Goal: Task Accomplishment & Management: Manage account settings

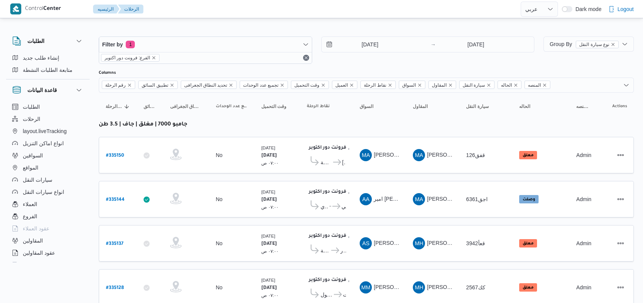
select select "ar"
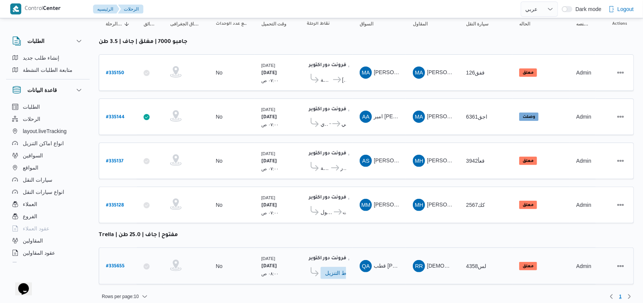
click at [117, 264] on b "# 335655" at bounding box center [115, 266] width 19 height 5
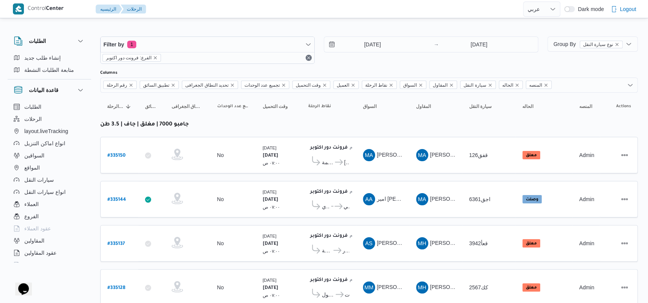
select select "ar"
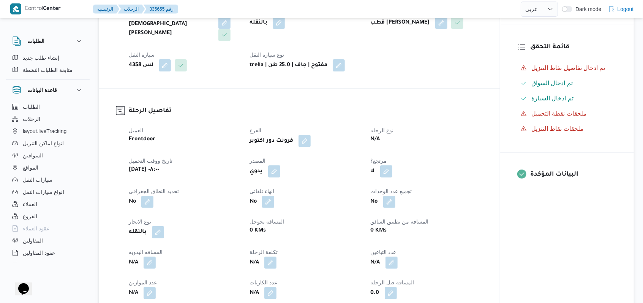
scroll to position [304, 0]
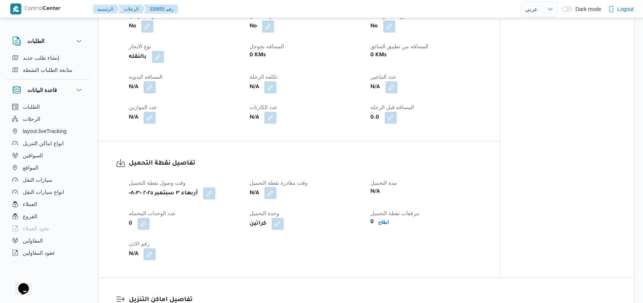
click at [274, 191] on button "button" at bounding box center [270, 193] width 12 height 12
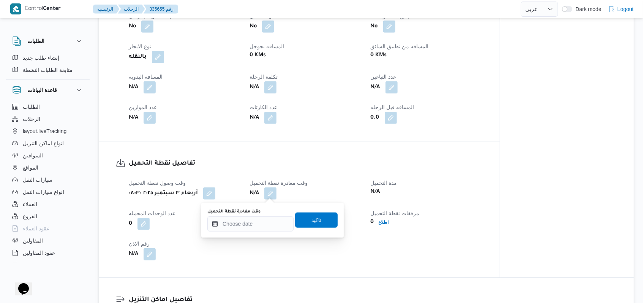
click at [258, 214] on label "وقت مغادرة نقطة التحميل" at bounding box center [233, 212] width 53 height 6
click at [258, 216] on input "وقت مغادرة نقطة التحميل" at bounding box center [250, 223] width 86 height 15
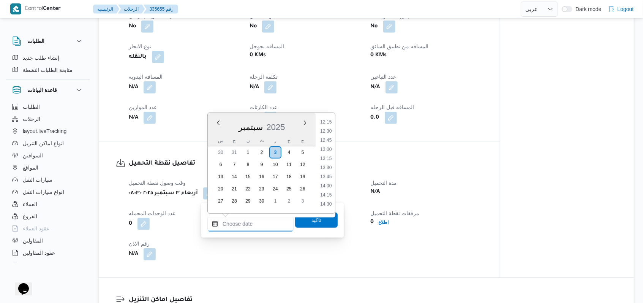
scroll to position [427, 0]
click at [330, 153] on li "12:30" at bounding box center [325, 152] width 17 height 8
type input "٠٣/٠٩/٢٠٢٥ ١٢:٣٠"
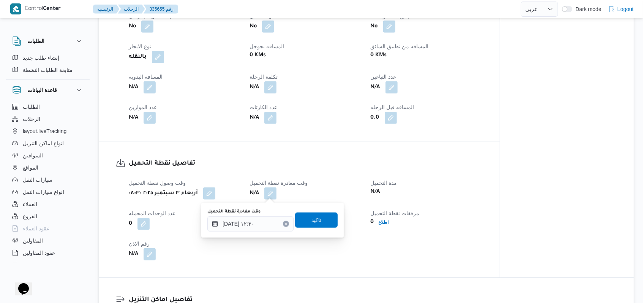
click at [320, 230] on div "وقت مغادرة نقطة التحميل ٠٣/٠٩/٢٠٢٥ ١٢:٣٠ تاكيد" at bounding box center [273, 220] width 132 height 24
click at [320, 221] on span "تاكيد" at bounding box center [316, 219] width 43 height 15
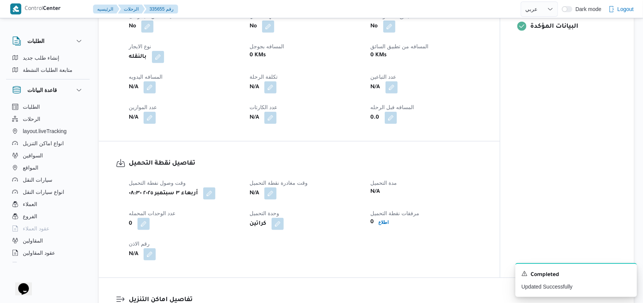
scroll to position [456, 0]
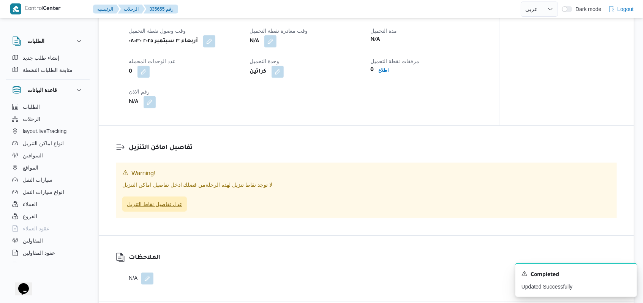
click at [175, 207] on span "عدل تفاصيل نقاط التنزيل" at bounding box center [154, 203] width 55 height 9
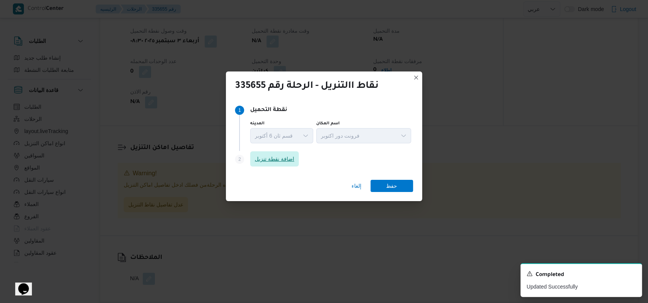
click at [283, 155] on span "اضافة نقطة تنزيل" at bounding box center [275, 158] width 40 height 9
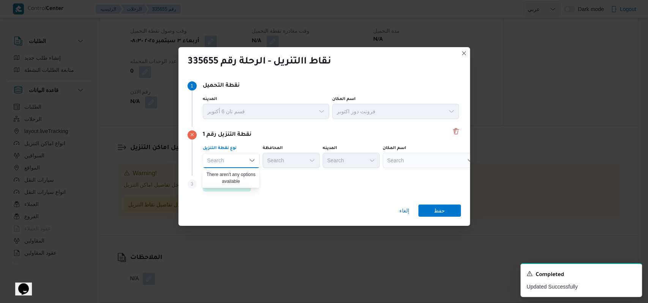
click at [438, 157] on div "Search" at bounding box center [430, 160] width 95 height 15
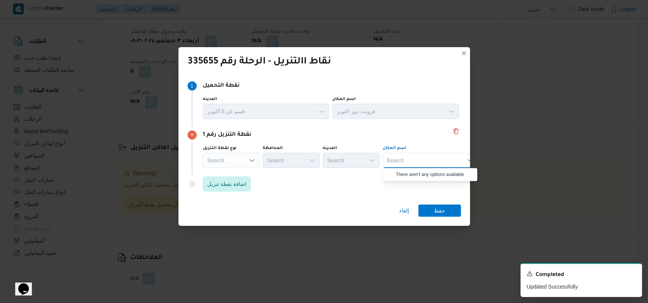
type input "ال"
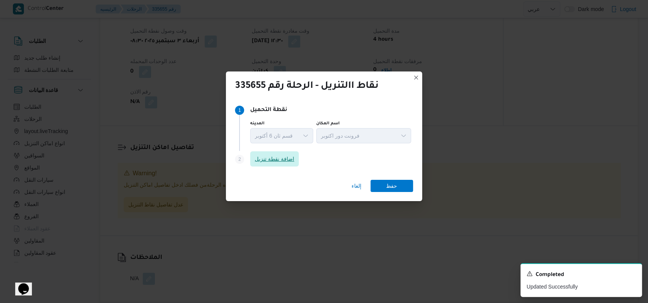
click at [261, 161] on span "اضافة نقطة تنزيل" at bounding box center [275, 158] width 40 height 9
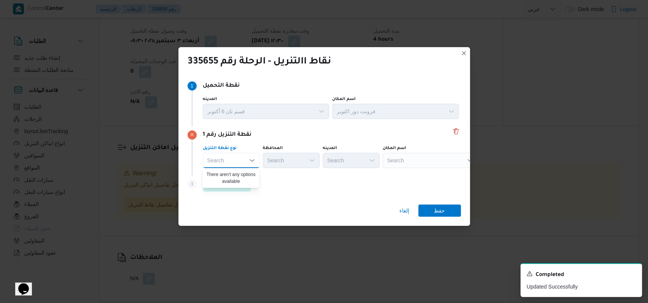
click at [414, 162] on div "Search" at bounding box center [430, 160] width 95 height 15
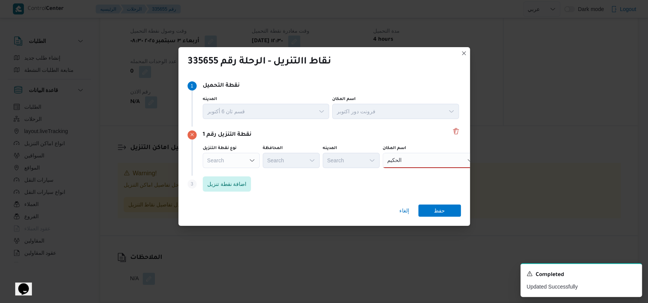
click at [376, 192] on div "Step 3 is disabled 3 اضافة نقطة تنزيل" at bounding box center [325, 185] width 274 height 20
click at [421, 166] on div "الحكيم الحكيم" at bounding box center [430, 160] width 95 height 15
type input "ا"
type input "ب"
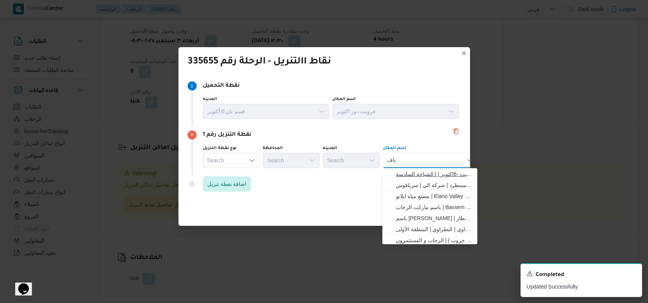
type input "بافت"
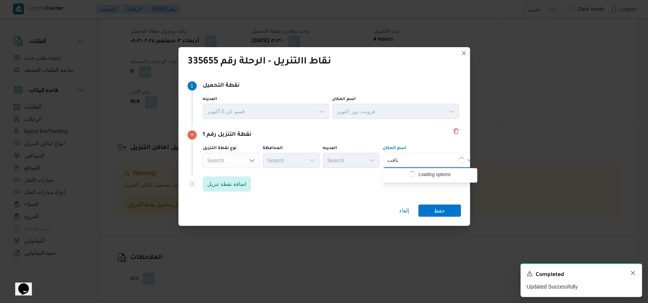
click at [631, 273] on icon "Dismiss toast" at bounding box center [633, 273] width 6 height 6
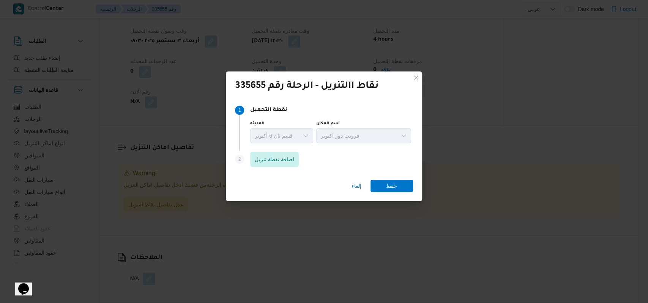
click at [285, 151] on div "Step 2 is disabled 2 اضافة نقطة تنزيل" at bounding box center [324, 161] width 178 height 20
click at [280, 155] on span "اضافة نقطة تنزيل" at bounding box center [275, 158] width 40 height 9
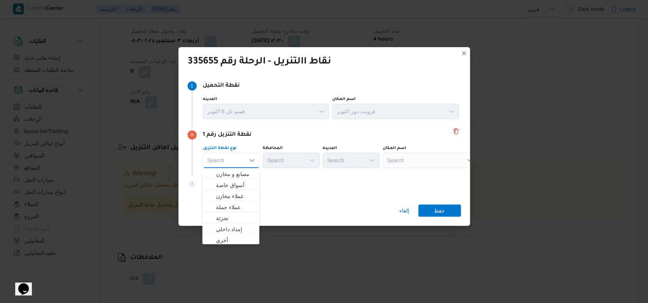
click at [416, 155] on div "Search" at bounding box center [430, 160] width 95 height 15
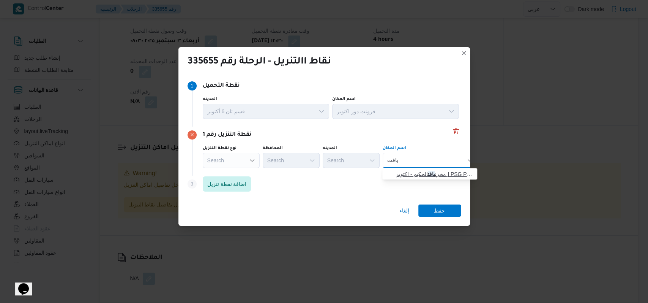
type input "بافت"
click at [416, 172] on span "مخزن بافت الحكيم - اكتوبر | PSG Plast Service Group for Trading and industrial …" at bounding box center [434, 173] width 77 height 9
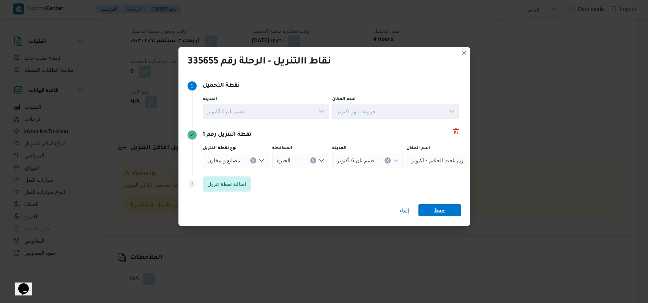
click at [433, 216] on span "حفظ" at bounding box center [440, 210] width 43 height 12
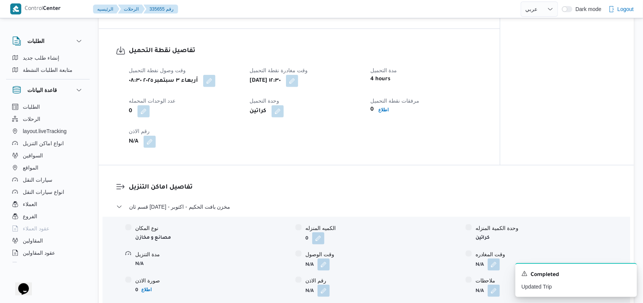
scroll to position [495, 0]
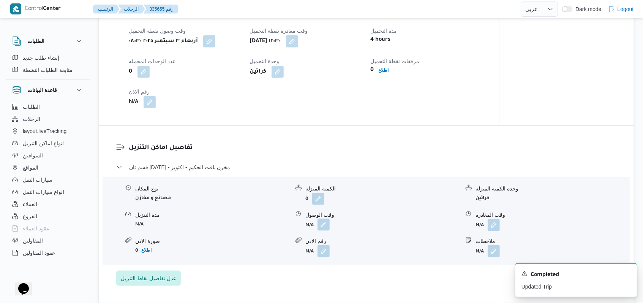
click at [324, 225] on button "button" at bounding box center [324, 224] width 12 height 12
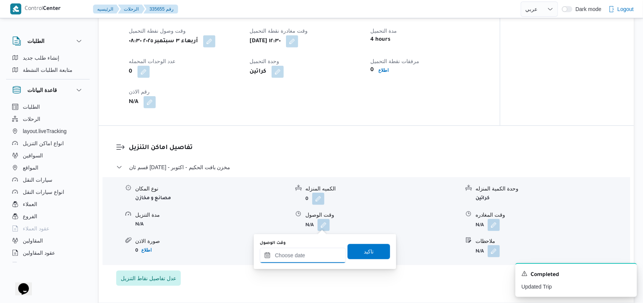
click at [304, 256] on input "وقت الوصول" at bounding box center [303, 255] width 86 height 15
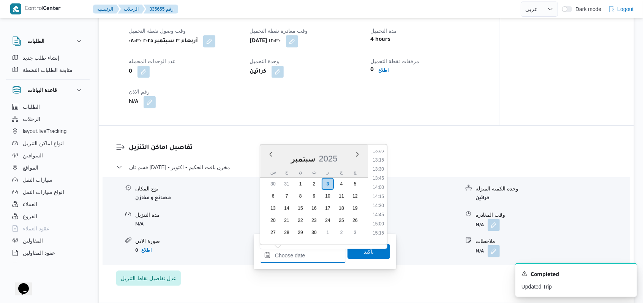
scroll to position [427, 0]
click at [377, 199] on li "13:00" at bounding box center [378, 202] width 17 height 8
type input "٠٣/٠٩/٢٠٢٥ ١٣:٠٠"
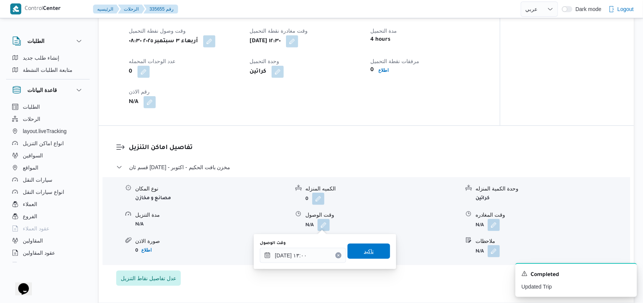
click at [368, 250] on span "تاكيد" at bounding box center [369, 250] width 43 height 15
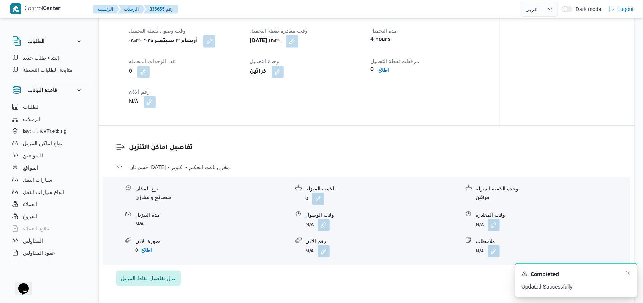
click at [633, 274] on div "A new notification appears Completed Updated Successfully" at bounding box center [576, 280] width 122 height 34
click at [626, 277] on div "Completed" at bounding box center [576, 275] width 109 height 10
click at [626, 274] on icon "Dismiss toast" at bounding box center [628, 273] width 6 height 6
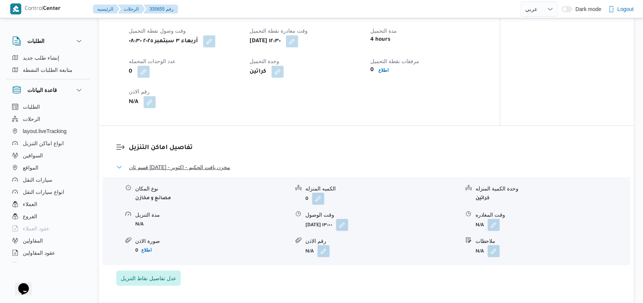
click at [195, 168] on span "قسم ثان 6 أكتوبر - مخزن بافت الحكيم - اكتوبر" at bounding box center [179, 167] width 101 height 9
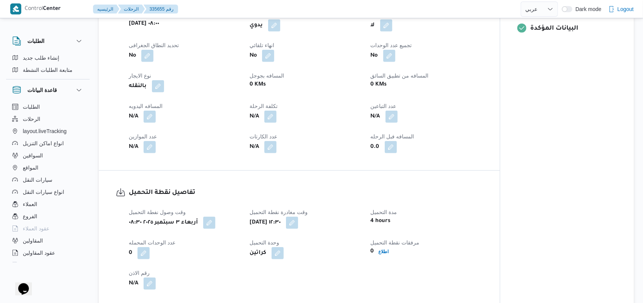
scroll to position [292, 0]
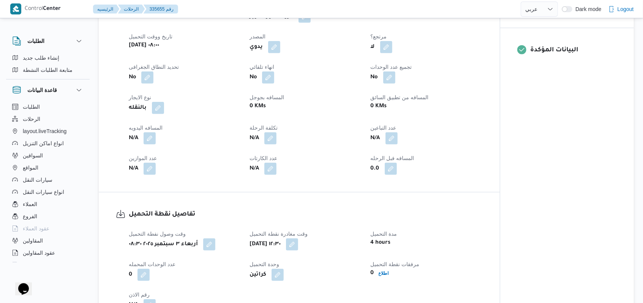
select select "ar"
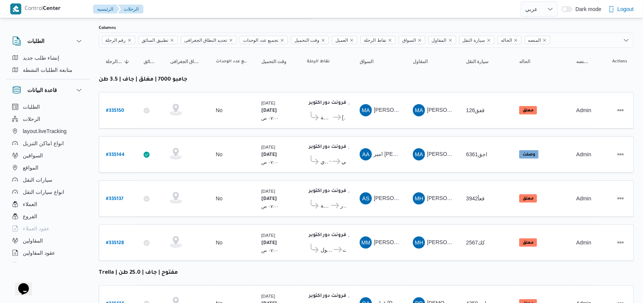
scroll to position [82, 0]
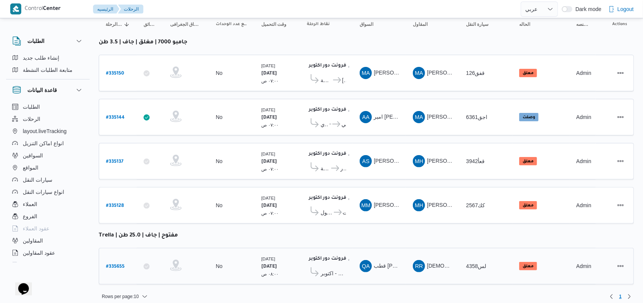
click at [116, 264] on b "# 335655" at bounding box center [115, 266] width 19 height 5
select select "ar"
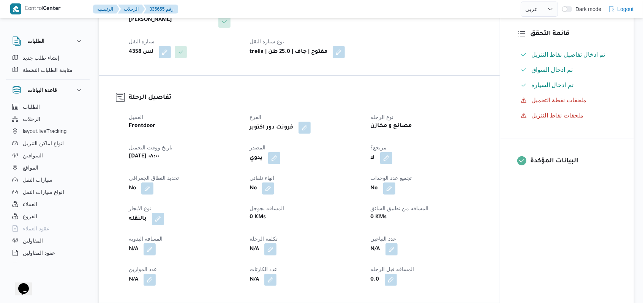
scroll to position [253, 0]
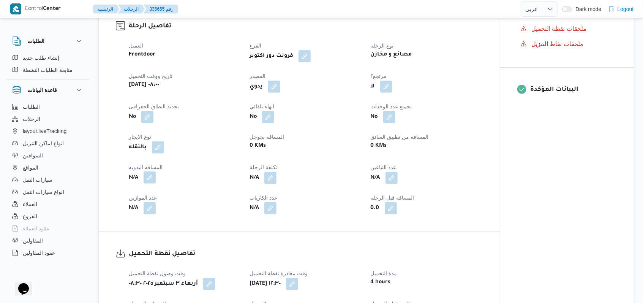
click at [156, 181] on button "button" at bounding box center [150, 177] width 12 height 12
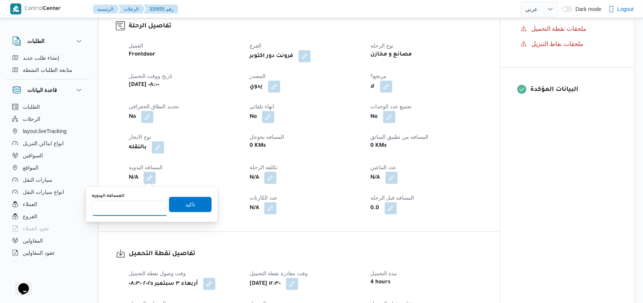
click at [134, 208] on input "المسافه اليدويه" at bounding box center [130, 208] width 76 height 15
type input "5"
click at [187, 209] on span "تاكيد" at bounding box center [190, 204] width 43 height 15
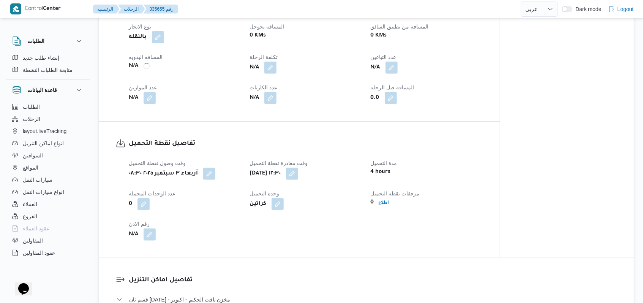
scroll to position [506, 0]
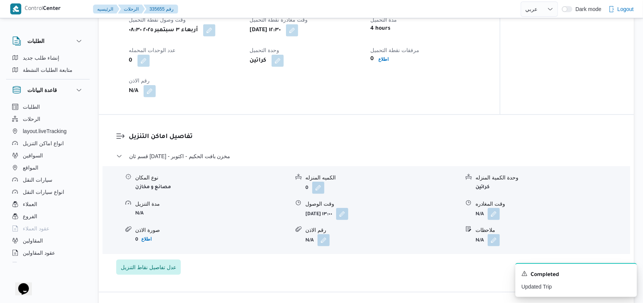
select select "ar"
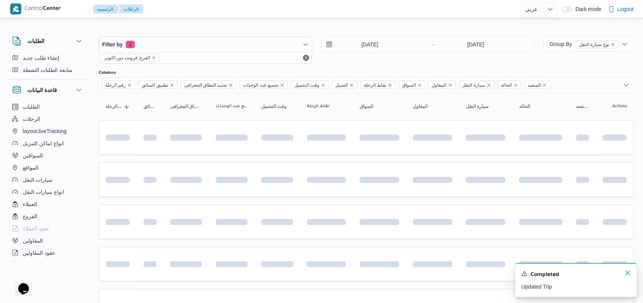
click at [629, 275] on icon "Dismiss toast" at bounding box center [628, 273] width 6 height 6
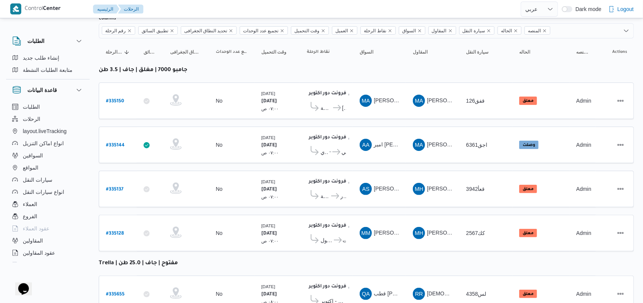
scroll to position [82, 0]
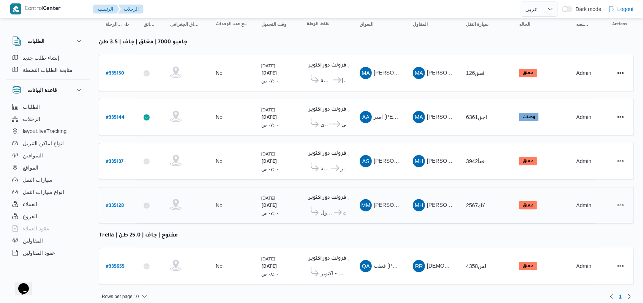
click at [121, 203] on b "# 335128" at bounding box center [115, 205] width 18 height 5
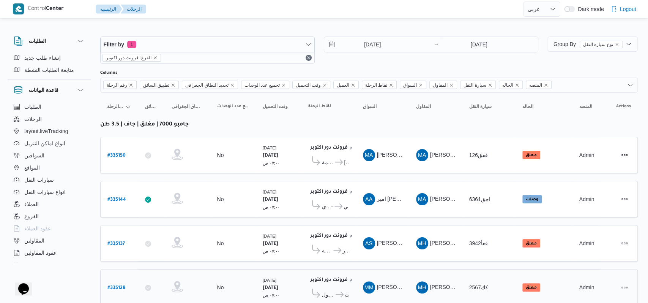
select select "ar"
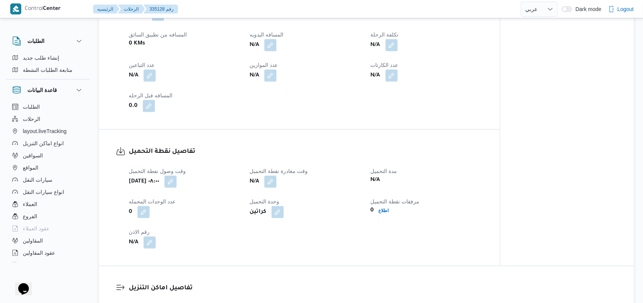
scroll to position [456, 0]
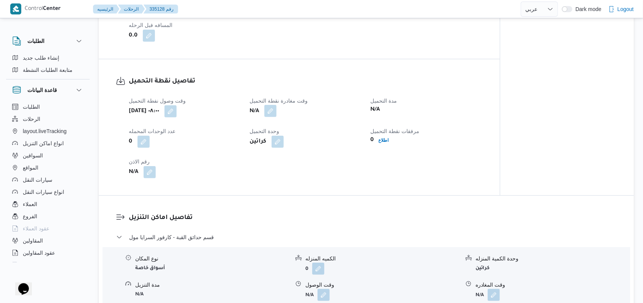
click at [269, 113] on button "button" at bounding box center [270, 111] width 12 height 12
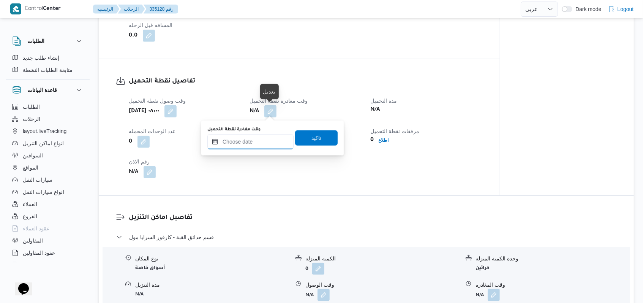
click at [260, 145] on input "وقت مغادرة نقطة التحميل" at bounding box center [250, 141] width 86 height 15
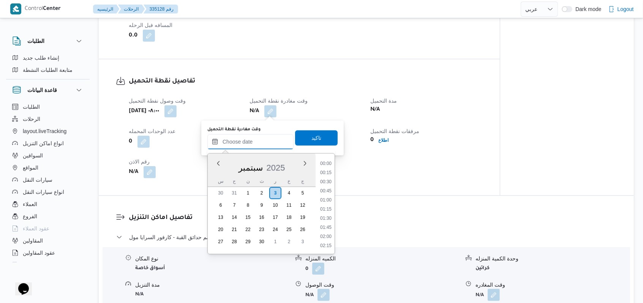
scroll to position [538, 0]
click at [327, 174] on li "15:00" at bounding box center [325, 173] width 17 height 8
type input "٠٣/٠٩/٢٠٢٥ ١٥:٠٠"
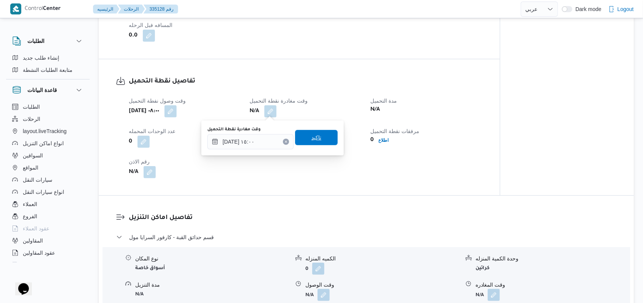
click at [323, 142] on span "تاكيد" at bounding box center [316, 137] width 43 height 15
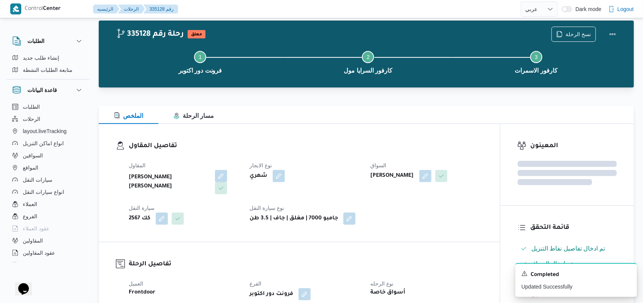
scroll to position [0, 0]
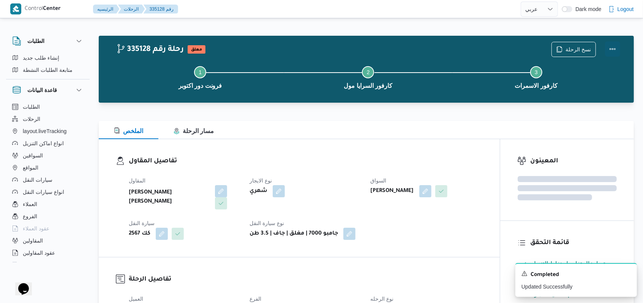
click at [614, 51] on button "Actions" at bounding box center [612, 48] width 15 height 15
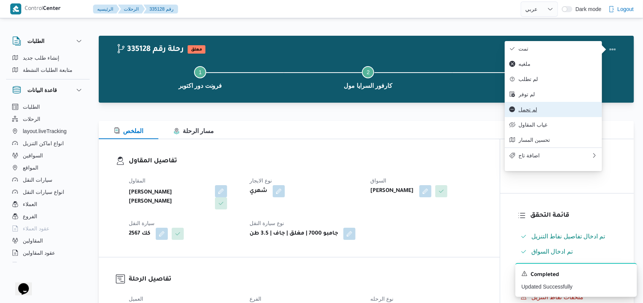
click at [543, 112] on span "لم تحمل" at bounding box center [558, 109] width 79 height 6
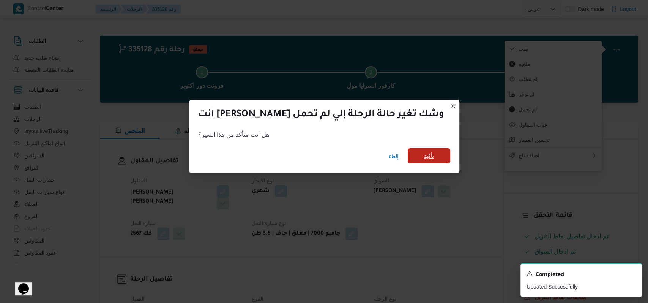
click at [404, 148] on div "إلغاء تأكيد" at bounding box center [324, 157] width 270 height 30
click at [424, 152] on span "تأكيد" at bounding box center [429, 155] width 10 height 9
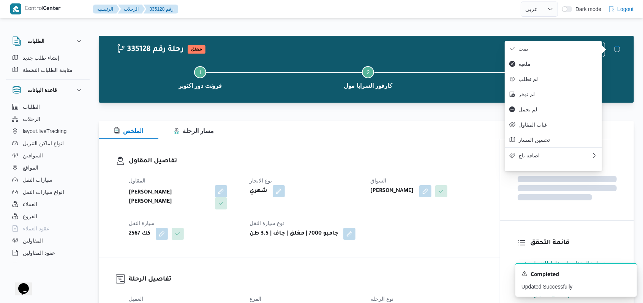
click at [328, 175] on div "المقاول محمد حسني محمد ابراهيم نوع الايجار شهري السواق مرتضى محمد الحسان يوسف س…" at bounding box center [305, 207] width 363 height 73
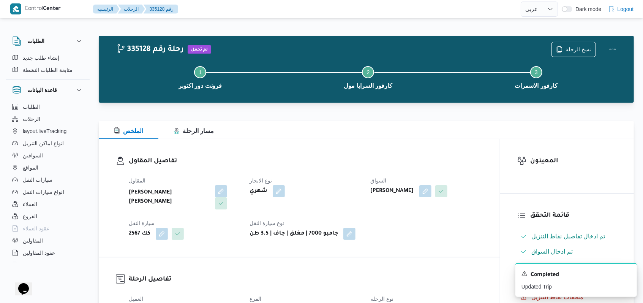
select select "ar"
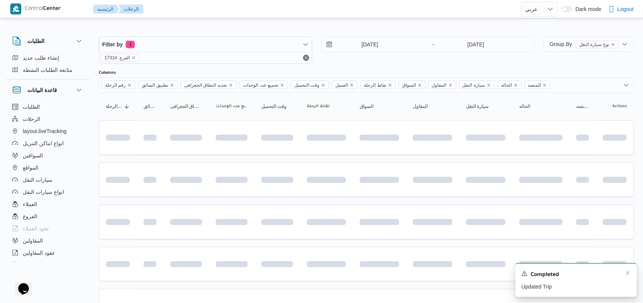
scroll to position [45, 0]
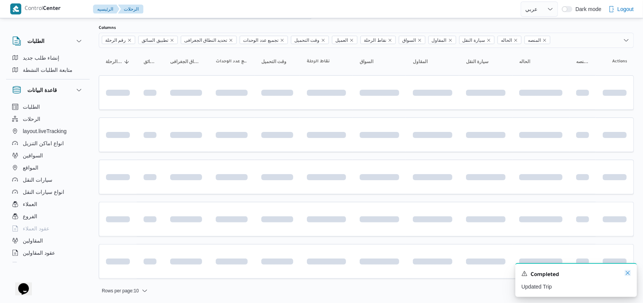
click at [628, 274] on icon "Dismiss toast" at bounding box center [628, 273] width 4 height 4
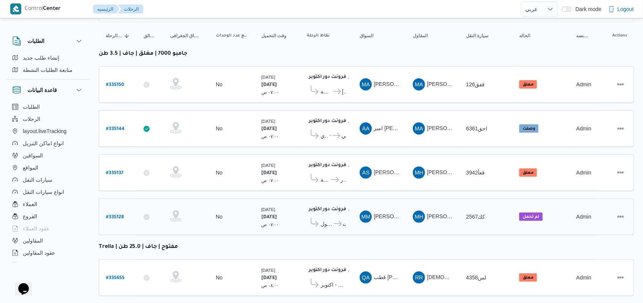
scroll to position [82, 0]
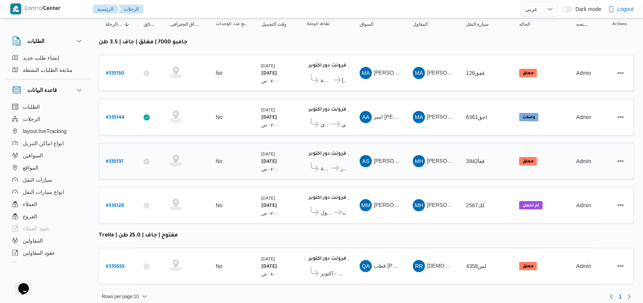
click at [119, 159] on b "# 335137" at bounding box center [114, 161] width 17 height 5
select select "ar"
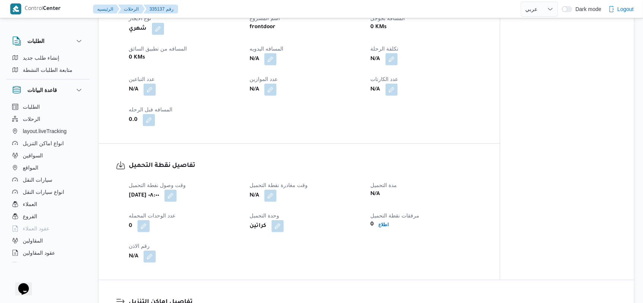
scroll to position [456, 0]
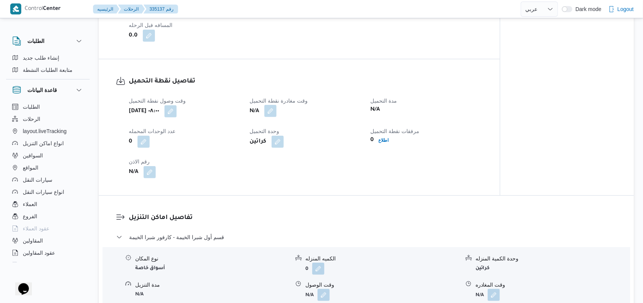
click at [272, 116] on button "button" at bounding box center [270, 111] width 12 height 12
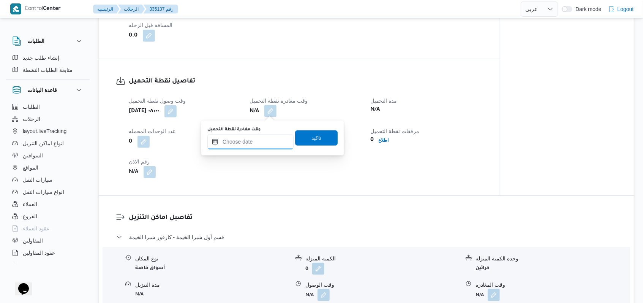
click at [264, 134] on input "وقت مغادرة نقطة التحميل" at bounding box center [250, 141] width 86 height 15
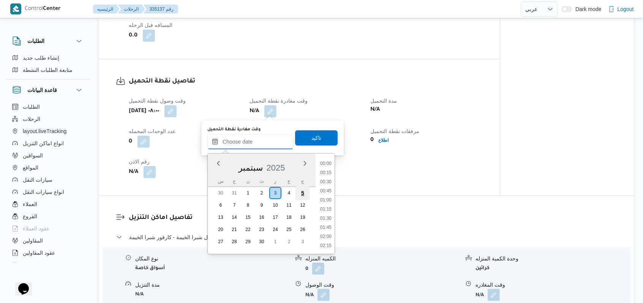
scroll to position [538, 0]
click at [329, 174] on li "15:00" at bounding box center [325, 173] width 17 height 8
type input "٠٣/٠٩/٢٠٢٥ ١٥:٠٠"
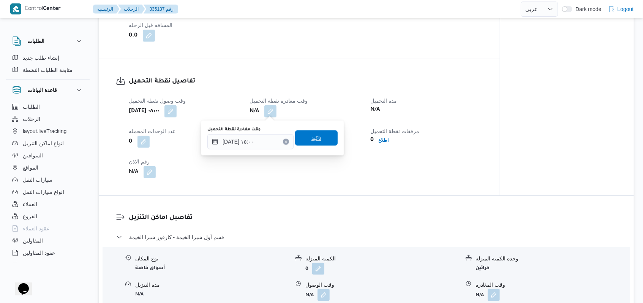
click at [318, 143] on span "تاكيد" at bounding box center [316, 137] width 43 height 15
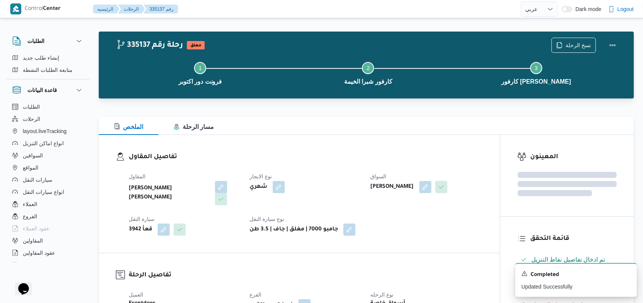
scroll to position [0, 0]
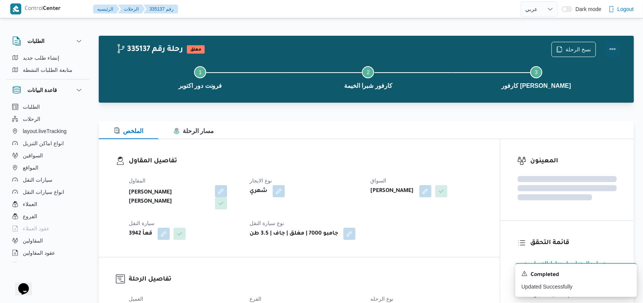
click at [615, 51] on button "Actions" at bounding box center [612, 48] width 15 height 15
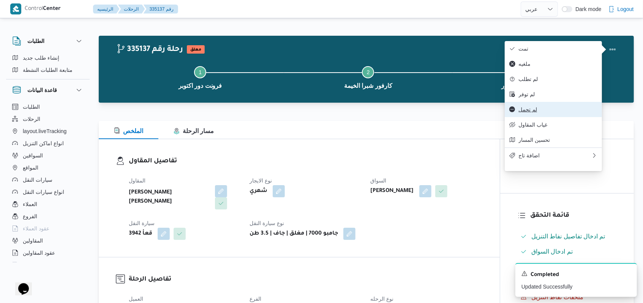
click at [536, 112] on span "لم تحمل" at bounding box center [558, 109] width 79 height 6
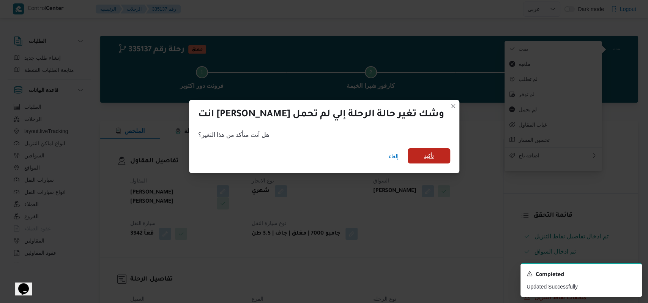
click at [412, 157] on span "تأكيد" at bounding box center [429, 155] width 43 height 15
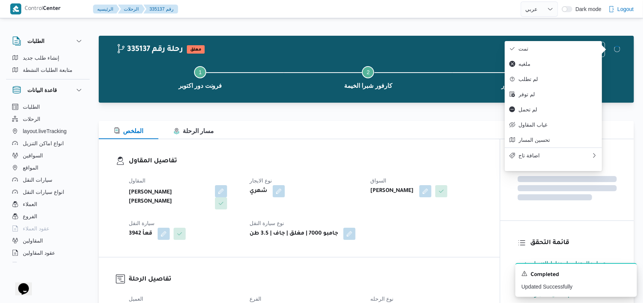
click at [331, 149] on div "تفاصيل المقاول المقاول محمد حسني محمد ابراهيم نوع الايجار شهري السواق احمد سعد …" at bounding box center [299, 198] width 401 height 118
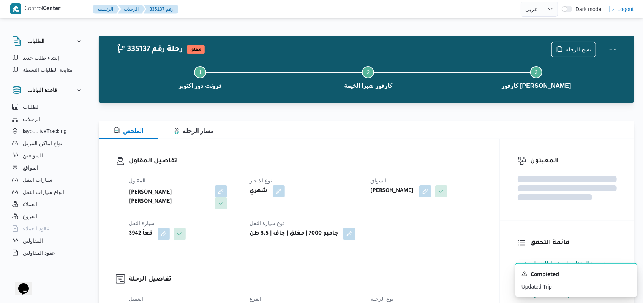
select select "ar"
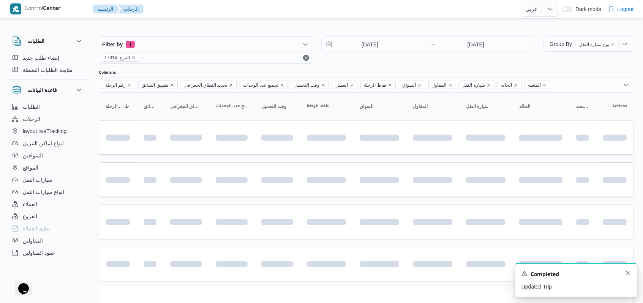
scroll to position [45, 0]
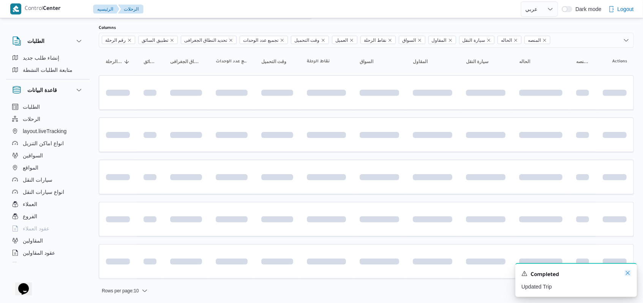
click at [629, 272] on icon "Dismiss toast" at bounding box center [628, 273] width 6 height 6
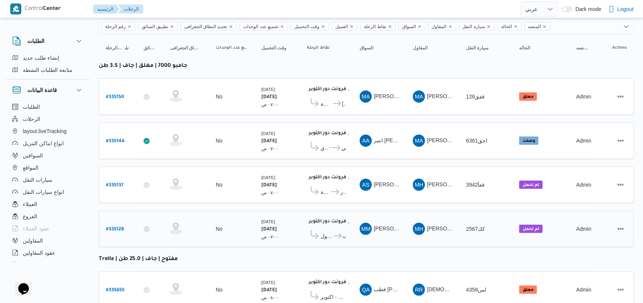
scroll to position [82, 0]
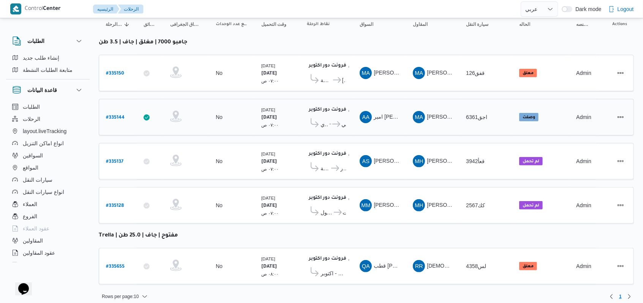
click at [112, 117] on b "# 335144" at bounding box center [115, 117] width 19 height 5
select select "ar"
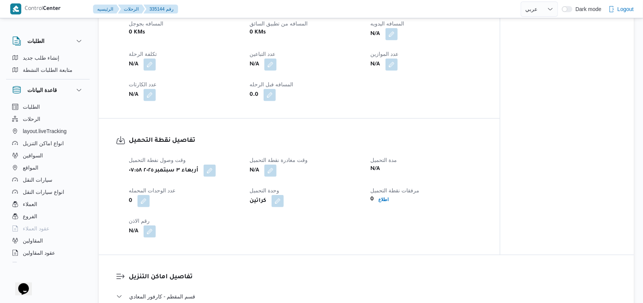
scroll to position [405, 0]
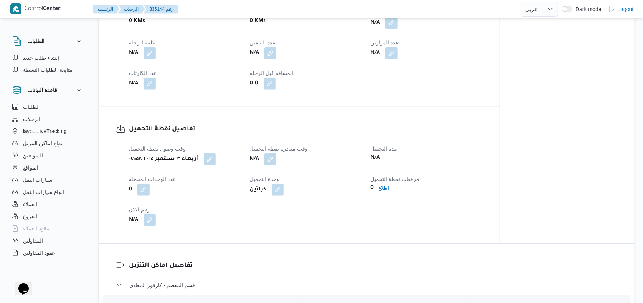
click at [280, 161] on div "N/A" at bounding box center [305, 159] width 113 height 14
click at [274, 160] on button "button" at bounding box center [270, 159] width 12 height 12
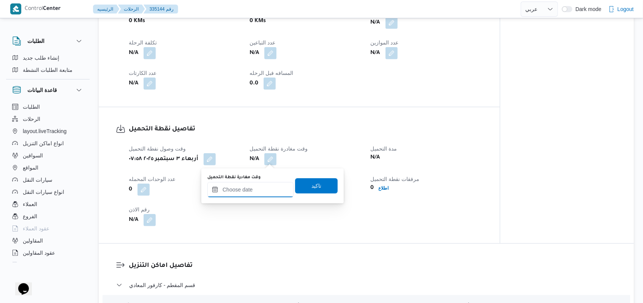
click at [262, 190] on input "وقت مغادرة نقطة التحميل" at bounding box center [250, 189] width 86 height 15
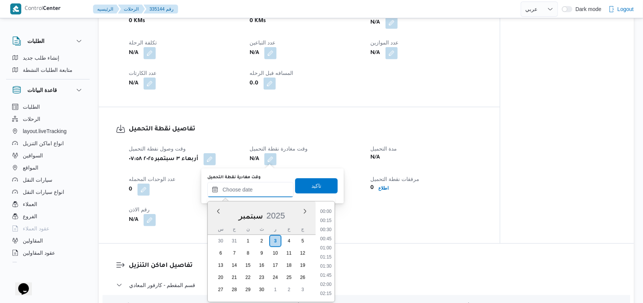
scroll to position [538, 0]
click at [328, 223] on li "15:00" at bounding box center [325, 221] width 17 height 8
type input "٠٣/٠٩/٢٠٢٥ ١٥:٠٠"
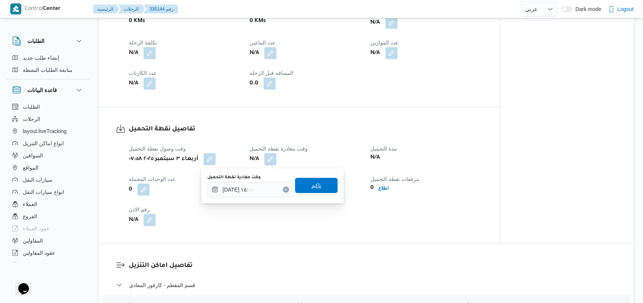
click at [317, 183] on span "تاكيد" at bounding box center [316, 185] width 43 height 15
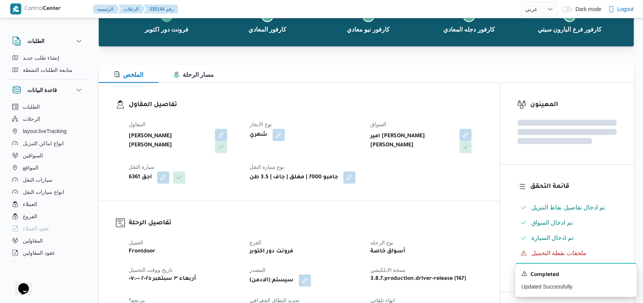
scroll to position [0, 0]
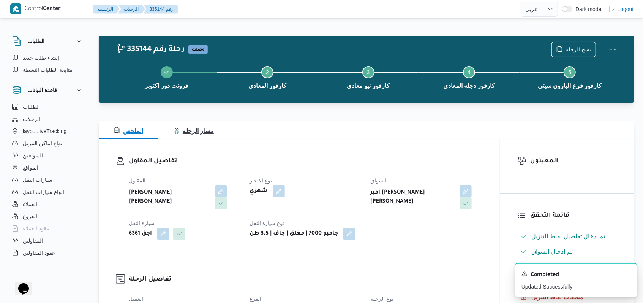
click at [209, 122] on button "مسار الرحلة" at bounding box center [193, 130] width 71 height 18
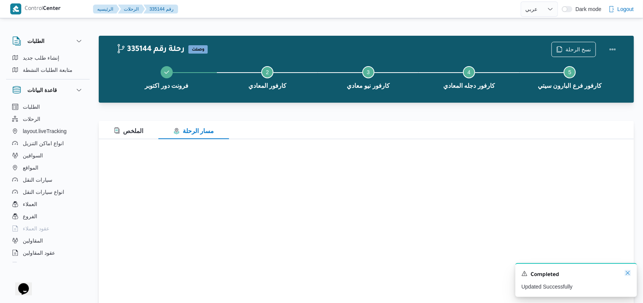
click at [625, 273] on icon "Dismiss toast" at bounding box center [628, 273] width 6 height 6
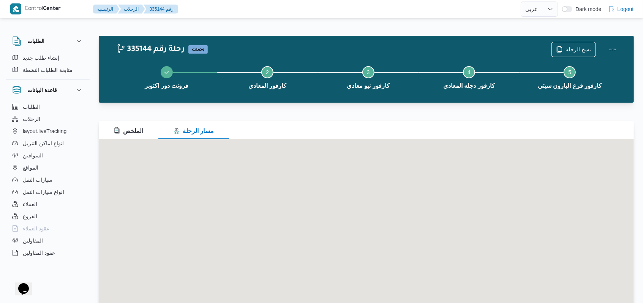
scroll to position [35, 0]
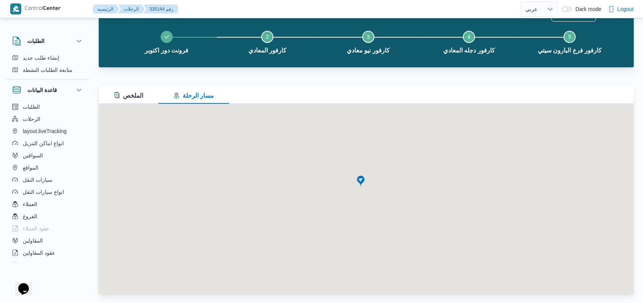
drag, startPoint x: 368, startPoint y: 158, endPoint x: 368, endPoint y: 204, distance: 45.6
click at [368, 204] on div at bounding box center [366, 199] width 535 height 190
drag, startPoint x: 389, startPoint y: 135, endPoint x: 417, endPoint y: 95, distance: 48.6
click at [414, 99] on div "الملخص مسار الرحلة" at bounding box center [366, 189] width 535 height 208
drag, startPoint x: 429, startPoint y: 222, endPoint x: 400, endPoint y: 182, distance: 49.5
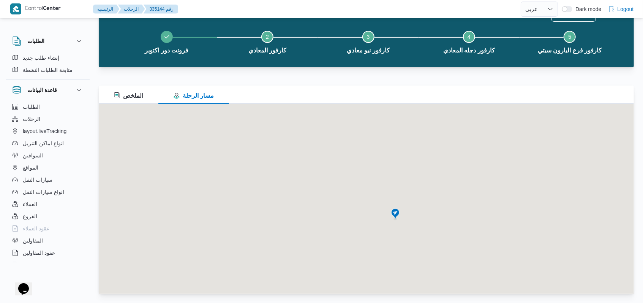
click at [400, 182] on div at bounding box center [366, 199] width 535 height 190
drag, startPoint x: 314, startPoint y: 212, endPoint x: 455, endPoint y: 148, distance: 154.5
click at [455, 148] on div at bounding box center [366, 199] width 535 height 190
drag, startPoint x: 406, startPoint y: 212, endPoint x: 425, endPoint y: 186, distance: 31.6
click at [425, 186] on div at bounding box center [366, 199] width 535 height 190
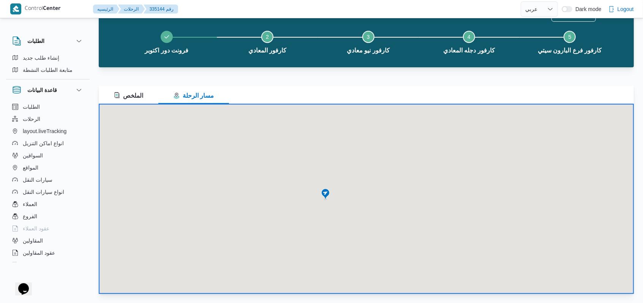
scroll to position [0, 0]
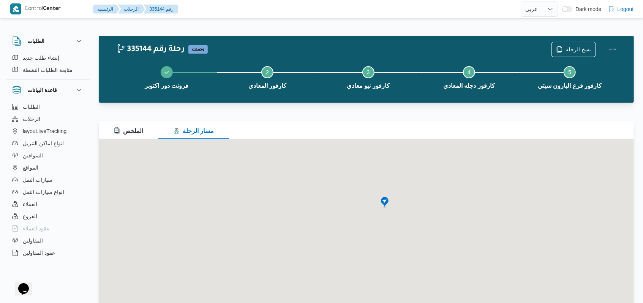
drag, startPoint x: 353, startPoint y: 209, endPoint x: 449, endPoint y: 165, distance: 105.7
click at [449, 165] on div at bounding box center [366, 234] width 535 height 190
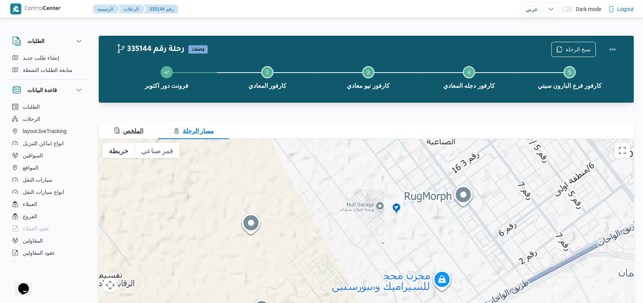
click at [131, 121] on button "الملخص" at bounding box center [129, 130] width 60 height 18
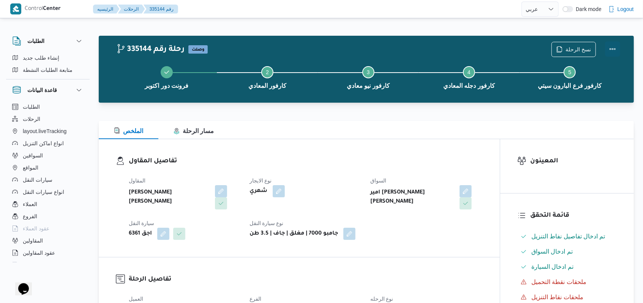
click at [617, 49] on button "Actions" at bounding box center [612, 48] width 15 height 15
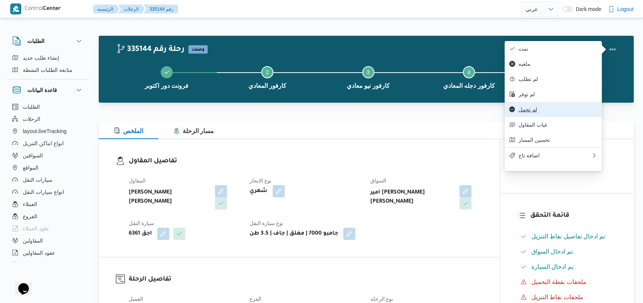
click at [553, 112] on span "لم تحمل" at bounding box center [558, 109] width 79 height 6
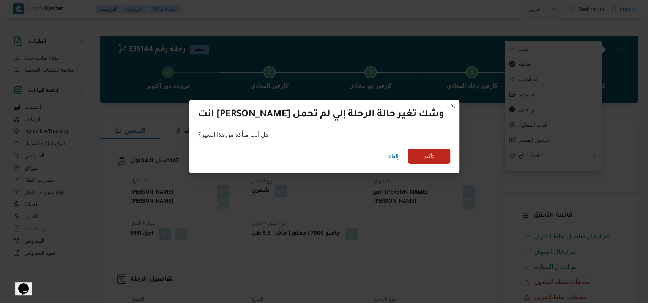
click at [408, 163] on span "تأكيد" at bounding box center [429, 156] width 43 height 15
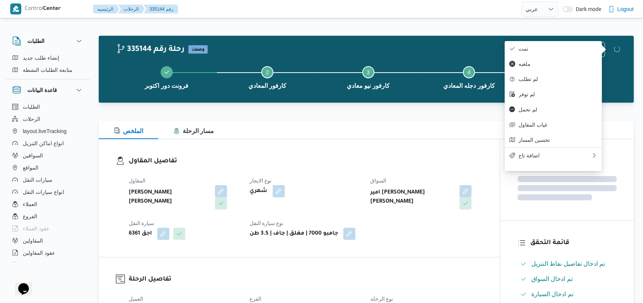
click at [430, 150] on div "تفاصيل المقاول المقاول محمد عبدالمنعم هاشم اسماعيل نوع الايجار شهري السواق امير…" at bounding box center [299, 198] width 401 height 118
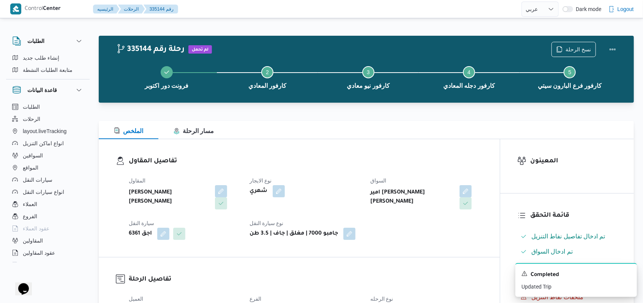
select select "ar"
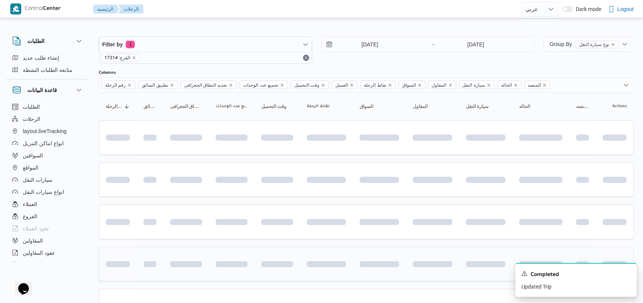
scroll to position [45, 0]
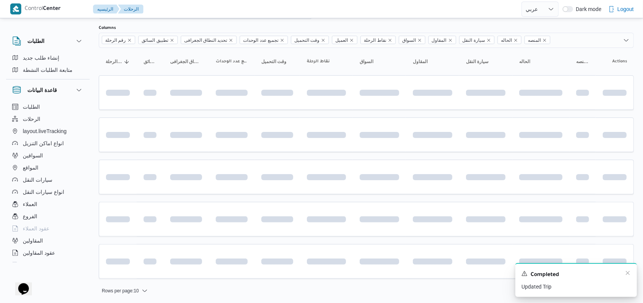
click at [624, 272] on div "Completed" at bounding box center [576, 275] width 109 height 10
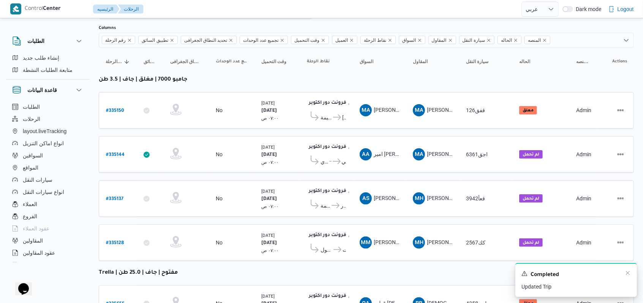
click at [624, 278] on div "Completed" at bounding box center [576, 275] width 109 height 10
click at [626, 272] on icon "Dismiss toast" at bounding box center [628, 273] width 6 height 6
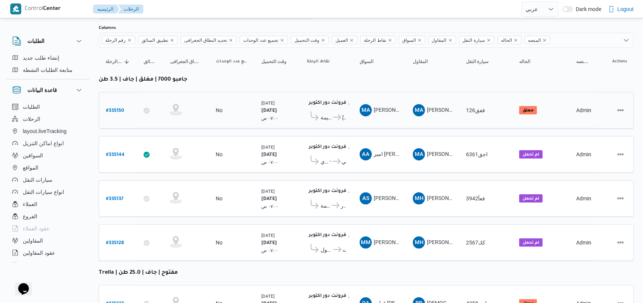
click at [122, 108] on b "# 335150" at bounding box center [115, 110] width 18 height 5
select select "ar"
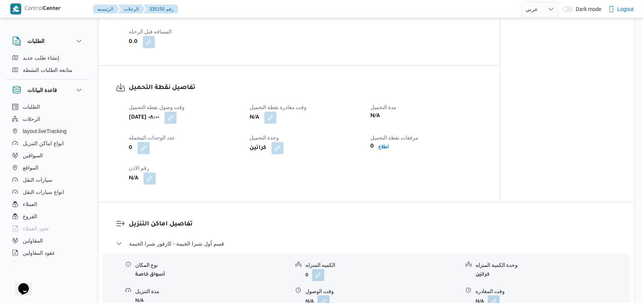
scroll to position [450, 0]
drag, startPoint x: 275, startPoint y: 112, endPoint x: 273, endPoint y: 118, distance: 5.9
click at [274, 112] on button "button" at bounding box center [270, 117] width 12 height 12
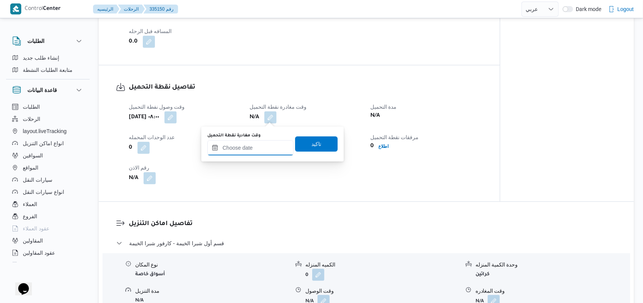
click at [260, 153] on input "وقت مغادرة نقطة التحميل" at bounding box center [250, 147] width 86 height 15
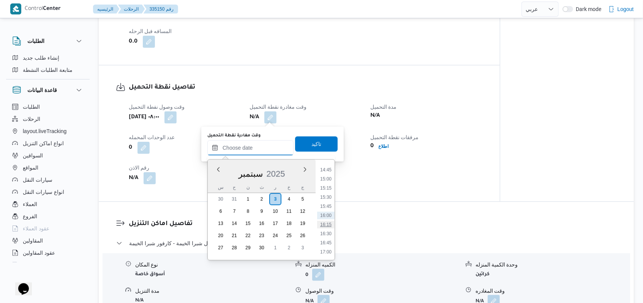
scroll to position [487, 0]
click at [331, 228] on li "15:00" at bounding box center [325, 230] width 17 height 8
type input "٠٣/٠٩/٢٠٢٥ ١٥:٠٠"
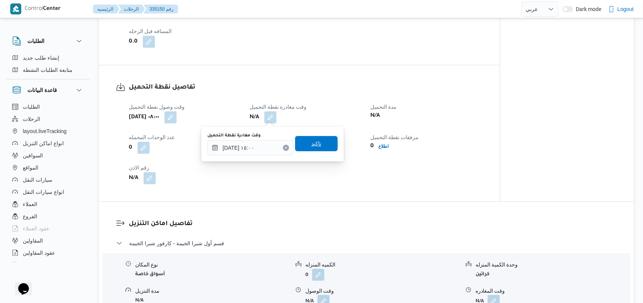
click at [323, 139] on span "تاكيد" at bounding box center [316, 143] width 43 height 15
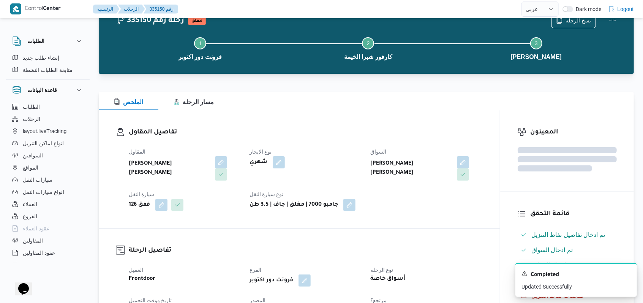
scroll to position [0, 0]
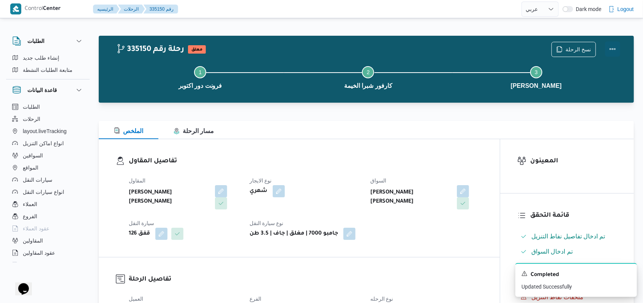
click at [615, 47] on button "Actions" at bounding box center [612, 48] width 15 height 15
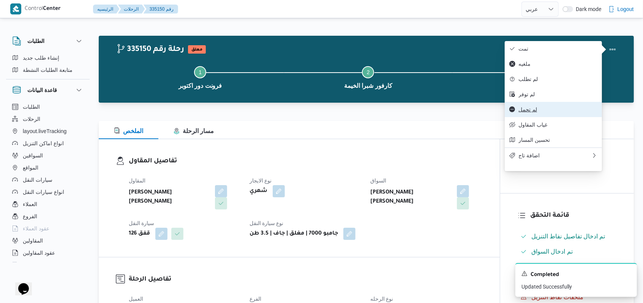
click at [536, 112] on span "لم تحمل" at bounding box center [558, 109] width 79 height 6
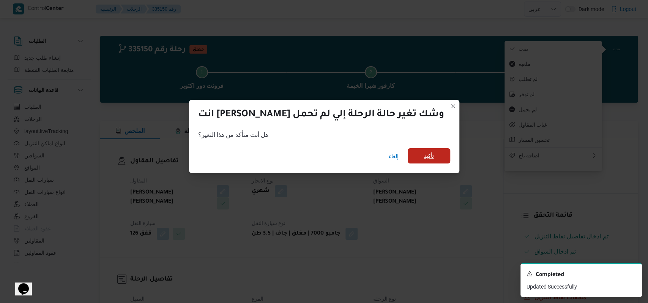
click at [409, 159] on span "تأكيد" at bounding box center [429, 155] width 43 height 15
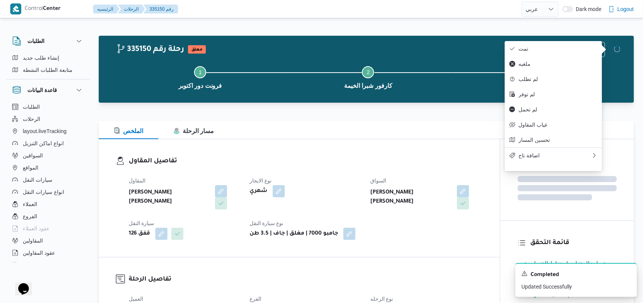
click at [416, 158] on h3 "تفاصيل المقاول" at bounding box center [306, 161] width 354 height 10
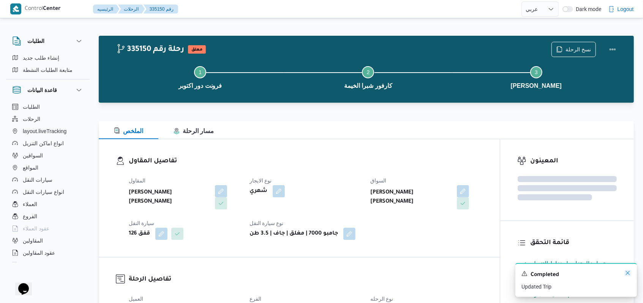
click at [628, 273] on icon "Dismiss toast" at bounding box center [628, 273] width 6 height 6
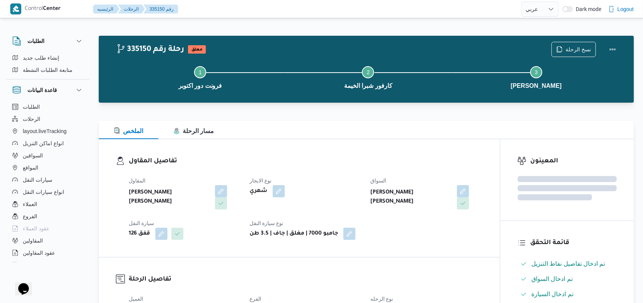
click at [331, 157] on h3 "تفاصيل المقاول" at bounding box center [306, 161] width 354 height 10
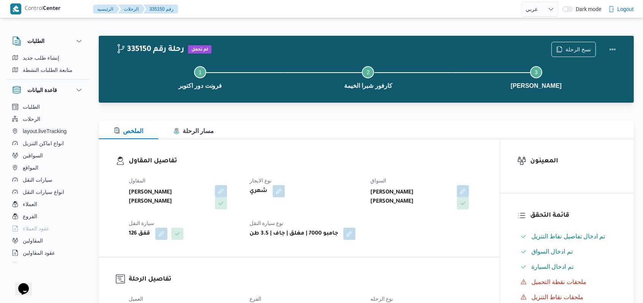
select select "ar"
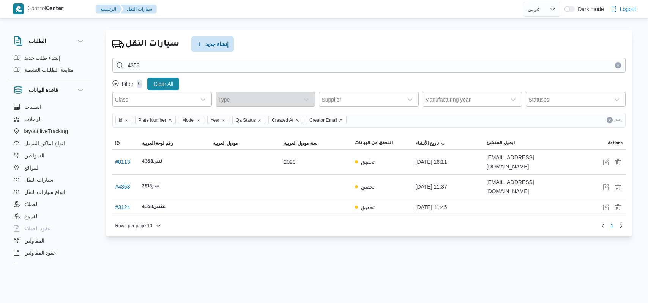
select select "ar"
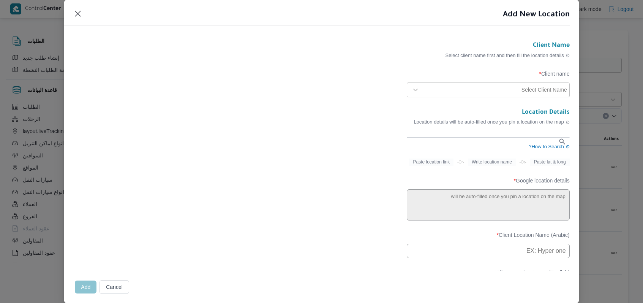
select select "ar"
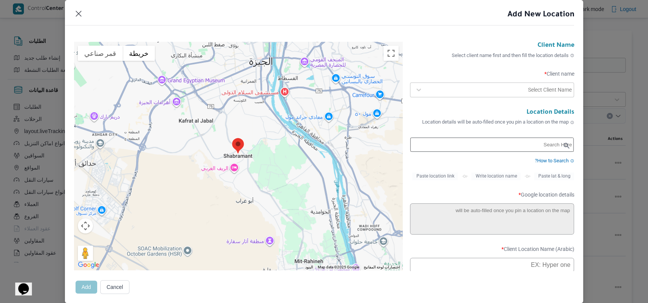
click at [468, 144] on input "text" at bounding box center [493, 145] width 164 height 14
paste input "plast service group for treading and industrial"
type input "PSG Plast Service Group for Trading and industrial Company - PSG"
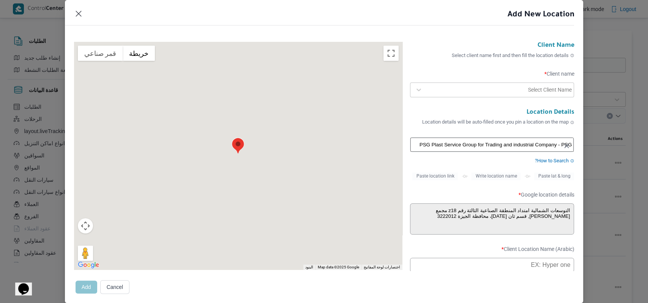
click at [486, 84] on div "Select Client Name" at bounding box center [499, 89] width 147 height 11
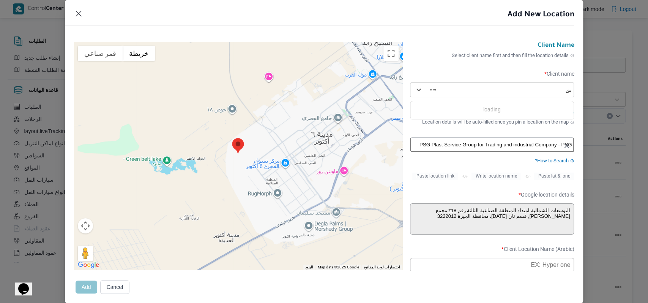
type input "ب"
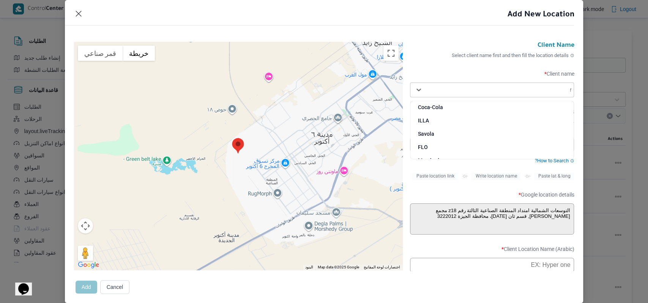
type input "fro"
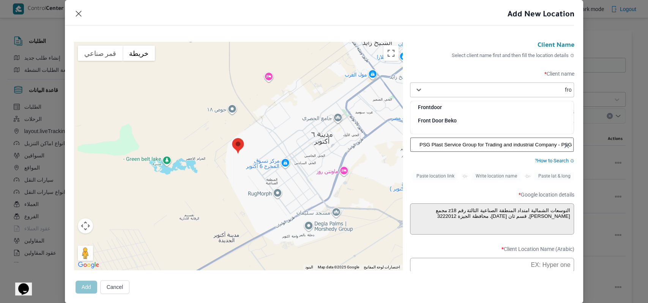
click at [438, 110] on div "Frontdoor" at bounding box center [493, 109] width 164 height 13
click at [438, 71] on label "Client name *" at bounding box center [492, 77] width 164 height 12
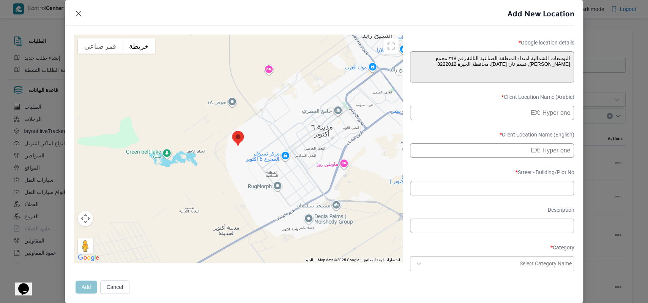
click at [477, 120] on input "text" at bounding box center [492, 113] width 164 height 14
click at [471, 120] on input "مخزن بافت الحكيم - اكتوبر" at bounding box center [492, 113] width 164 height 14
type input "مخزن بافت الحكيم - اكتوبر"
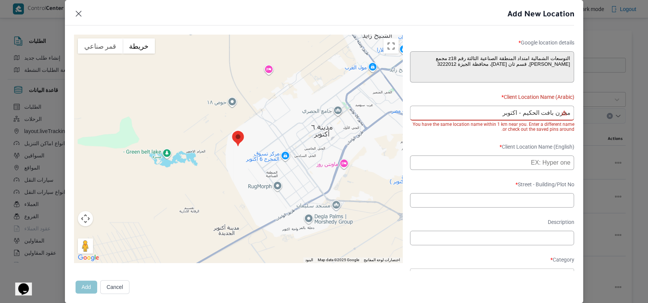
click at [465, 155] on label "Client Location Name (English) *" at bounding box center [492, 150] width 164 height 12
click at [465, 166] on input "text" at bounding box center [492, 162] width 164 height 14
paste input "Baft Al-Hakim Store - October"
type input "Baft Al-Hakim Store - October"
click at [465, 153] on label "Client Location Name (English) *" at bounding box center [492, 150] width 164 height 12
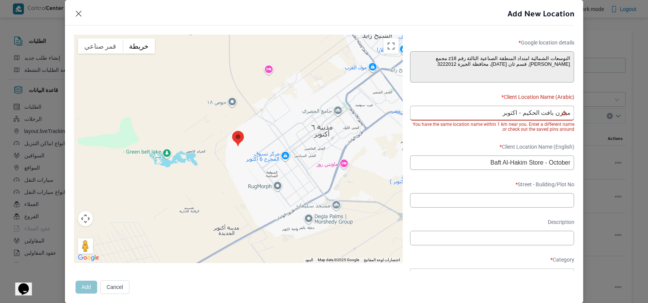
click at [467, 207] on input "text" at bounding box center [492, 200] width 164 height 14
paste input "3222012"
type input "3222012"
click at [467, 193] on label "Street - Building/Plot No *" at bounding box center [492, 187] width 164 height 12
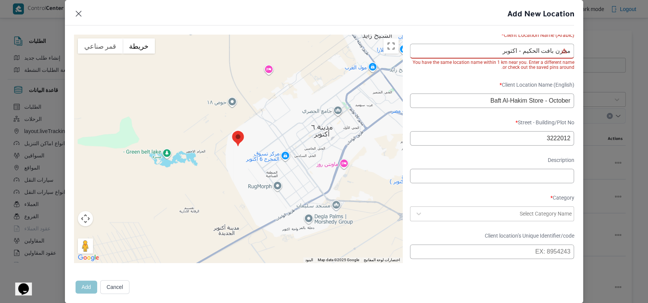
scroll to position [253, 0]
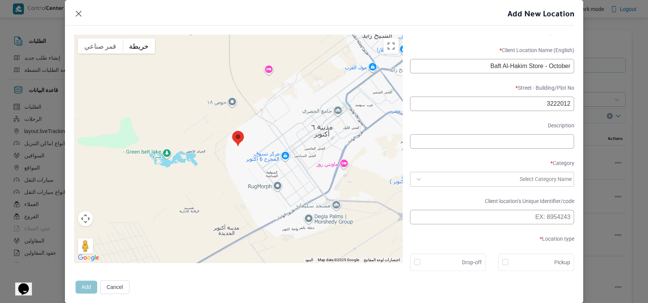
click at [465, 192] on form "Client Name Select client name first and then fill the location details Client …" at bounding box center [492, 31] width 164 height 477
click at [465, 183] on div at bounding box center [473, 179] width 92 height 8
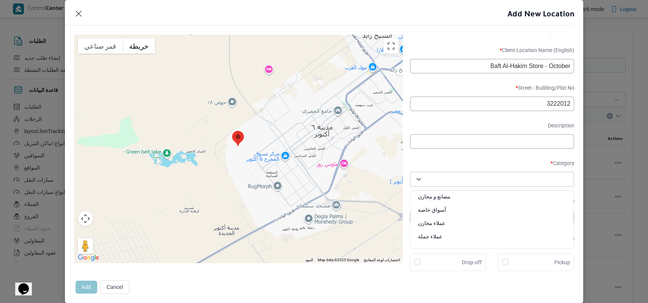
click at [453, 203] on div "مصانع و مخازن" at bounding box center [493, 199] width 164 height 13
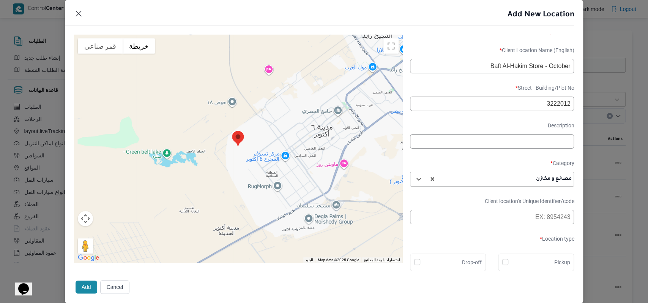
click at [459, 263] on label "Drop-off" at bounding box center [467, 262] width 29 height 9
checkbox input "true"
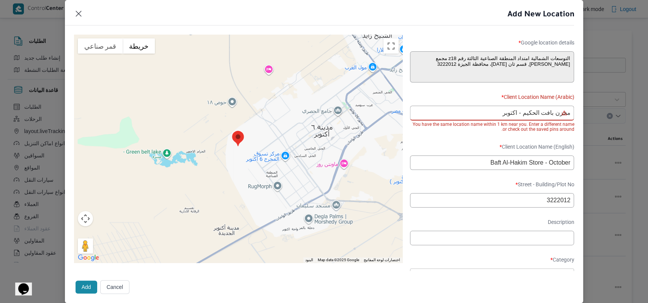
scroll to position [259, 0]
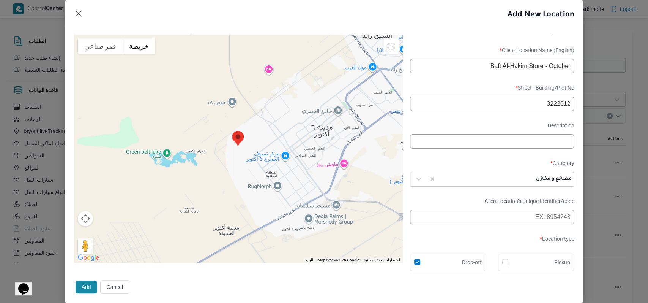
click at [85, 286] on button "Add" at bounding box center [87, 286] width 22 height 13
click at [82, 286] on button "Add" at bounding box center [87, 286] width 22 height 13
click at [82, 287] on button "Add" at bounding box center [87, 286] width 22 height 13
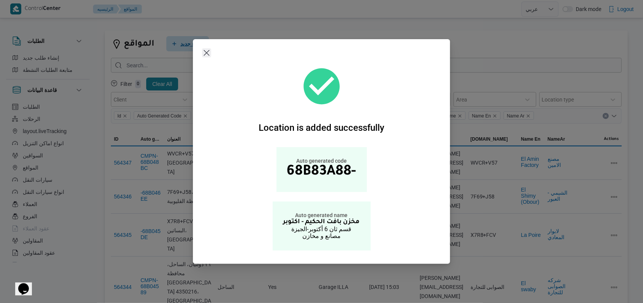
click at [207, 51] on button "Closes this modal window" at bounding box center [206, 52] width 9 height 9
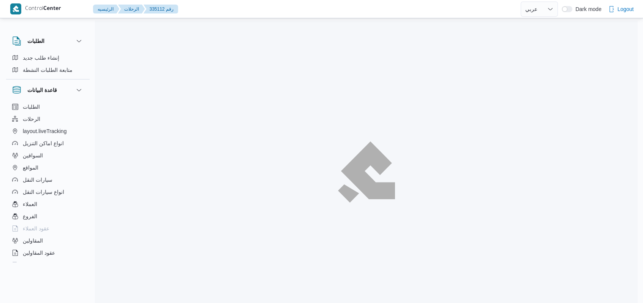
select select "ar"
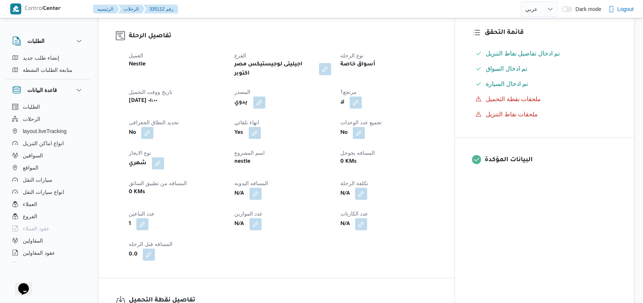
scroll to position [354, 0]
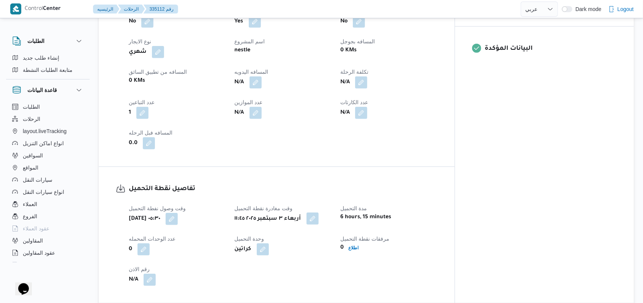
click at [319, 212] on button "button" at bounding box center [313, 218] width 12 height 12
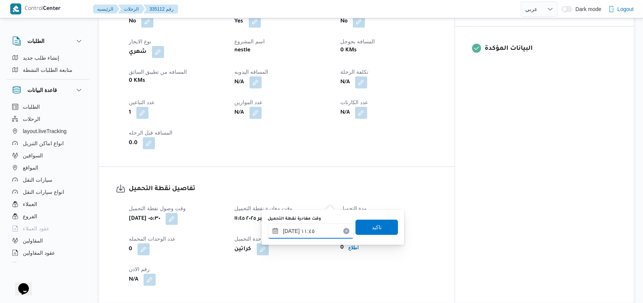
click at [316, 237] on input "٠٣/٠٩/٢٠٢٥ ١١:٤٥" at bounding box center [311, 230] width 86 height 15
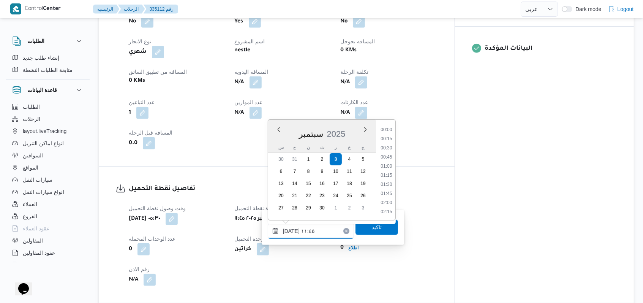
scroll to position [383, 0]
click at [389, 210] on li "12:45" at bounding box center [386, 212] width 17 height 8
type input "٠٣/٠٩/٢٠٢٥ ١٢:٤٥"
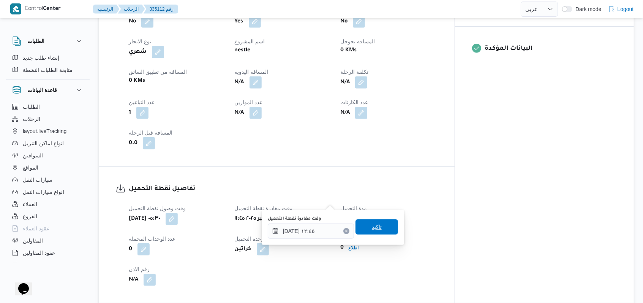
click at [372, 226] on span "تاكيد" at bounding box center [377, 226] width 10 height 9
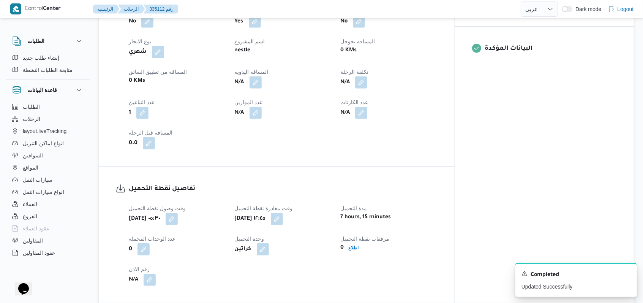
select select "ar"
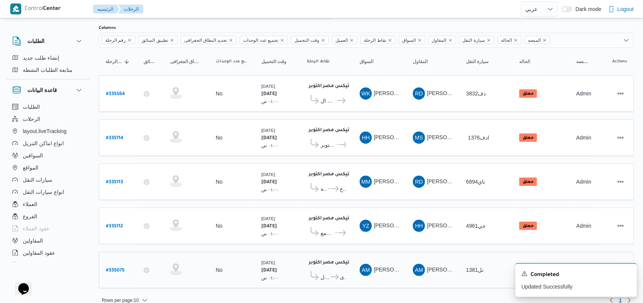
scroll to position [49, 0]
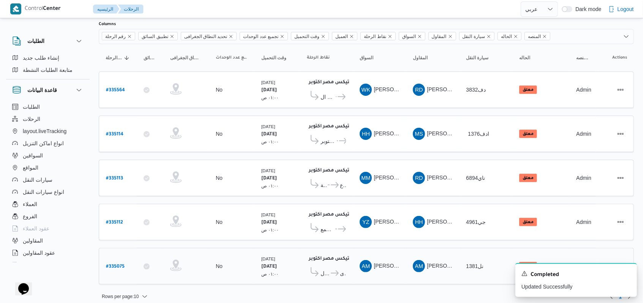
click at [109, 264] on b "# 335075" at bounding box center [115, 266] width 19 height 5
select select "ar"
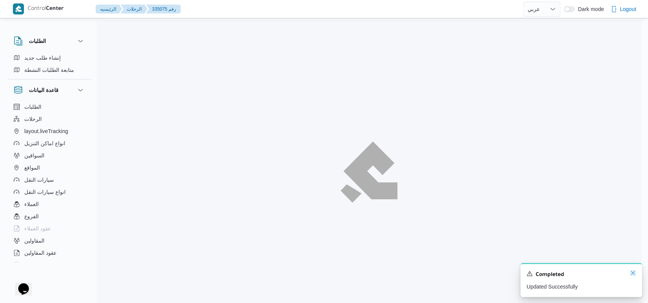
click at [630, 275] on icon "Dismiss toast" at bounding box center [633, 273] width 6 height 6
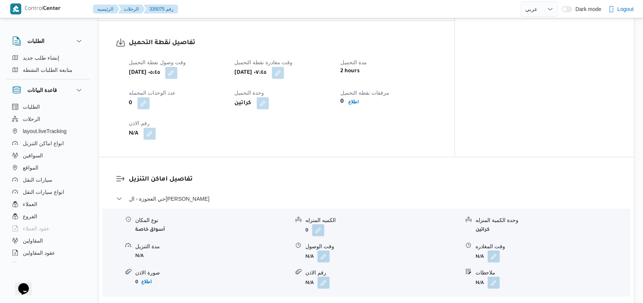
scroll to position [506, 0]
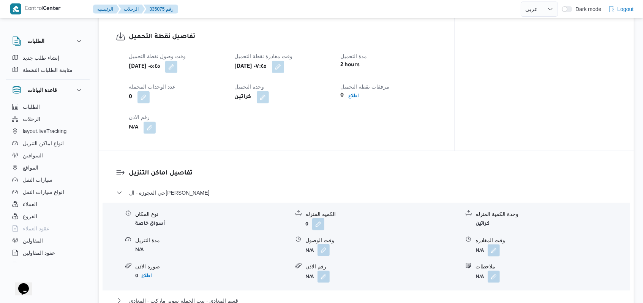
click at [326, 244] on button "button" at bounding box center [324, 250] width 12 height 12
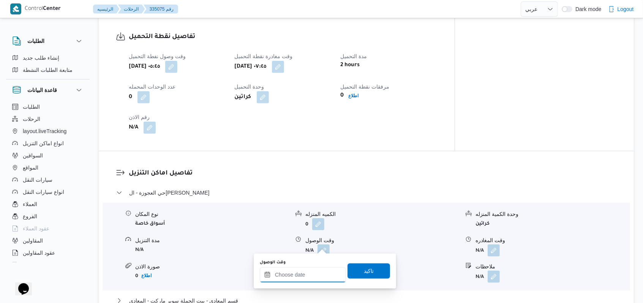
click at [305, 274] on input "وقت الوصول" at bounding box center [303, 274] width 86 height 15
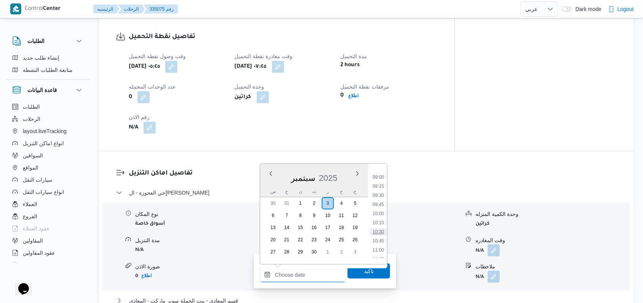
scroll to position [275, 0]
click at [380, 225] on li "09:00" at bounding box center [378, 227] width 17 height 8
type input "٠٣/٠٩/٢٠٢٥ ٠٩:٠٠"
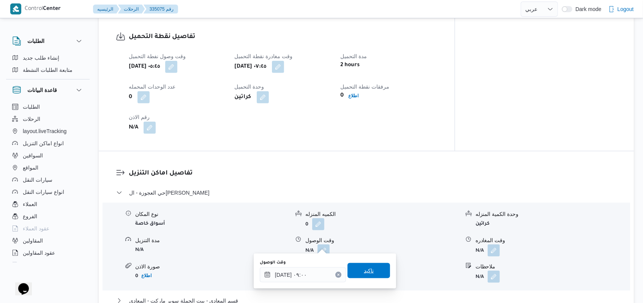
click at [368, 278] on div "تاكيد" at bounding box center [369, 270] width 43 height 15
click at [367, 272] on span "تاكيد" at bounding box center [369, 270] width 10 height 9
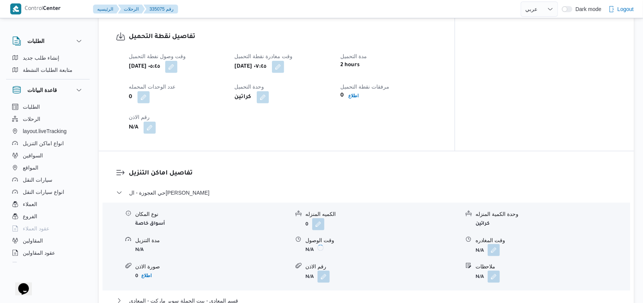
click at [493, 250] on button "button" at bounding box center [494, 250] width 12 height 12
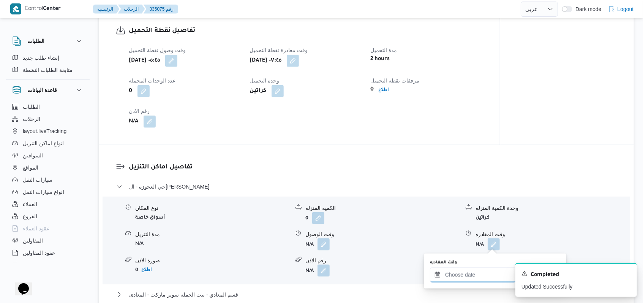
click at [481, 278] on input "وقت المغادره" at bounding box center [473, 274] width 86 height 15
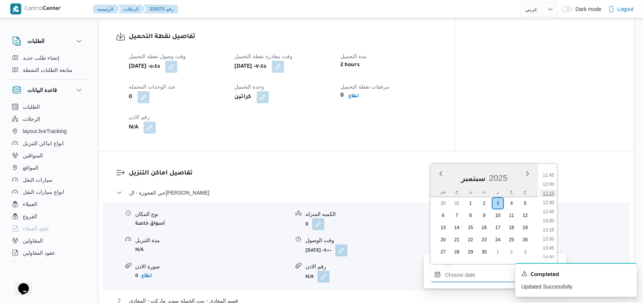
scroll to position [376, 0]
click at [554, 207] on li "11:15" at bounding box center [548, 208] width 17 height 8
type input "٠٣/٠٩/٢٠٢٥ ١١:١٥"
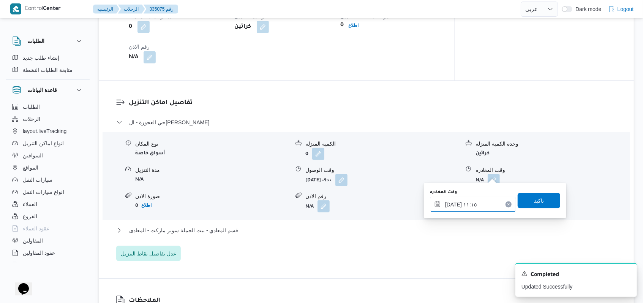
scroll to position [608, 0]
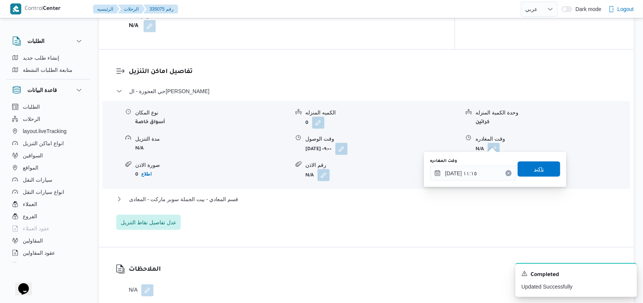
click at [545, 175] on span "تاكيد" at bounding box center [539, 168] width 43 height 15
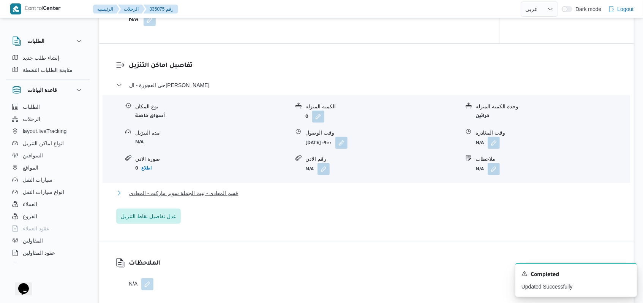
click at [221, 196] on span "قسم المعادي - بيت الجملة سوبر ماركت - المعادى" at bounding box center [183, 192] width 109 height 9
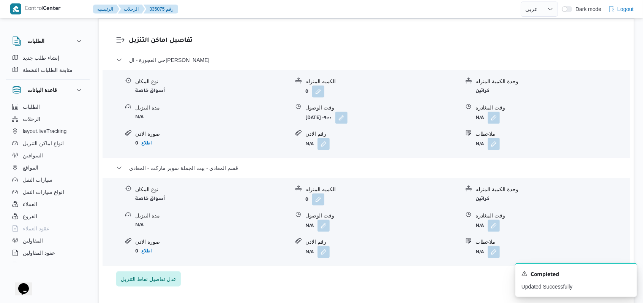
scroll to position [709, 0]
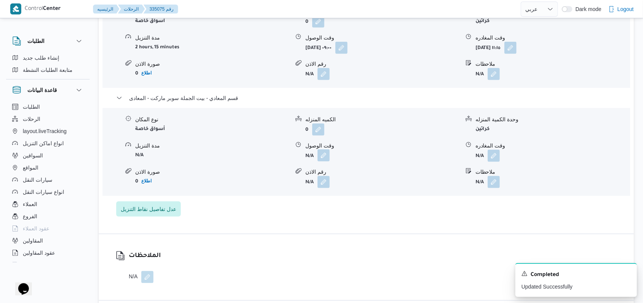
click at [326, 149] on button "button" at bounding box center [324, 155] width 12 height 12
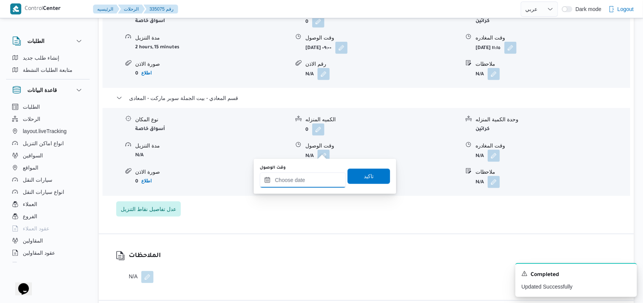
click at [310, 179] on input "وقت الوصول" at bounding box center [303, 179] width 86 height 15
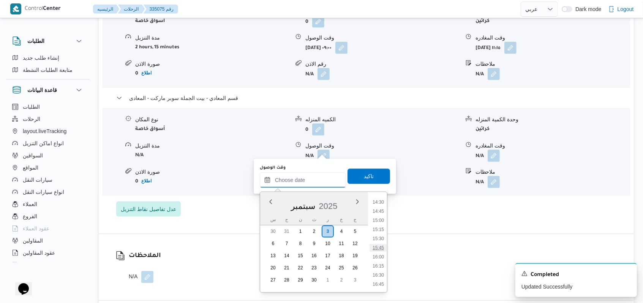
scroll to position [427, 0]
drag, startPoint x: 377, startPoint y: 228, endPoint x: 376, endPoint y: 239, distance: 10.3
click at [377, 229] on li "12:30" at bounding box center [378, 231] width 17 height 8
type input "٠٣/٠٩/٢٠٢٥ ١٢:٣٠"
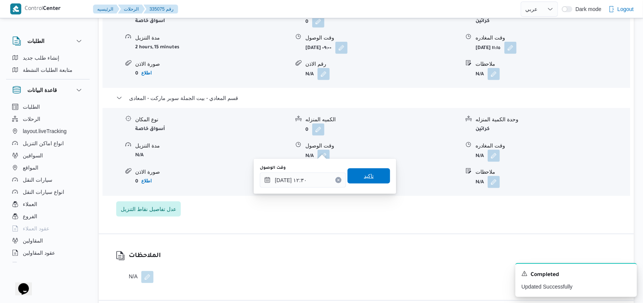
click at [370, 182] on span "تاكيد" at bounding box center [369, 175] width 43 height 15
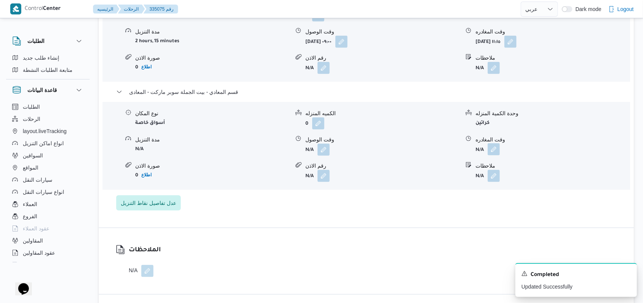
click at [491, 152] on button "button" at bounding box center [494, 149] width 12 height 12
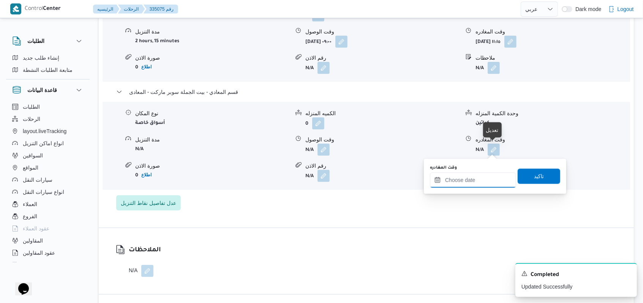
click at [477, 184] on input "وقت المغادره" at bounding box center [473, 179] width 86 height 15
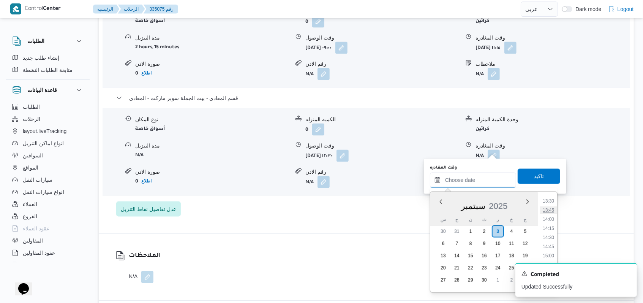
scroll to position [477, 0]
click at [551, 237] on li "14:00" at bounding box center [548, 235] width 17 height 8
type input "[DATE] ١٤:٠٠"
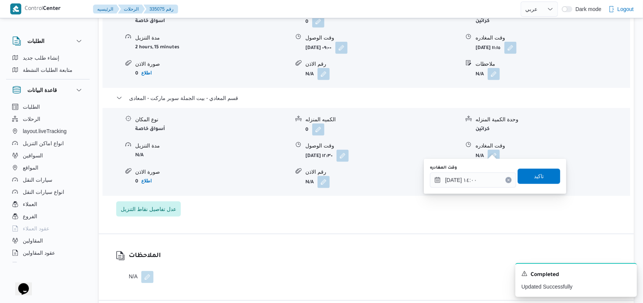
click at [531, 159] on div "You are in a dialog. To close this dialog, hit escape. وقت المغادره ٠٣/٠٩/٢٠٢٥ …" at bounding box center [495, 176] width 142 height 35
click at [534, 178] on span "تاكيد" at bounding box center [539, 175] width 10 height 9
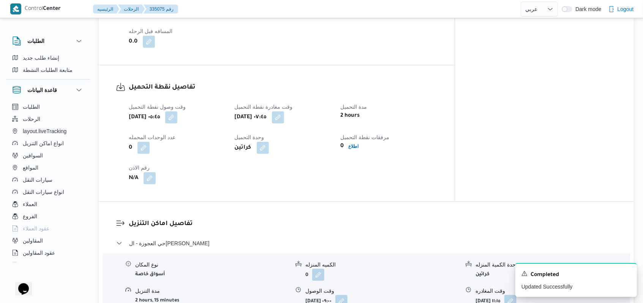
scroll to position [354, 0]
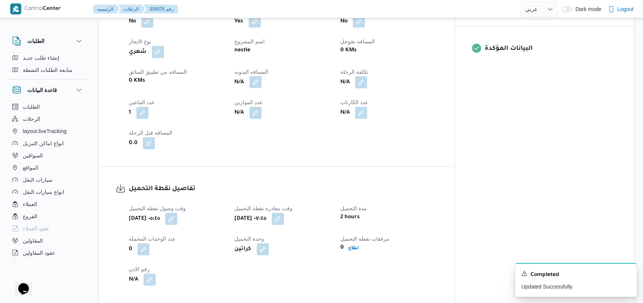
click at [262, 80] on button "button" at bounding box center [256, 82] width 12 height 12
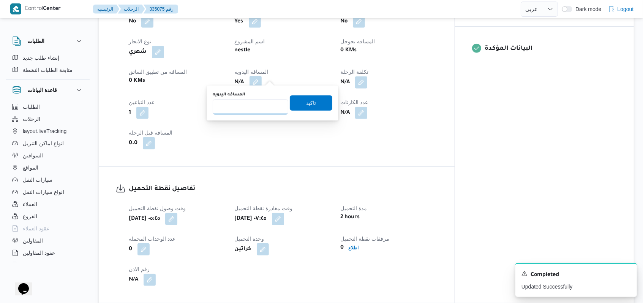
click at [256, 109] on input "المسافه اليدويه" at bounding box center [251, 106] width 76 height 15
type input "115"
click at [302, 108] on span "تاكيد" at bounding box center [311, 102] width 43 height 15
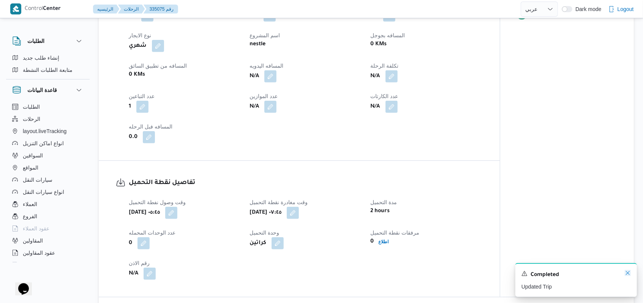
click at [625, 275] on icon "Dismiss toast" at bounding box center [628, 273] width 6 height 6
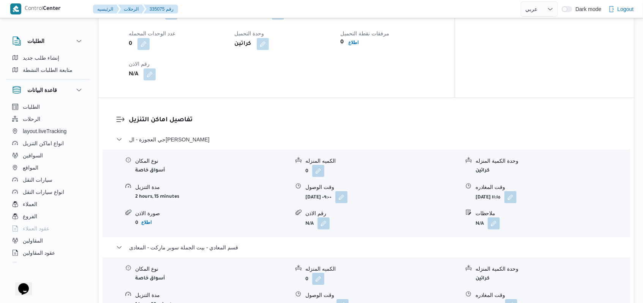
scroll to position [608, 0]
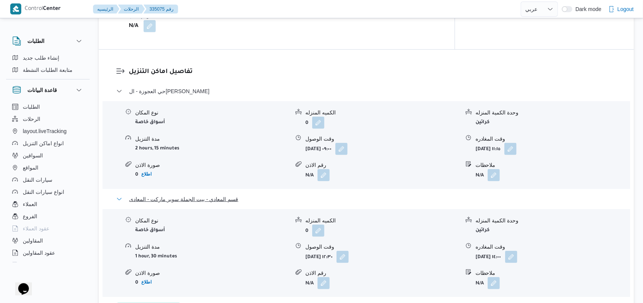
click at [228, 194] on span "قسم المعادي - بيت الجملة سوبر ماركت - المعادى" at bounding box center [183, 198] width 109 height 9
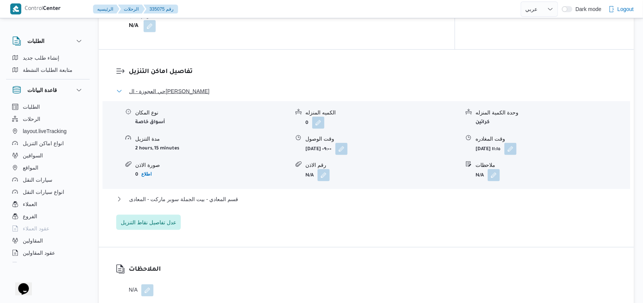
click at [174, 87] on span "حي العجوزة - الهواري ماركت" at bounding box center [169, 91] width 80 height 9
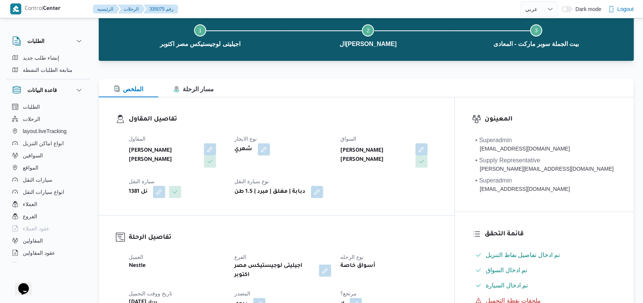
scroll to position [0, 0]
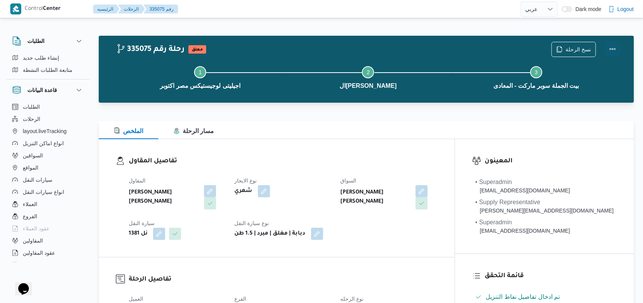
drag, startPoint x: 618, startPoint y: 52, endPoint x: 614, endPoint y: 52, distance: 3.9
click at [618, 52] on button "Actions" at bounding box center [612, 48] width 15 height 15
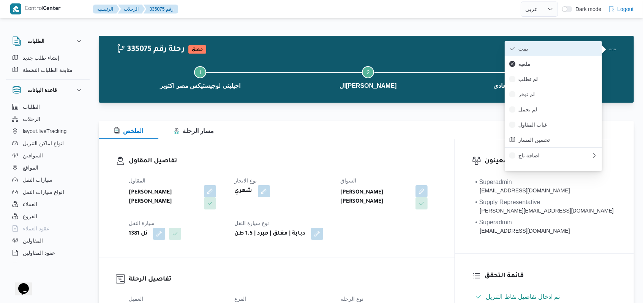
click at [585, 47] on span "تمت" at bounding box center [558, 49] width 79 height 6
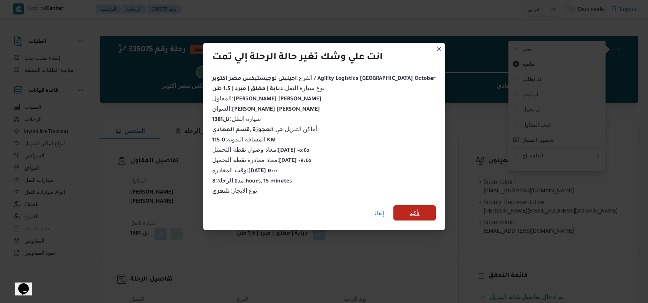
click at [401, 205] on span "تأكيد" at bounding box center [415, 212] width 43 height 15
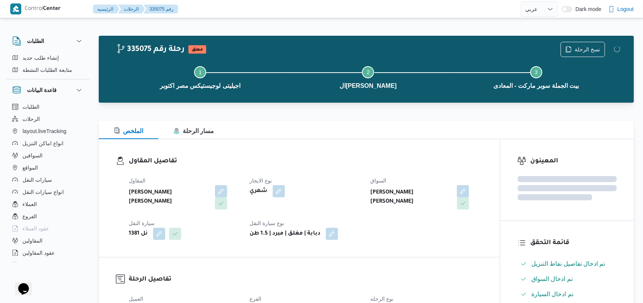
click at [305, 184] on dt "نوع الايجار" at bounding box center [306, 180] width 112 height 9
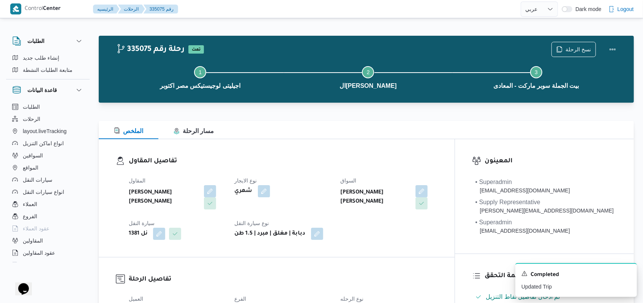
select select "ar"
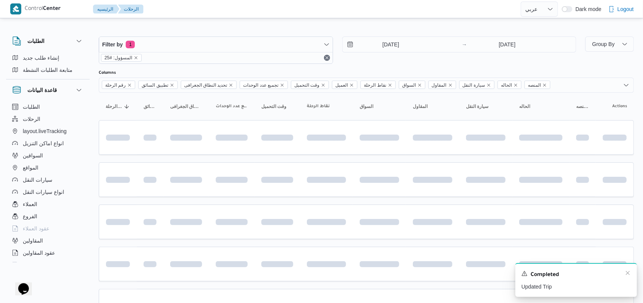
scroll to position [45, 0]
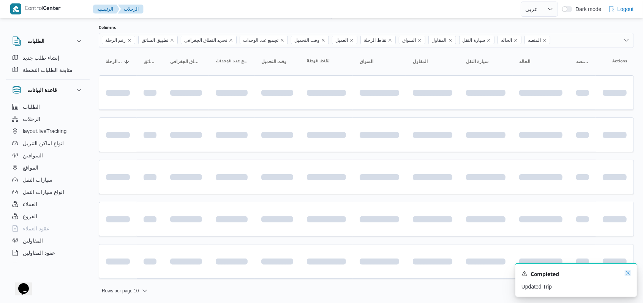
click at [626, 275] on icon "Dismiss toast" at bounding box center [628, 273] width 6 height 6
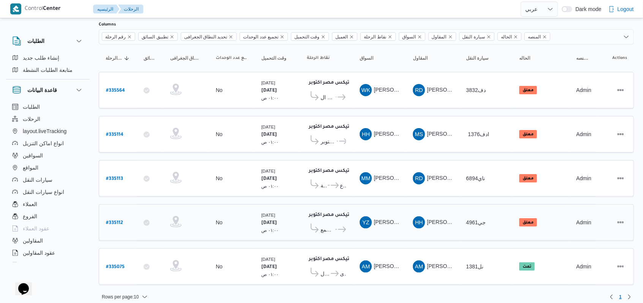
scroll to position [49, 0]
click at [114, 176] on b "# 335113" at bounding box center [114, 178] width 17 height 5
select select "ar"
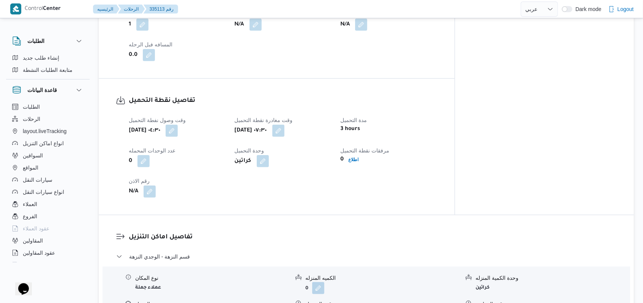
scroll to position [557, 0]
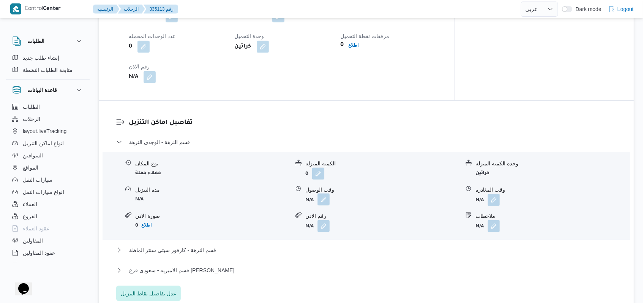
click at [327, 197] on button "button" at bounding box center [324, 199] width 12 height 12
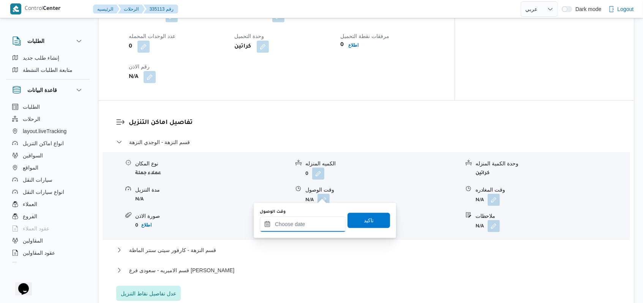
click at [302, 221] on input "وقت الوصول" at bounding box center [303, 224] width 86 height 15
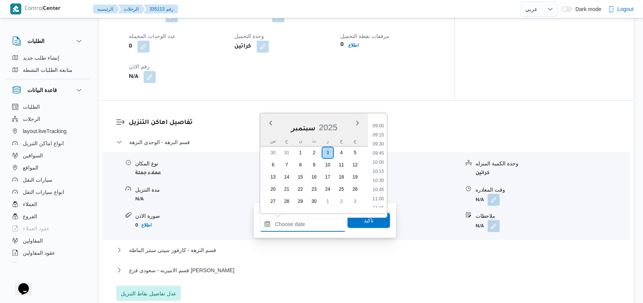
scroll to position [506, 0]
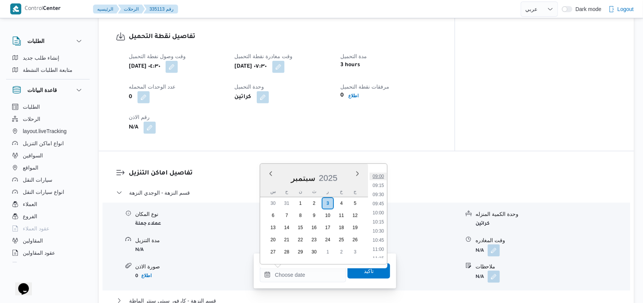
click at [381, 177] on li "09:00" at bounding box center [378, 176] width 17 height 8
type input "٠٣/٠٩/٢٠٢٥ ٠٩:٠٠"
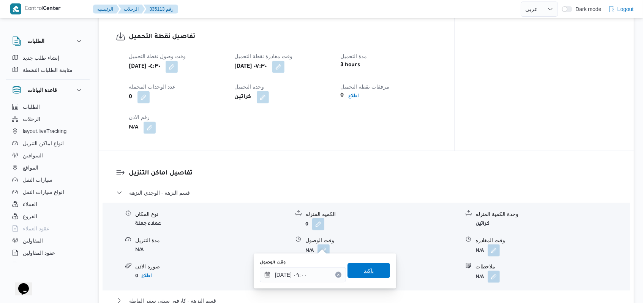
click at [368, 267] on span "تاكيد" at bounding box center [369, 270] width 43 height 15
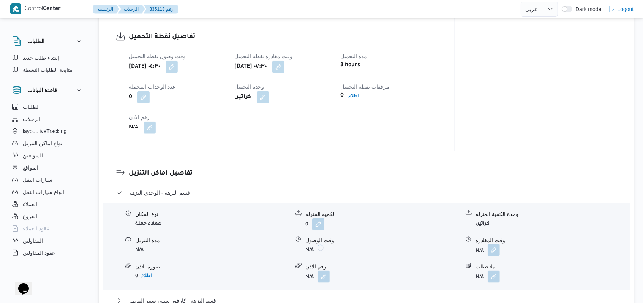
click at [492, 247] on button "button" at bounding box center [494, 250] width 12 height 12
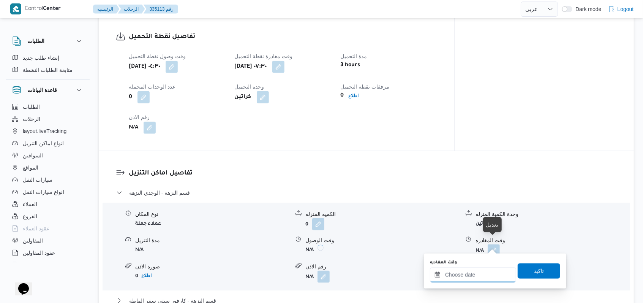
click at [481, 267] on div at bounding box center [473, 274] width 86 height 15
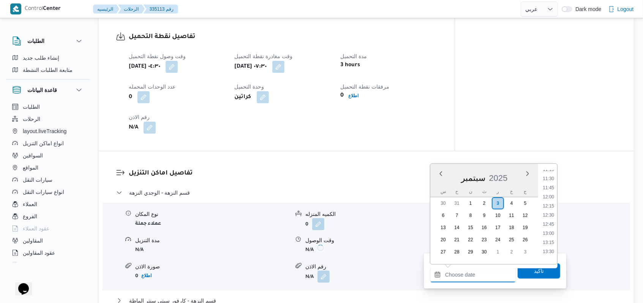
scroll to position [376, 0]
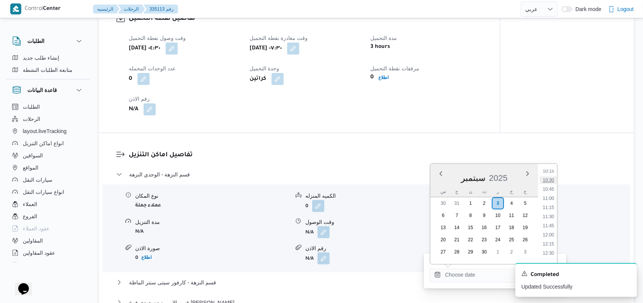
click at [550, 183] on li "10:30" at bounding box center [548, 180] width 17 height 8
type input "٠٣/٠٩/٢٠٢٥ ١٠:٣٠"
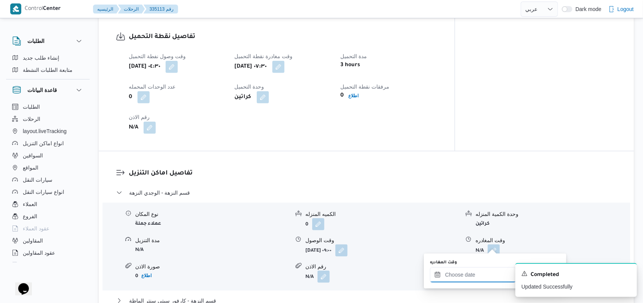
scroll to position [608, 0]
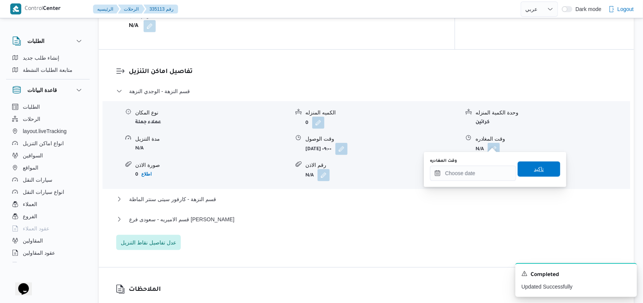
click at [543, 169] on span "تاكيد" at bounding box center [539, 168] width 43 height 15
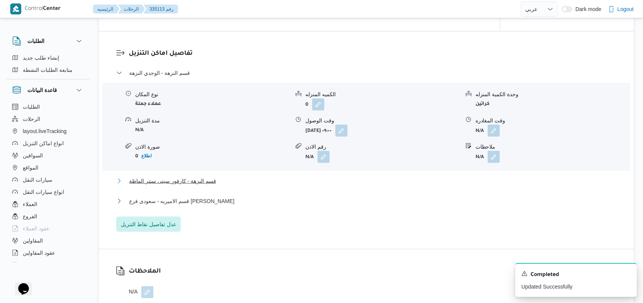
click at [201, 185] on span "قسم النزهة - كارفور سيتى سنتر الماظة" at bounding box center [172, 180] width 87 height 9
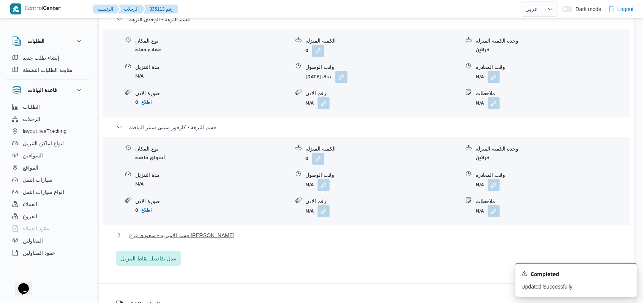
scroll to position [709, 0]
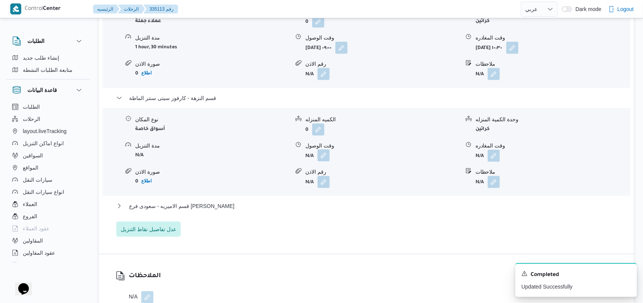
click at [323, 152] on button "button" at bounding box center [324, 155] width 12 height 12
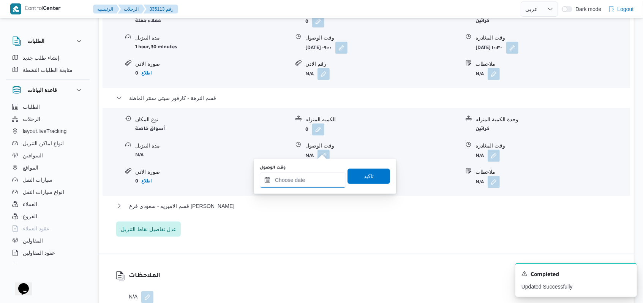
click at [308, 186] on input "وقت الوصول" at bounding box center [303, 179] width 86 height 15
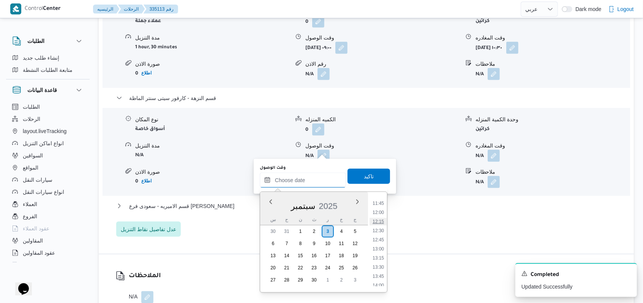
scroll to position [376, 0]
click at [382, 228] on li "11:00" at bounding box center [378, 227] width 17 height 8
type input "٠٣/٠٩/٢٠٢٥ ١١:٠٠"
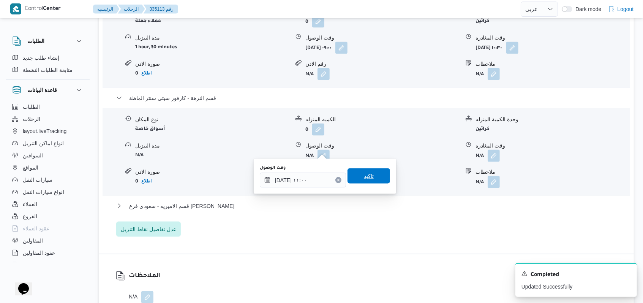
click at [368, 181] on span "تاكيد" at bounding box center [369, 175] width 43 height 15
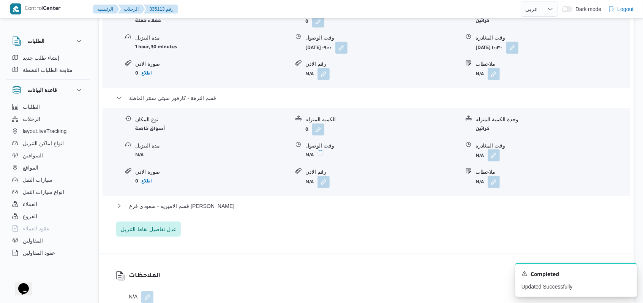
click at [493, 151] on button "button" at bounding box center [494, 155] width 12 height 12
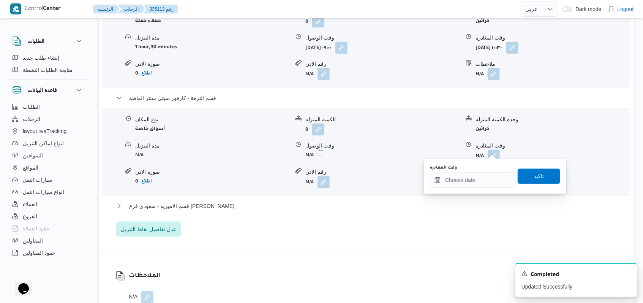
click at [476, 188] on div "You are in a dialog. To close this dialog, hit escape. وقت المغادره تاكيد" at bounding box center [495, 176] width 142 height 35
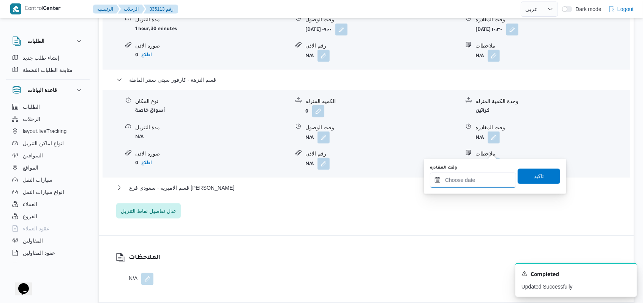
click at [461, 179] on input "وقت المغادره" at bounding box center [473, 179] width 86 height 15
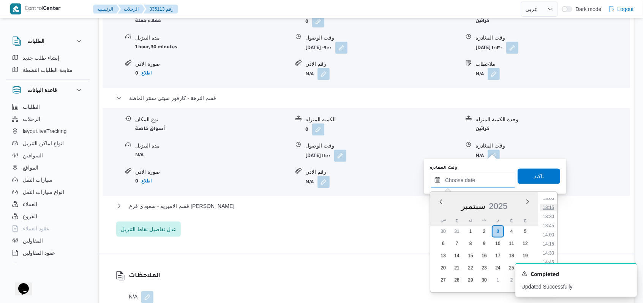
scroll to position [427, 0]
click at [553, 239] on li "12:45" at bounding box center [548, 240] width 17 height 8
type input "٠٣/٠٩/٢٠٢٥ ١٢:٤٥"
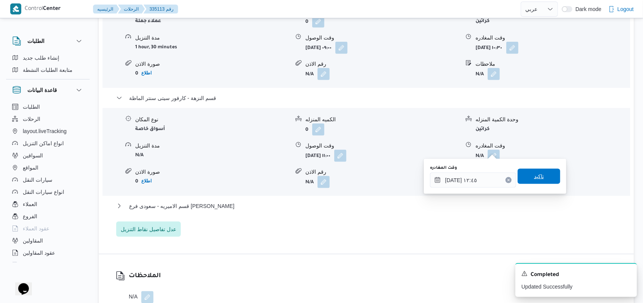
click at [544, 175] on span "تاكيد" at bounding box center [539, 176] width 43 height 15
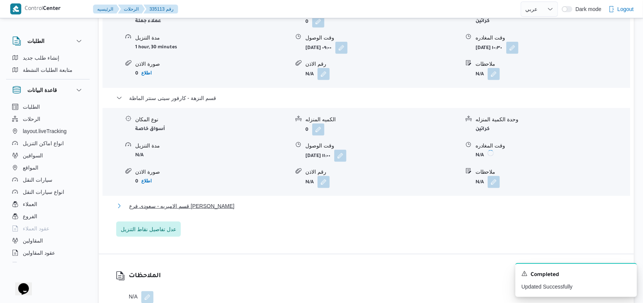
click at [210, 202] on span "قسم الاميريه - سعودى فرع ابو بكر الصديق" at bounding box center [181, 205] width 105 height 9
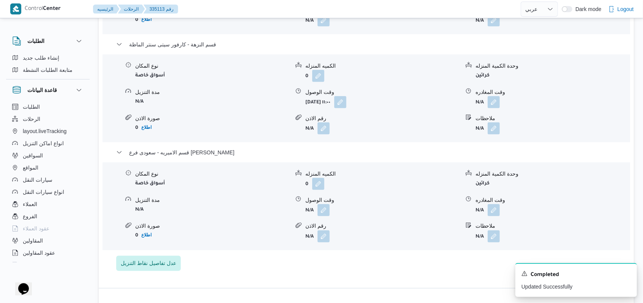
scroll to position [760, 0]
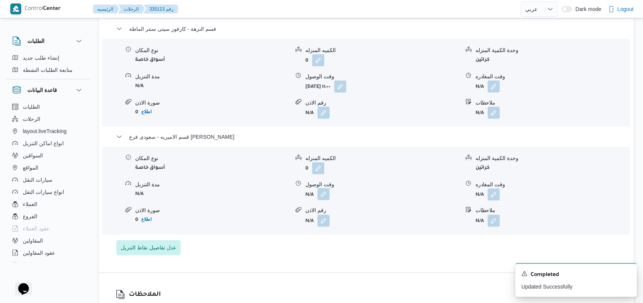
click at [325, 201] on span at bounding box center [322, 194] width 16 height 12
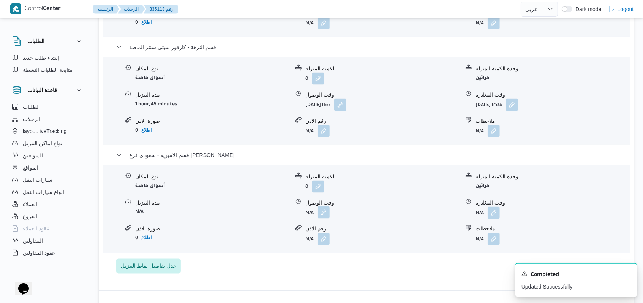
click at [324, 206] on button "button" at bounding box center [324, 212] width 12 height 12
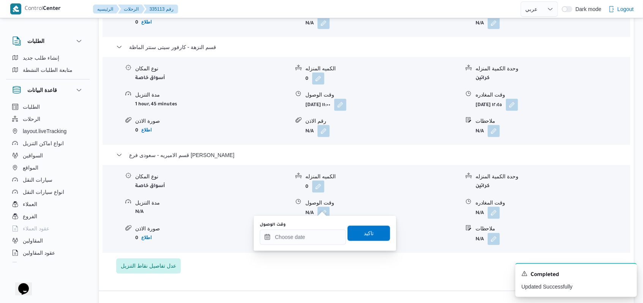
click at [306, 227] on div "وقت الوصول" at bounding box center [303, 225] width 86 height 6
click at [306, 234] on input "وقت الوصول" at bounding box center [303, 236] width 86 height 15
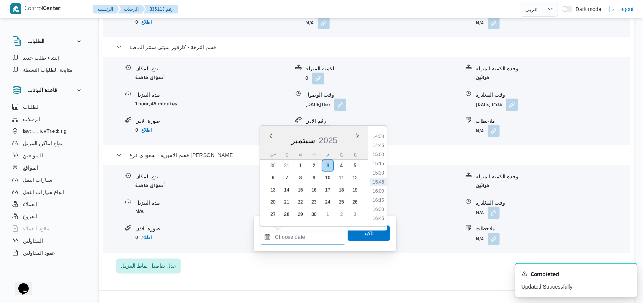
scroll to position [477, 0]
click at [380, 150] on li "13:30" at bounding box center [378, 151] width 17 height 8
type input "٠٣/٠٩/٢٠٢٥ ١٣:٣٠"
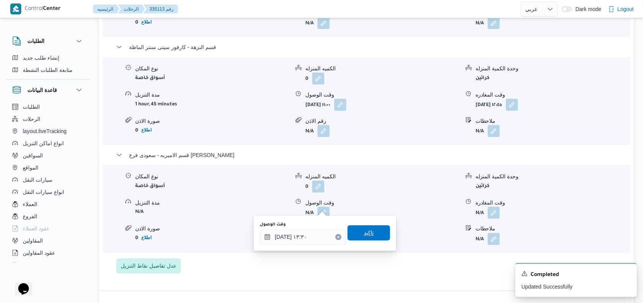
click at [364, 227] on span "تاكيد" at bounding box center [369, 232] width 43 height 15
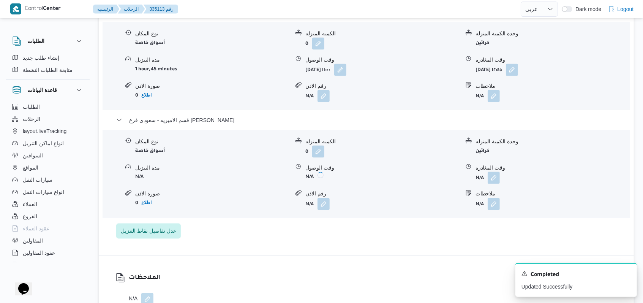
scroll to position [810, 0]
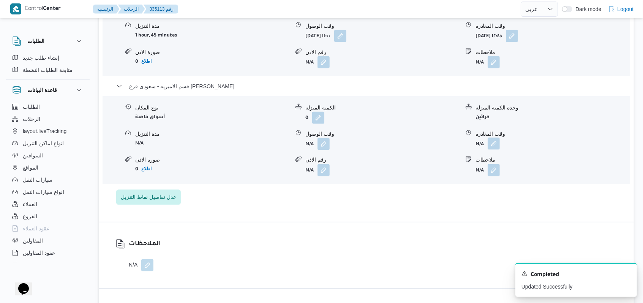
click at [495, 150] on button "button" at bounding box center [494, 144] width 12 height 12
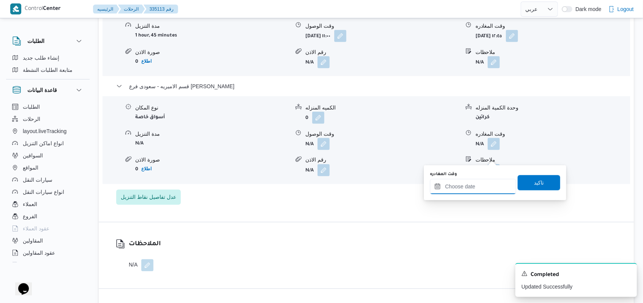
click at [468, 191] on input "وقت المغادره" at bounding box center [473, 186] width 86 height 15
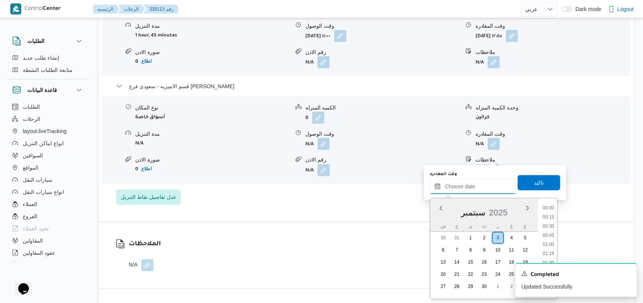
scroll to position [528, 0]
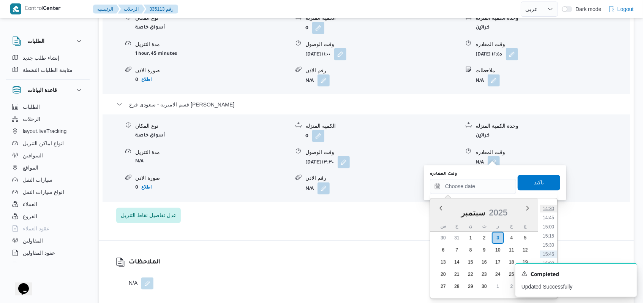
click at [551, 211] on li "14:30" at bounding box center [548, 209] width 17 height 8
type input "٠٣/٠٩/٢٠٢٥ ١٤:٣٠"
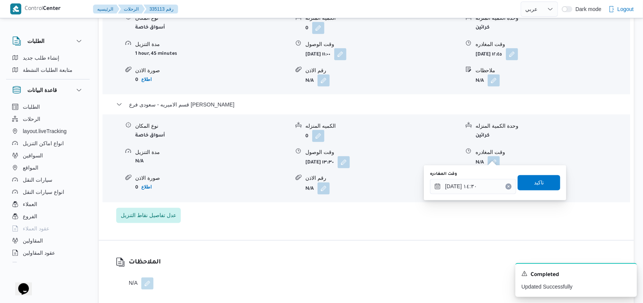
click at [546, 194] on div "وقت المغادره ٠٣/٠٩/٢٠٢٥ ١٤:٣٠ تاكيد" at bounding box center [495, 183] width 132 height 24
click at [541, 184] on span "تاكيد" at bounding box center [539, 182] width 43 height 15
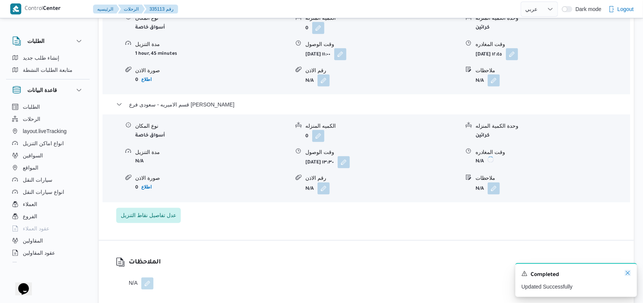
click at [626, 275] on icon "Dismiss toast" at bounding box center [628, 273] width 6 height 6
click at [210, 101] on span "قسم الاميريه - سعودى فرع ابو بكر الصديق" at bounding box center [181, 104] width 105 height 9
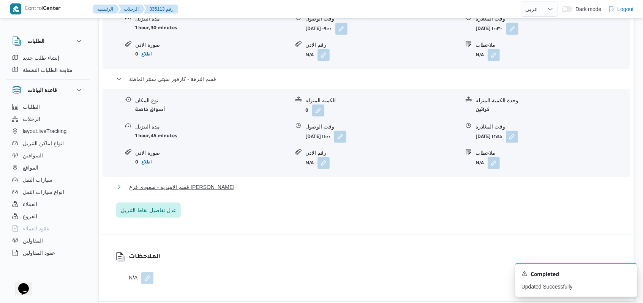
scroll to position [658, 0]
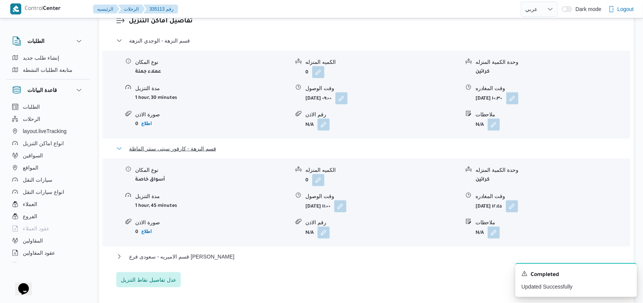
click at [208, 144] on span "قسم النزهة - كارفور سيتى سنتر الماظة" at bounding box center [172, 148] width 87 height 9
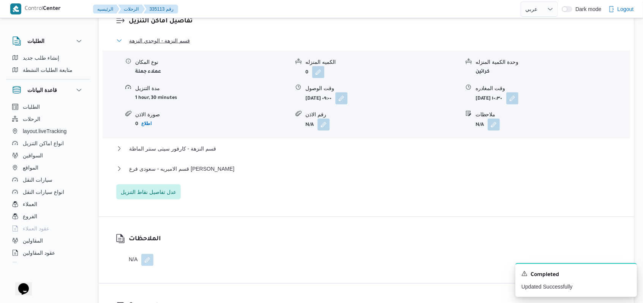
click at [173, 36] on span "قسم النزهة - الوجدي النزهة" at bounding box center [159, 40] width 61 height 9
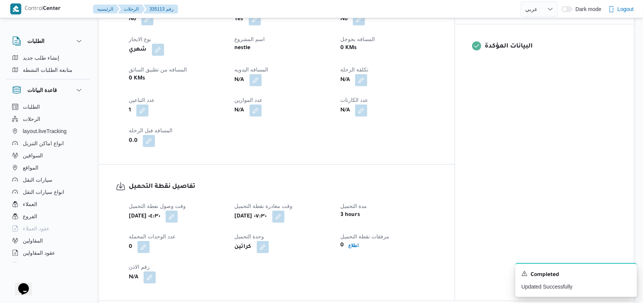
scroll to position [304, 0]
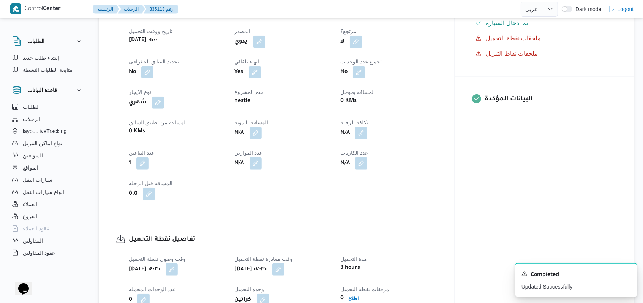
click at [267, 133] on div "N/A" at bounding box center [283, 133] width 98 height 14
click at [262, 129] on button "button" at bounding box center [256, 132] width 12 height 12
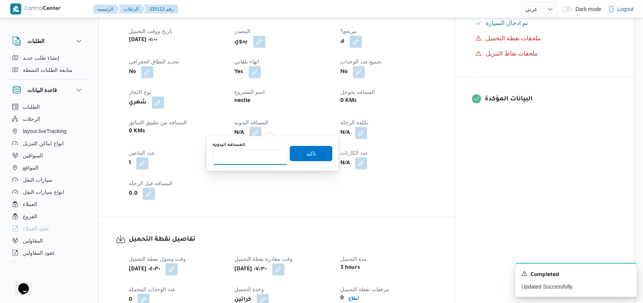
click at [246, 158] on input "المسافه اليدويه" at bounding box center [251, 157] width 76 height 15
type input "140"
click at [313, 157] on span "تاكيد" at bounding box center [311, 152] width 43 height 15
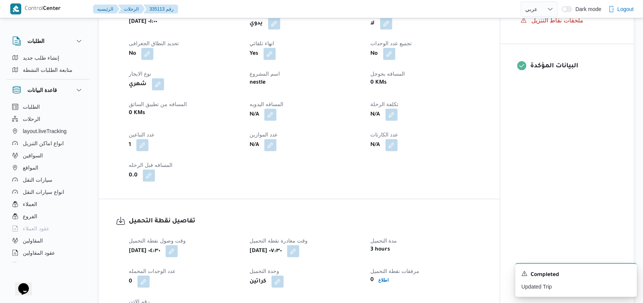
scroll to position [557, 0]
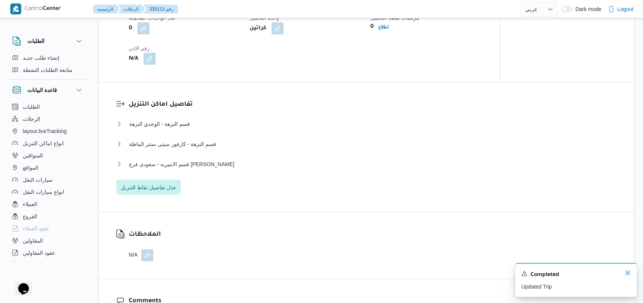
click at [628, 274] on icon "Dismiss toast" at bounding box center [628, 273] width 4 height 4
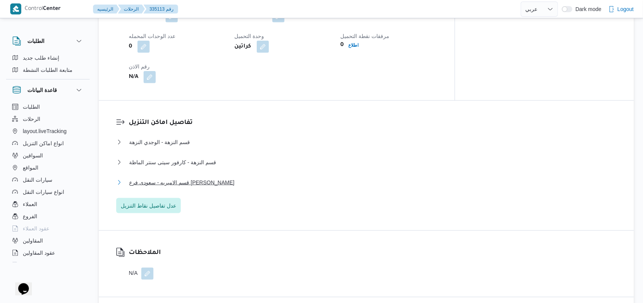
click at [207, 178] on span "قسم الاميريه - سعودى فرع ابو بكر الصديق" at bounding box center [181, 182] width 105 height 9
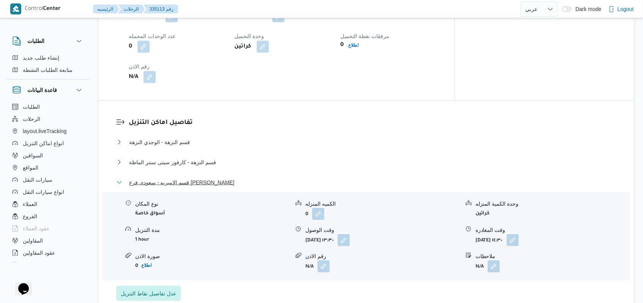
click at [207, 178] on span "قسم الاميريه - سعودى فرع ابو بكر الصديق" at bounding box center [181, 182] width 105 height 9
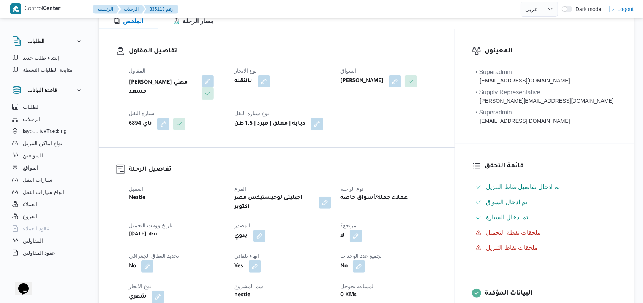
scroll to position [0, 0]
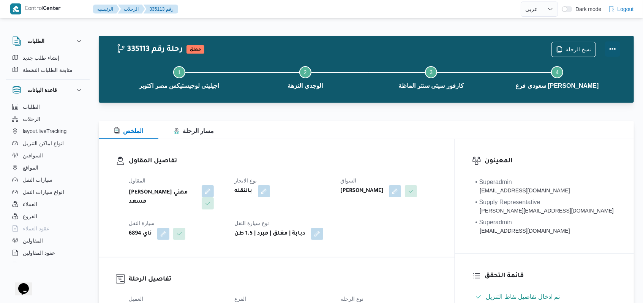
click at [617, 48] on button "Actions" at bounding box center [612, 48] width 15 height 15
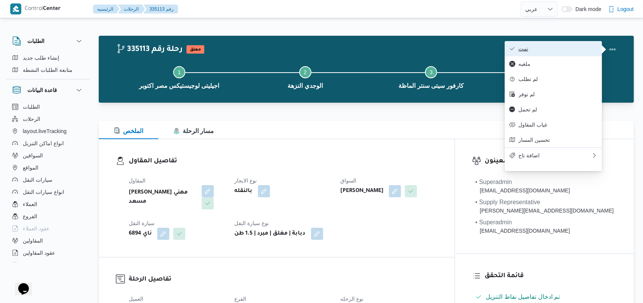
click at [585, 49] on span "تمت" at bounding box center [558, 49] width 79 height 6
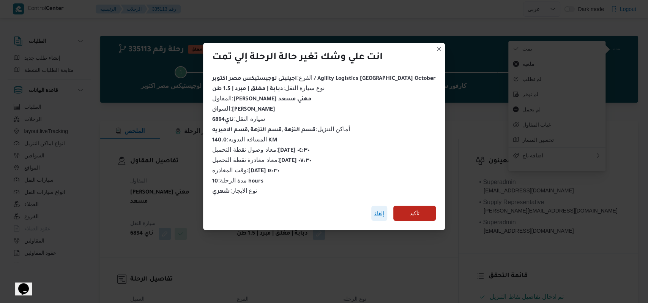
click at [375, 211] on span "إلغاء" at bounding box center [380, 213] width 10 height 9
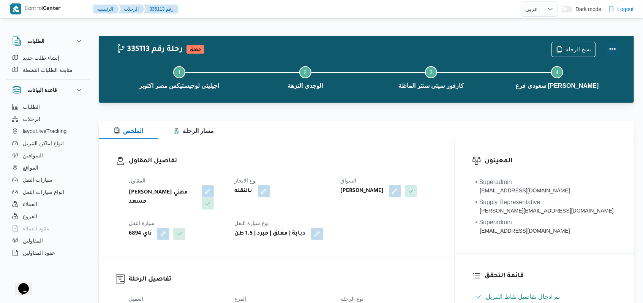
click at [615, 50] on button "Actions" at bounding box center [612, 48] width 15 height 15
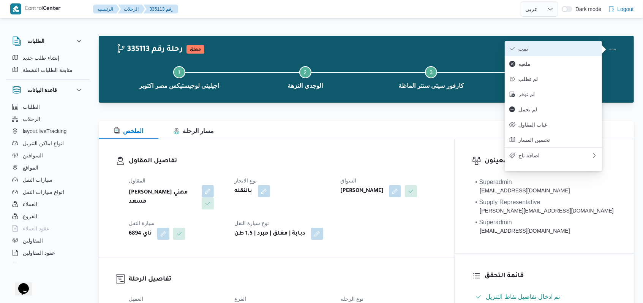
click at [580, 52] on span "تمت" at bounding box center [558, 49] width 79 height 6
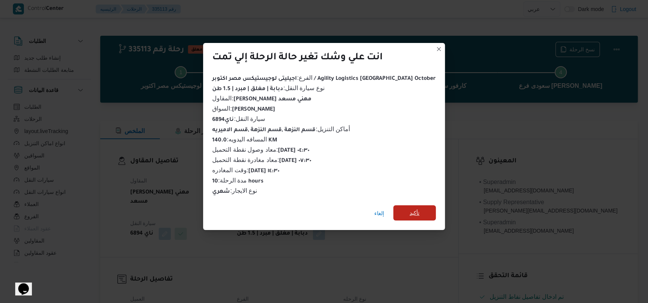
click at [410, 209] on span "تأكيد" at bounding box center [415, 212] width 10 height 9
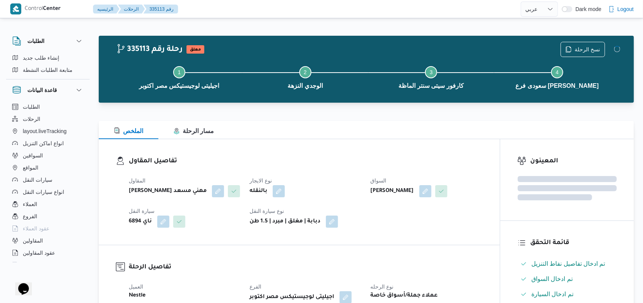
click at [349, 177] on dt "نوع الايجار" at bounding box center [306, 180] width 112 height 9
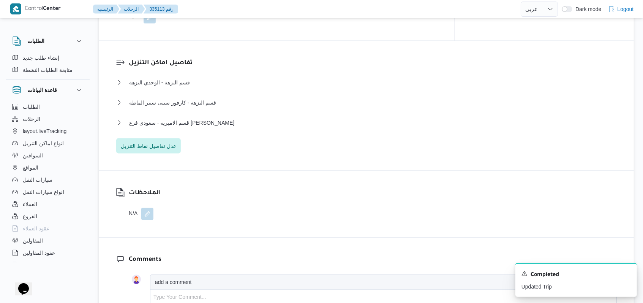
scroll to position [608, 0]
click at [209, 127] on div "قسم الاميريه - سعودى فرع ابو بكر الصديق" at bounding box center [366, 125] width 501 height 14
click at [209, 123] on span "قسم الاميريه - سعودى فرع ابو بكر الصديق" at bounding box center [181, 122] width 105 height 9
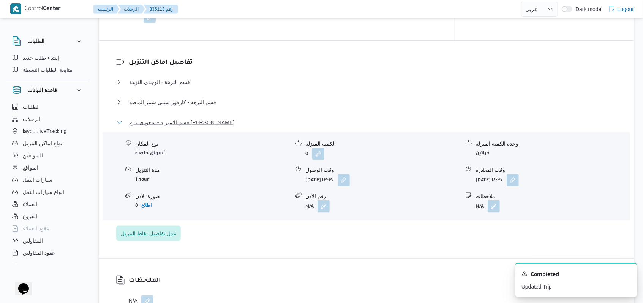
click at [209, 123] on span "قسم الاميريه - سعودى فرع ابو بكر الصديق" at bounding box center [181, 122] width 105 height 9
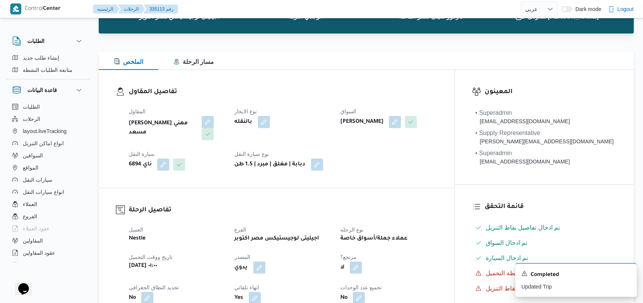
scroll to position [0, 0]
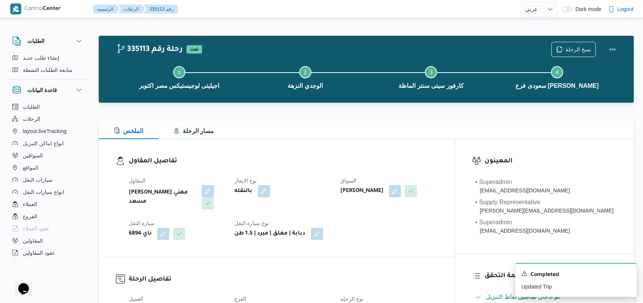
select select "ar"
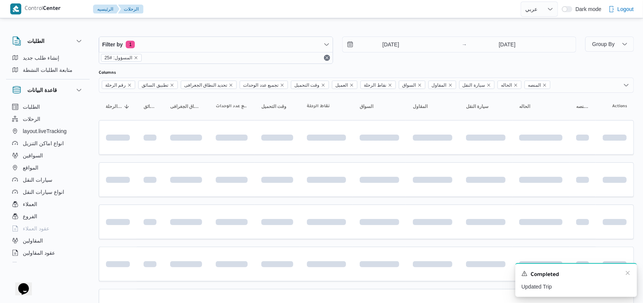
scroll to position [45, 0]
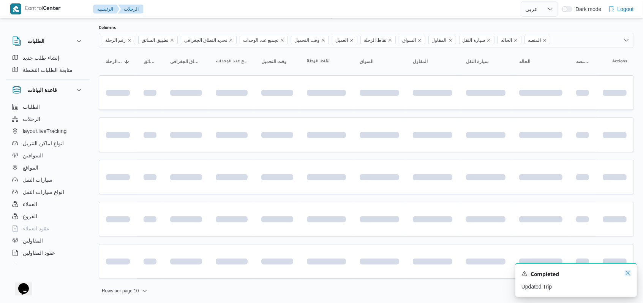
click at [626, 274] on icon "Dismiss toast" at bounding box center [628, 273] width 6 height 6
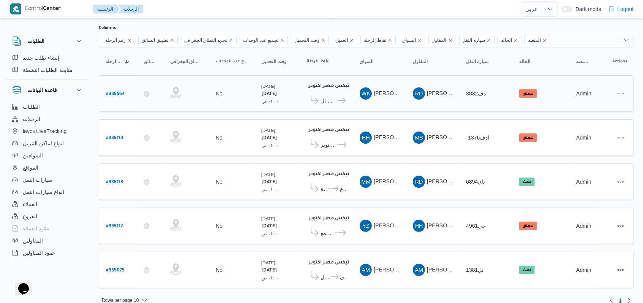
click at [109, 92] on b "# 335564" at bounding box center [115, 94] width 19 height 5
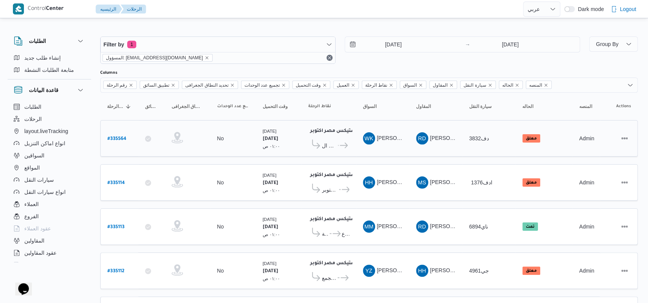
select select "ar"
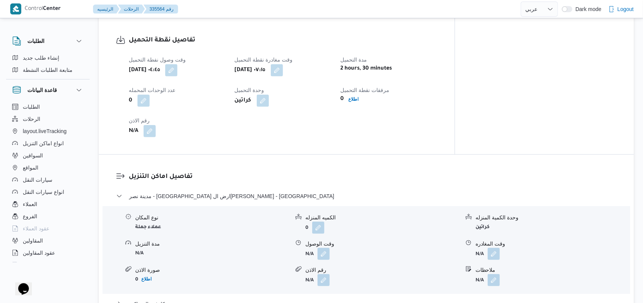
scroll to position [506, 0]
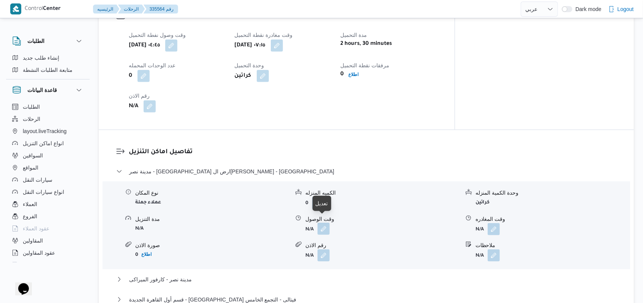
click at [322, 224] on button "button" at bounding box center [324, 229] width 12 height 12
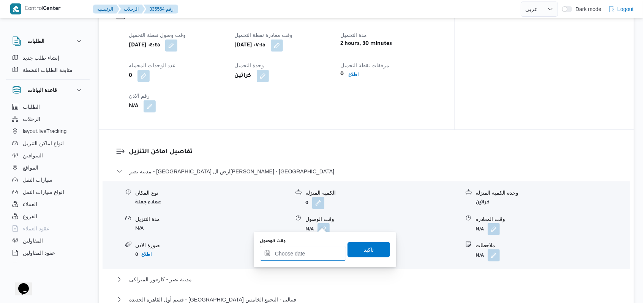
click at [319, 250] on input "وقت الوصول" at bounding box center [303, 253] width 86 height 15
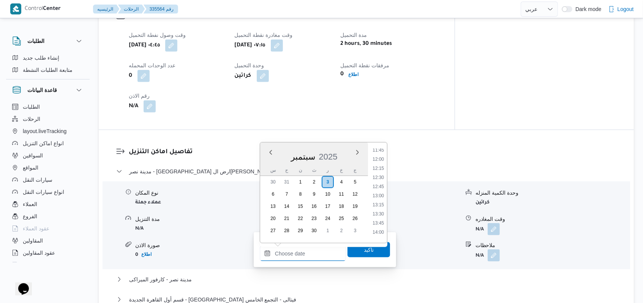
scroll to position [335, 0]
click at [381, 160] on li "09:30" at bounding box center [378, 164] width 17 height 8
type input "٠٣/٠٩/٢٠٢٥ ٠٩:٣٠"
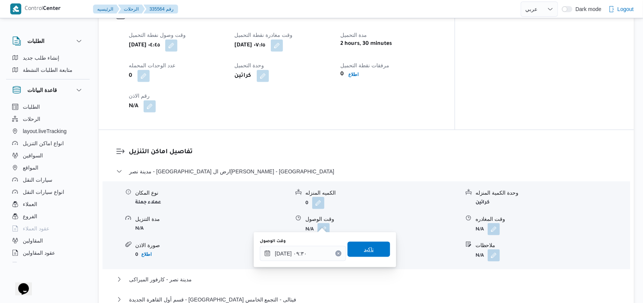
click at [372, 254] on span "تاكيد" at bounding box center [369, 249] width 43 height 15
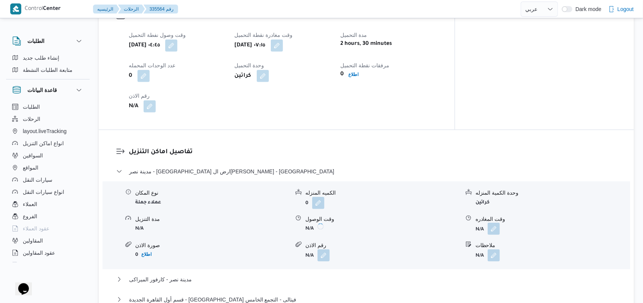
click at [492, 225] on button "button" at bounding box center [494, 229] width 12 height 12
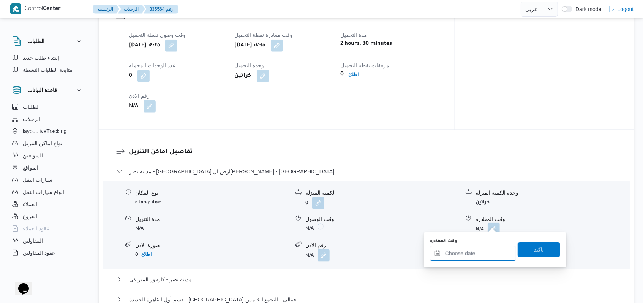
click at [481, 251] on input "وقت المغادره" at bounding box center [473, 253] width 86 height 15
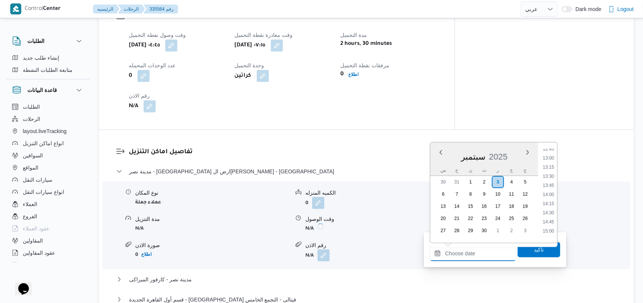
scroll to position [436, 0]
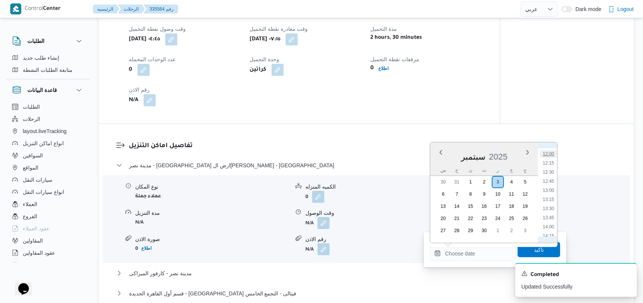
click at [551, 157] on li "12:00" at bounding box center [548, 154] width 17 height 8
type input "٠٣/٠٩/٢٠٢٥ ١٢:٠٠"
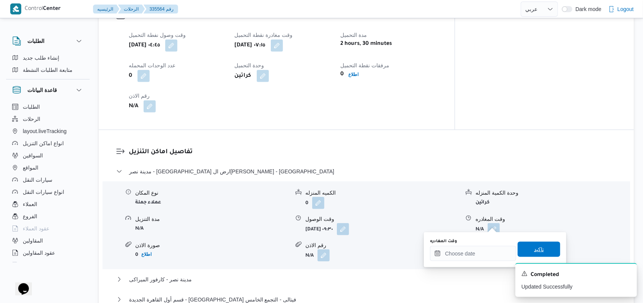
click at [538, 242] on span "تاكيد" at bounding box center [539, 249] width 43 height 15
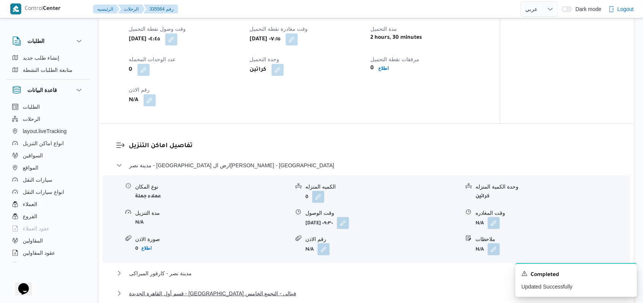
scroll to position [608, 0]
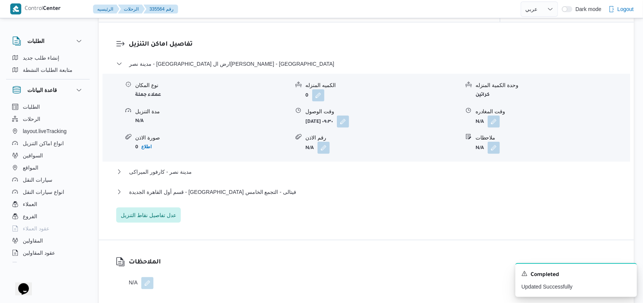
click at [182, 165] on div "مدينة نصر - بيت الجملة ارض الجولف عبدالله دراز - مدينة نصر نوع المكان عملاء جمل…" at bounding box center [366, 140] width 501 height 163
click at [178, 170] on span "مدينة نصر - كارفور الميراكى" at bounding box center [160, 171] width 63 height 9
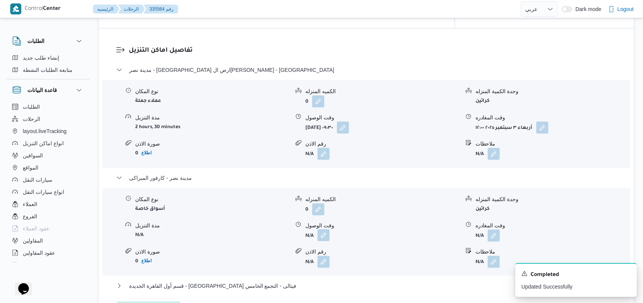
click at [326, 232] on button "button" at bounding box center [324, 235] width 12 height 12
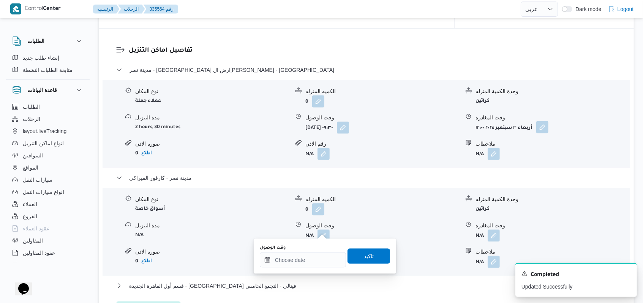
click at [539, 122] on button "button" at bounding box center [542, 127] width 12 height 12
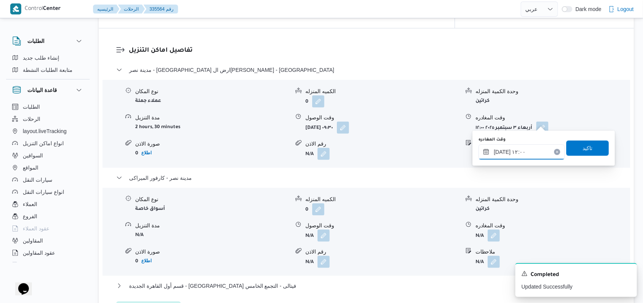
click at [526, 152] on input "٠٣/٠٩/٢٠٢٥ ١٢:٠٠" at bounding box center [522, 151] width 86 height 15
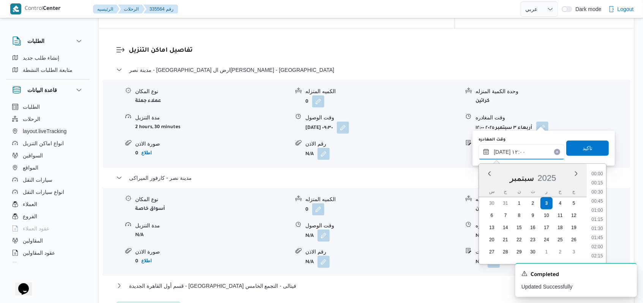
scroll to position [392, 0]
click at [323, 231] on button "button" at bounding box center [324, 235] width 12 height 12
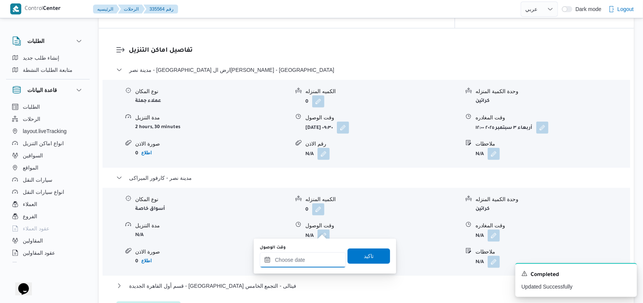
click at [305, 258] on input "وقت الوصول" at bounding box center [303, 259] width 86 height 15
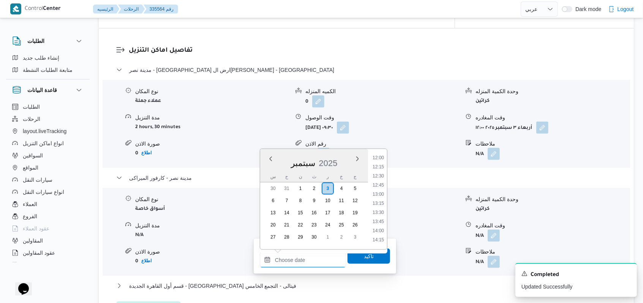
scroll to position [436, 0]
click at [381, 179] on li "12:30" at bounding box center [378, 179] width 17 height 8
type input "٠٣/٠٩/٢٠٢٥ ١٢:٣٠"
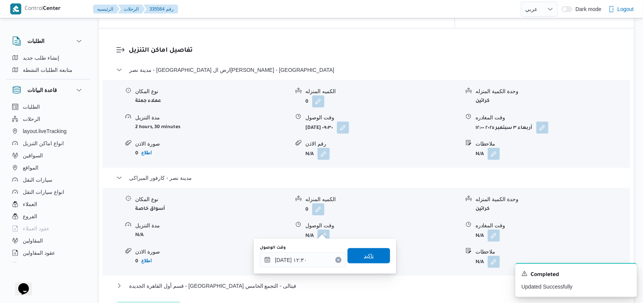
click at [371, 257] on span "تاكيد" at bounding box center [369, 255] width 43 height 15
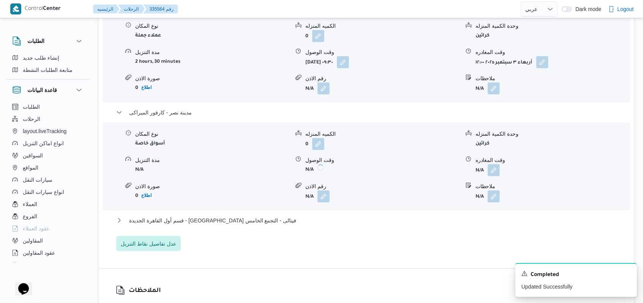
scroll to position [709, 0]
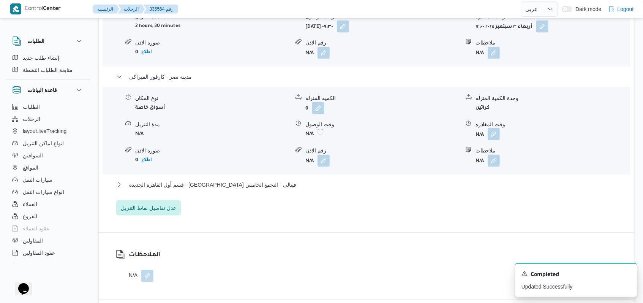
click at [495, 131] on button "button" at bounding box center [494, 134] width 12 height 12
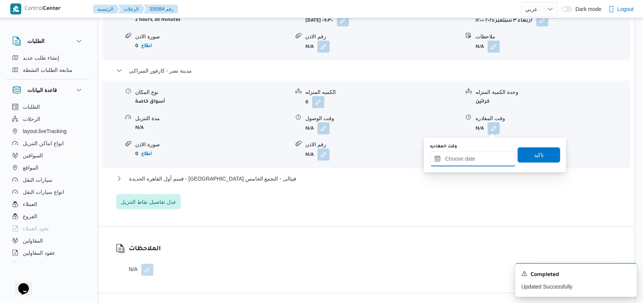
click at [484, 160] on input "وقت المغادره" at bounding box center [473, 158] width 86 height 15
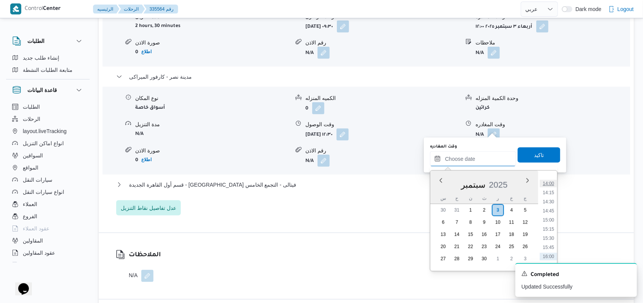
scroll to position [487, 0]
click at [551, 185] on li "13:30" at bounding box center [548, 186] width 17 height 8
type input "٠٣/٠٩/٢٠٢٥ ١٣:٣٠"
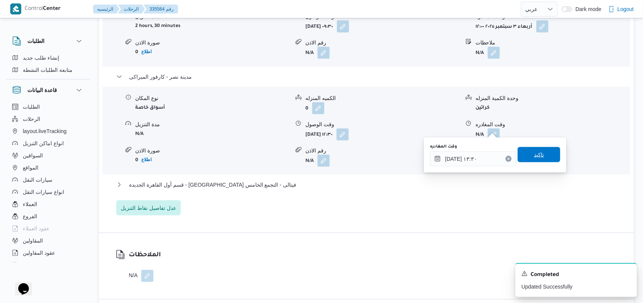
click at [545, 160] on span "تاكيد" at bounding box center [539, 154] width 43 height 15
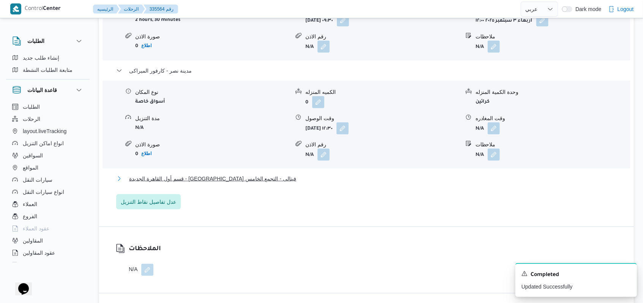
click at [229, 178] on span "قسم أول القاهرة الجديدة - كارفور فيتالى - التجمع الخامس" at bounding box center [212, 178] width 167 height 9
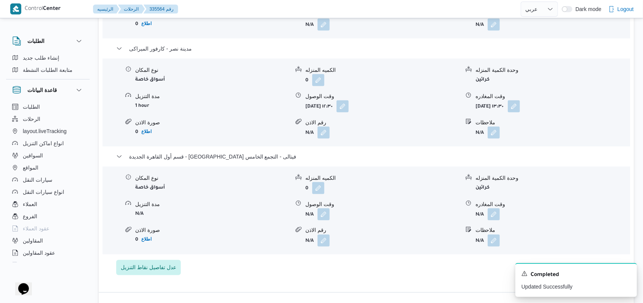
scroll to position [760, 0]
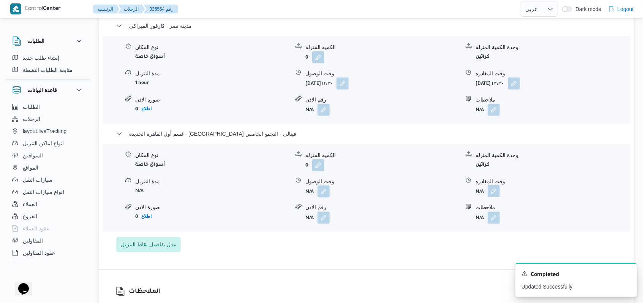
click at [495, 186] on button "button" at bounding box center [494, 191] width 12 height 12
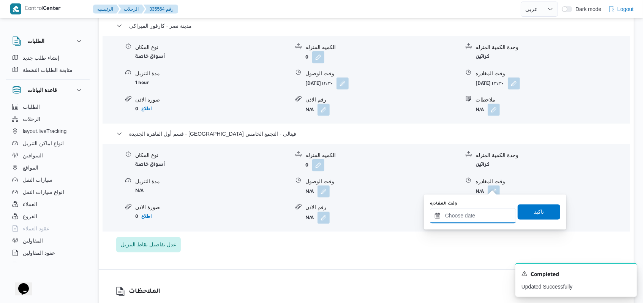
click at [480, 212] on input "وقت المغادره" at bounding box center [473, 215] width 86 height 15
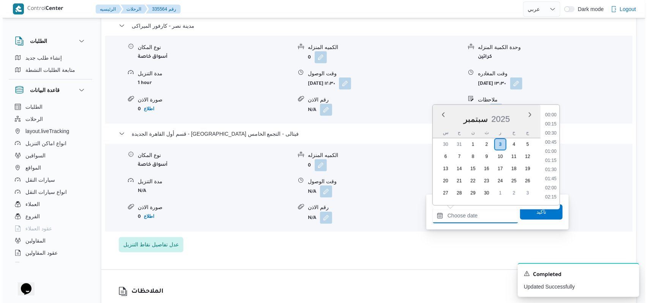
scroll to position [538, 0]
click at [384, 263] on div "تفاصيل اماكن التنزيل مدينة نصر - بيت الجملة ارض الجولف عبدالله دراز - مدينة نصر…" at bounding box center [366, 73] width 535 height 393
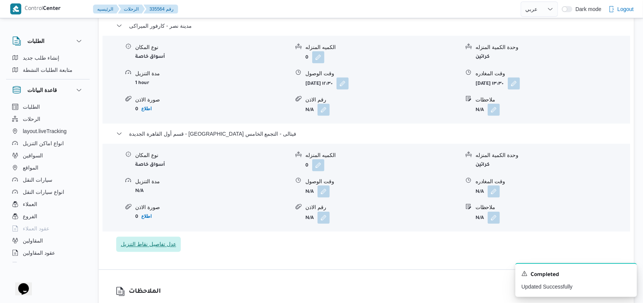
drag, startPoint x: 175, startPoint y: 248, endPoint x: 171, endPoint y: 244, distance: 5.6
click at [174, 248] on div "تفاصيل اماكن التنزيل مدينة نصر - بيت الجملة ارض الجولف عبدالله دراز - مدينة نصر…" at bounding box center [366, 73] width 535 height 393
click at [170, 242] on span "عدل تفاصيل نقاط التنزيل" at bounding box center [148, 244] width 55 height 9
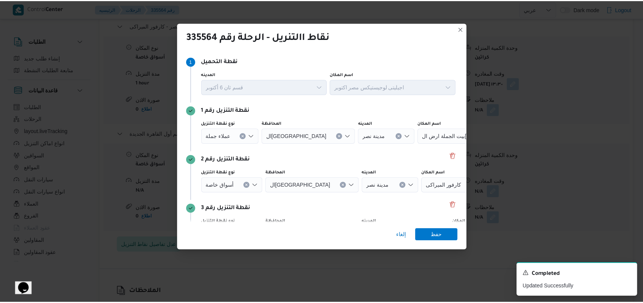
scroll to position [49, 0]
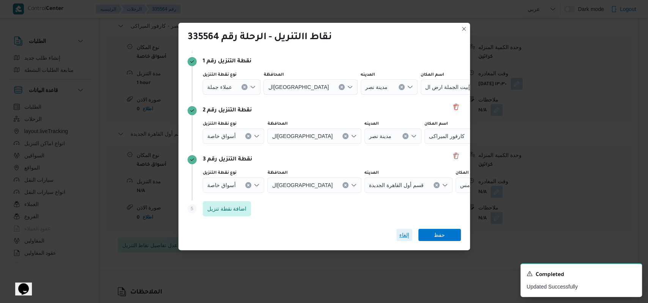
click at [400, 233] on span "إلغاء" at bounding box center [405, 234] width 10 height 9
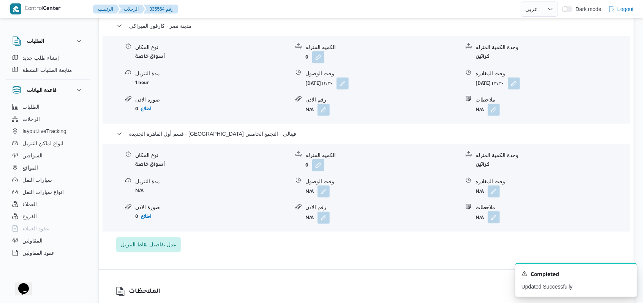
click at [495, 215] on button "button" at bounding box center [494, 217] width 12 height 12
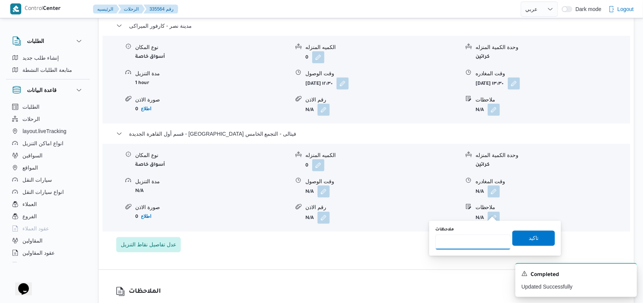
click at [470, 245] on input "ملاحظات" at bounding box center [473, 241] width 76 height 15
type input "الفرع متبقى من يوم 1 ولم يتم تحميله اليوم و الاوردر فى اجيليتى"
click at [537, 239] on span "تاكيد" at bounding box center [533, 237] width 43 height 15
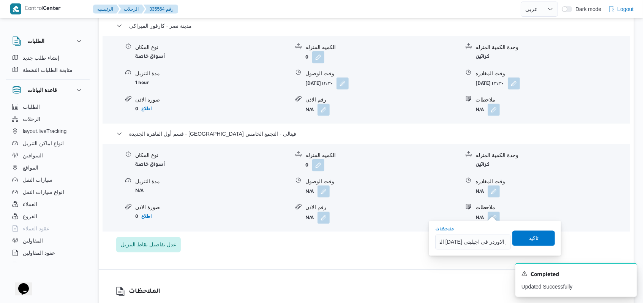
scroll to position [0, 0]
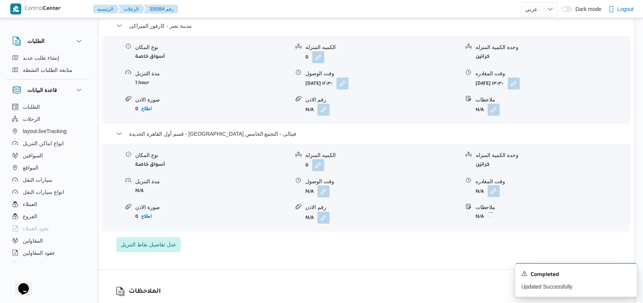
click at [494, 186] on button "button" at bounding box center [494, 191] width 12 height 12
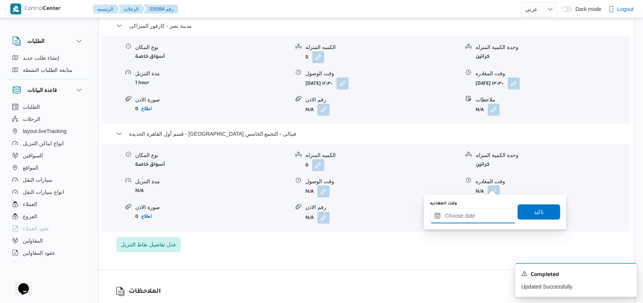
click at [473, 222] on input "وقت المغادره" at bounding box center [473, 215] width 86 height 15
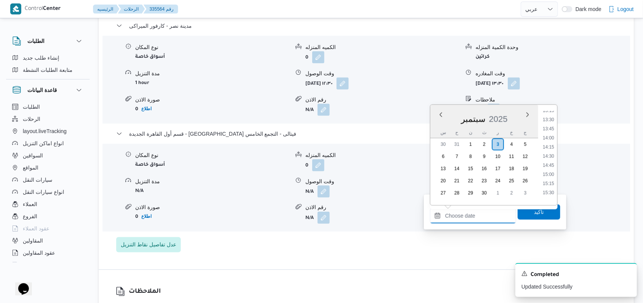
scroll to position [436, 0]
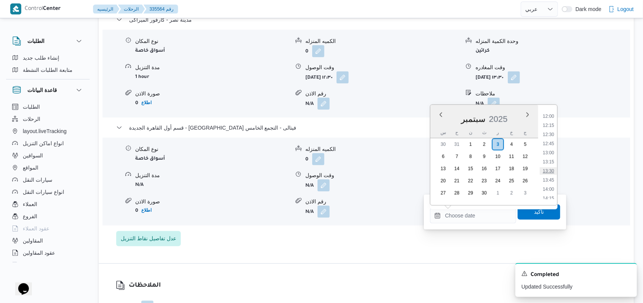
click at [552, 168] on li "13:30" at bounding box center [548, 171] width 17 height 8
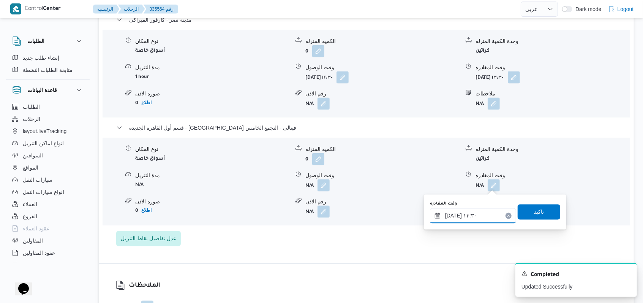
type input "٠٣/٠٩/٢٠٢٥ ١٣:٣٠"
click at [539, 210] on span "تاكيد" at bounding box center [539, 211] width 43 height 15
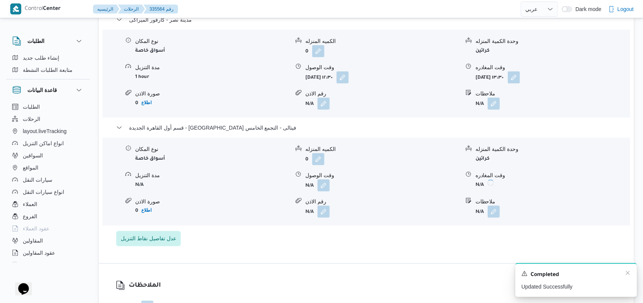
click at [630, 277] on div "Completed" at bounding box center [576, 275] width 109 height 10
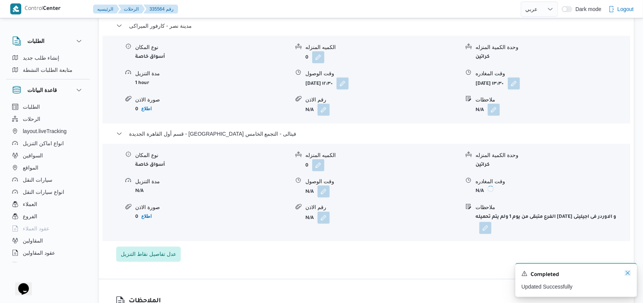
click at [626, 272] on icon "Dismiss toast" at bounding box center [628, 273] width 6 height 6
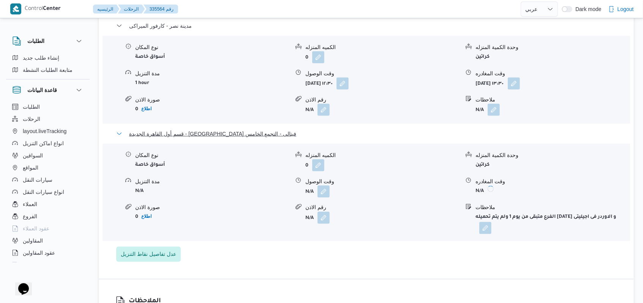
click at [256, 129] on button "قسم أول القاهرة الجديدة - كارفور فيتالى - التجمع الخامس" at bounding box center [366, 133] width 501 height 9
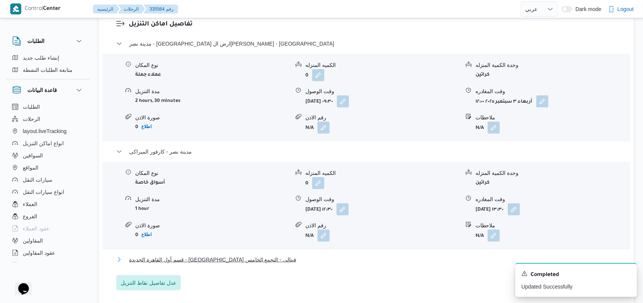
scroll to position [608, 0]
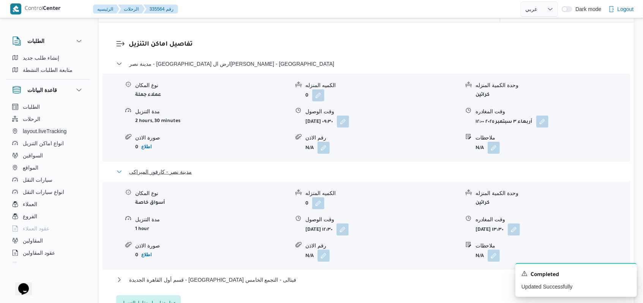
click at [174, 172] on span "مدينة نصر - كارفور الميراكى" at bounding box center [160, 171] width 63 height 9
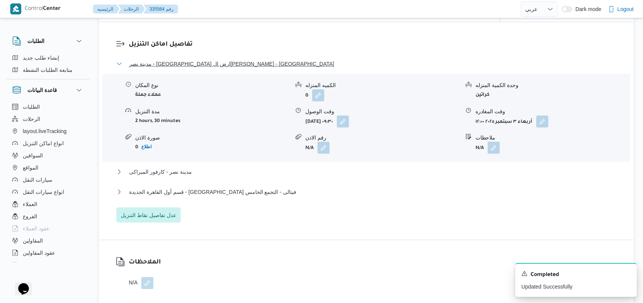
click at [207, 62] on span "مدينة نصر - بيت الجملة ارض الجولف عبدالله دراز - مدينة نصر" at bounding box center [231, 63] width 205 height 9
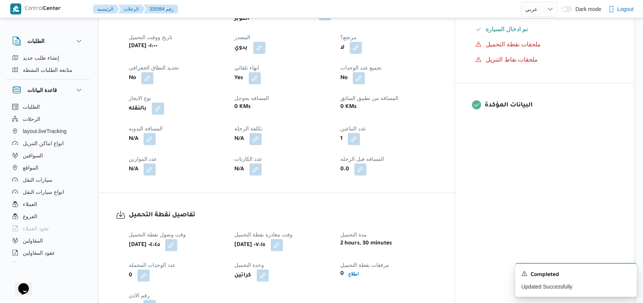
scroll to position [253, 0]
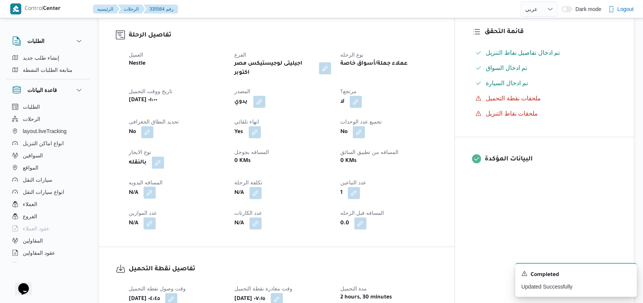
click at [144, 187] on button "button" at bounding box center [150, 193] width 12 height 12
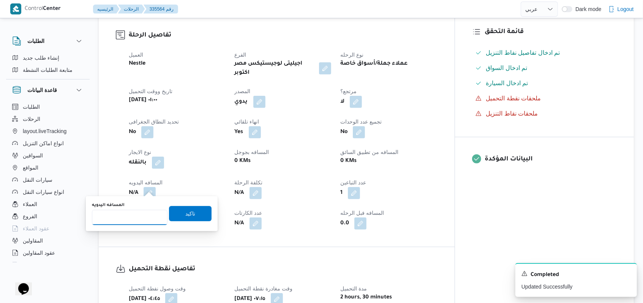
click at [129, 213] on input "المسافه اليدويه" at bounding box center [130, 217] width 76 height 15
type input "70"
click at [174, 216] on span "تاكيد" at bounding box center [190, 213] width 43 height 15
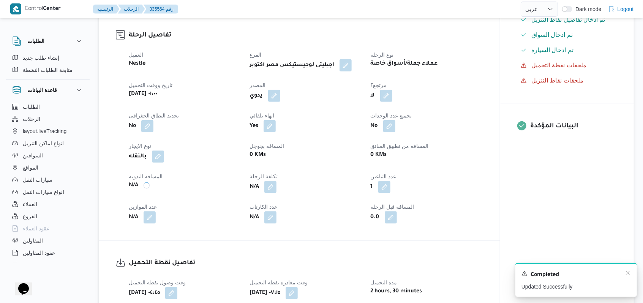
click at [623, 273] on div "Completed" at bounding box center [576, 275] width 109 height 10
click at [629, 275] on icon "Dismiss toast" at bounding box center [628, 273] width 6 height 6
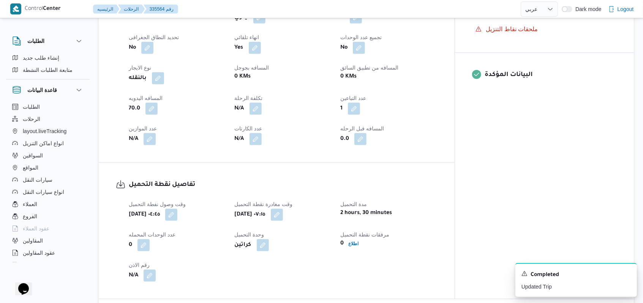
scroll to position [405, 0]
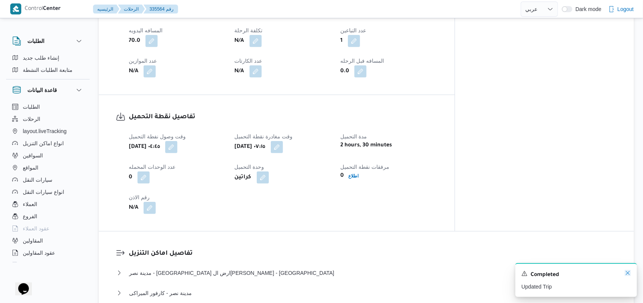
click at [626, 274] on icon "Dismiss toast" at bounding box center [628, 273] width 6 height 6
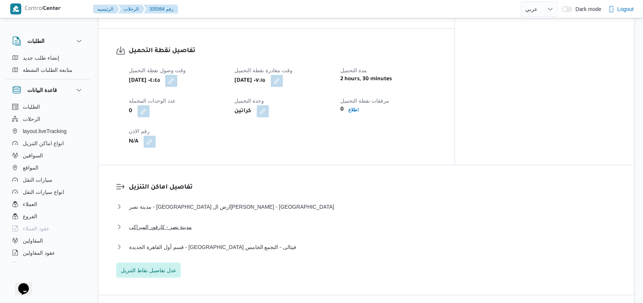
scroll to position [506, 0]
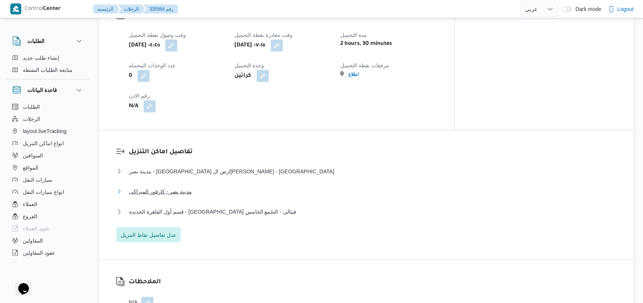
click at [172, 187] on span "مدينة نصر - كارفور الميراكى" at bounding box center [160, 191] width 63 height 9
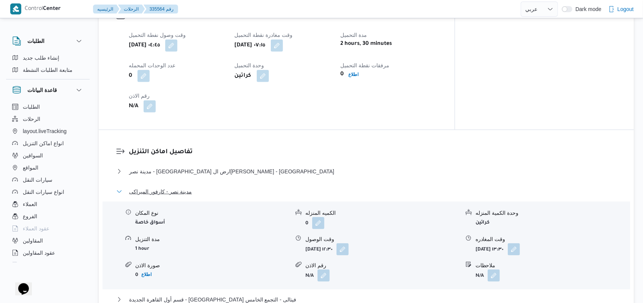
click at [172, 187] on span "مدينة نصر - كارفور الميراكى" at bounding box center [160, 191] width 63 height 9
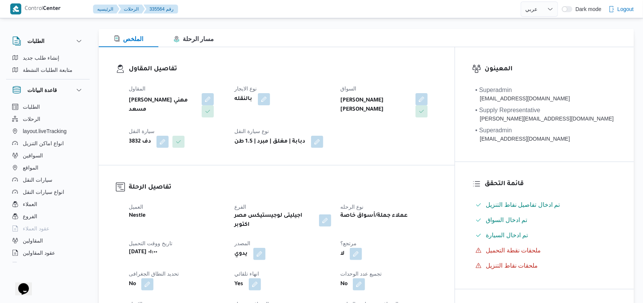
scroll to position [0, 0]
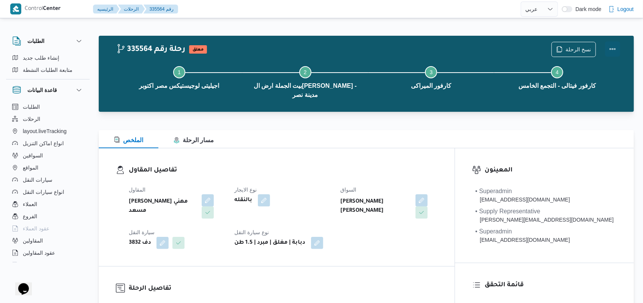
click at [617, 52] on button "Actions" at bounding box center [612, 48] width 15 height 15
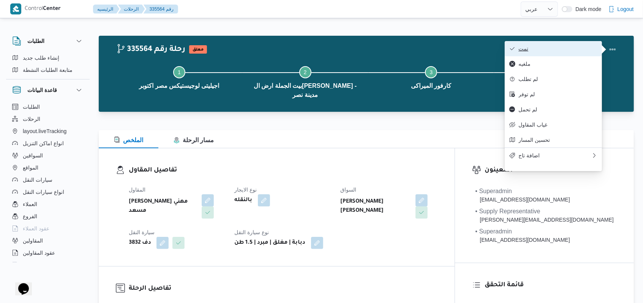
click at [527, 53] on button "تمت" at bounding box center [553, 48] width 97 height 15
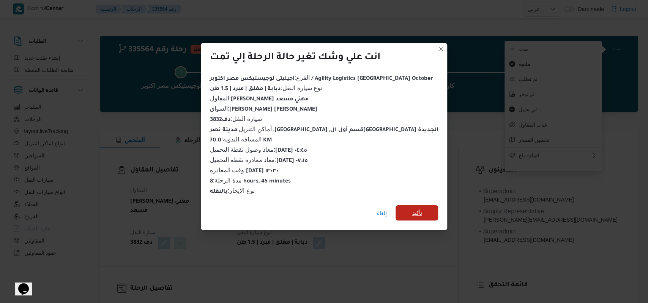
click at [412, 212] on span "تأكيد" at bounding box center [417, 212] width 10 height 9
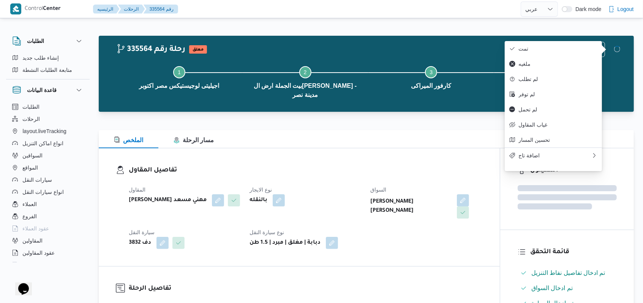
click at [353, 235] on dt "نوع سيارة النقل" at bounding box center [306, 232] width 112 height 9
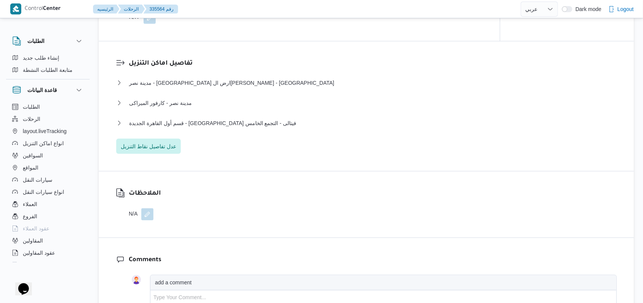
scroll to position [608, 0]
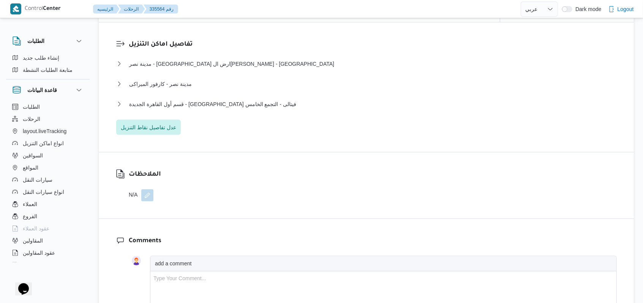
click at [237, 99] on div "مدينة نصر - بيت الجملة ارض الجولف عبدالله دراز - مدينة نصر نوع المكان عملاء جمل…" at bounding box center [366, 97] width 501 height 76
click at [234, 101] on span "قسم أول القاهرة الجديدة - كارفور فيتالى - التجمع الخامس" at bounding box center [212, 104] width 167 height 9
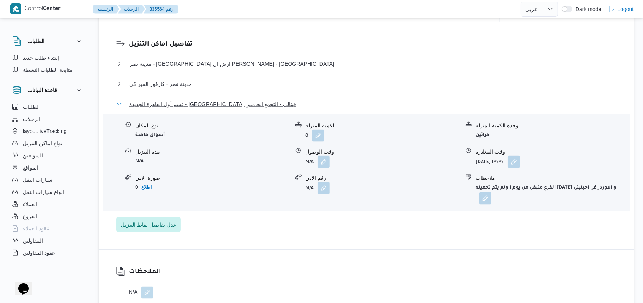
click at [234, 101] on span "قسم أول القاهرة الجديدة - كارفور فيتالى - التجمع الخامس" at bounding box center [212, 104] width 167 height 9
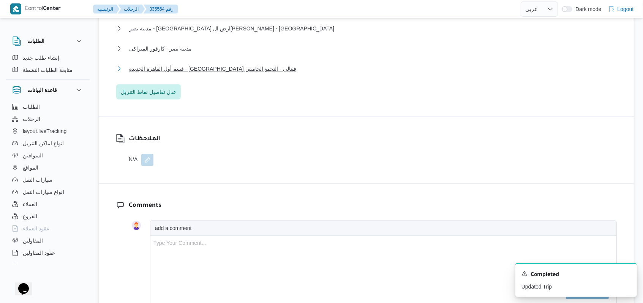
scroll to position [658, 0]
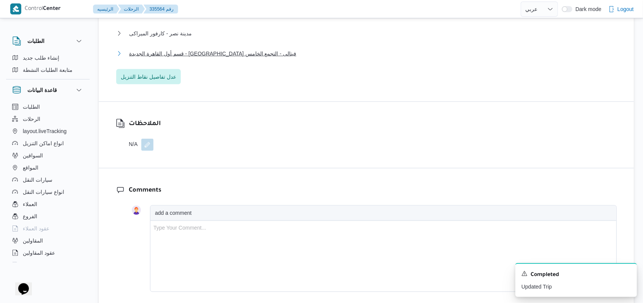
click at [231, 55] on span "قسم أول القاهرة الجديدة - كارفور فيتالى - التجمع الخامس" at bounding box center [212, 53] width 167 height 9
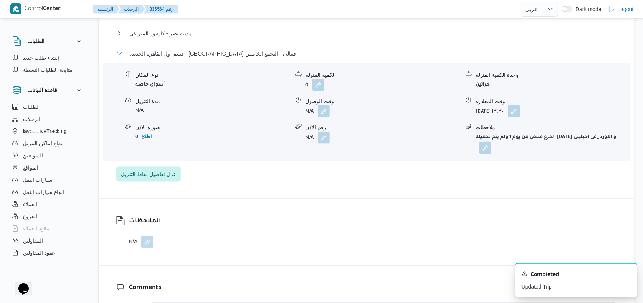
click at [231, 55] on span "قسم أول القاهرة الجديدة - كارفور فيتالى - التجمع الخامس" at bounding box center [212, 53] width 167 height 9
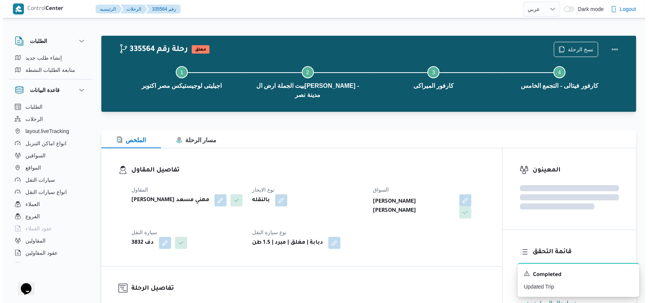
scroll to position [0, 0]
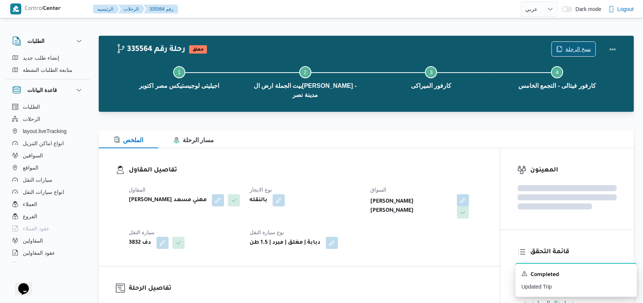
click at [571, 51] on span "نسخ الرحلة" at bounding box center [578, 48] width 25 height 9
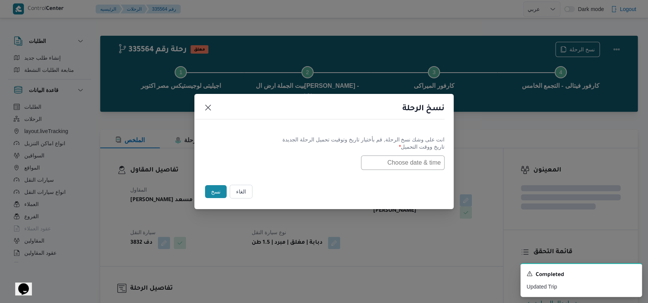
click at [414, 160] on input "text" at bounding box center [403, 162] width 84 height 14
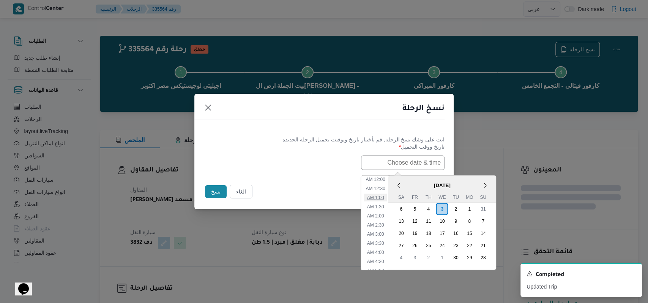
click at [385, 198] on li "1:00 AM" at bounding box center [375, 197] width 23 height 8
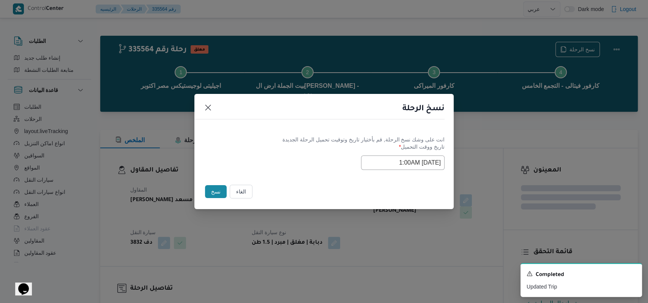
type input "03/09/2025 1:00AM"
click at [219, 187] on button "نسخ" at bounding box center [216, 191] width 22 height 13
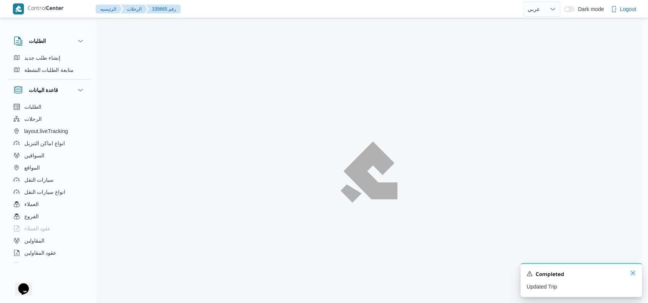
click at [632, 275] on icon "Dismiss toast" at bounding box center [633, 273] width 6 height 6
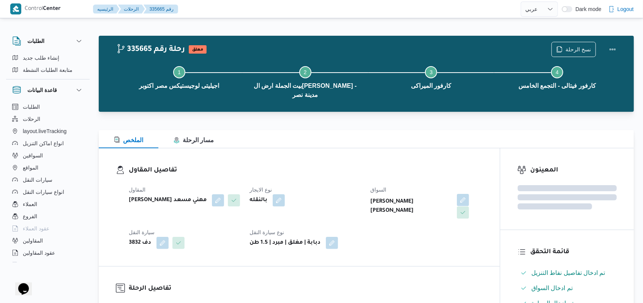
click at [466, 198] on button "button" at bounding box center [463, 200] width 12 height 12
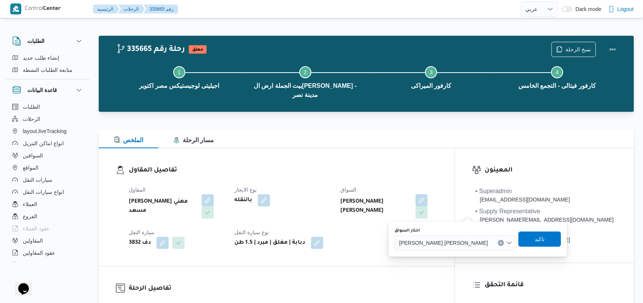
click at [446, 240] on span "وجدى كريمان محمد محمد حسن" at bounding box center [443, 242] width 89 height 8
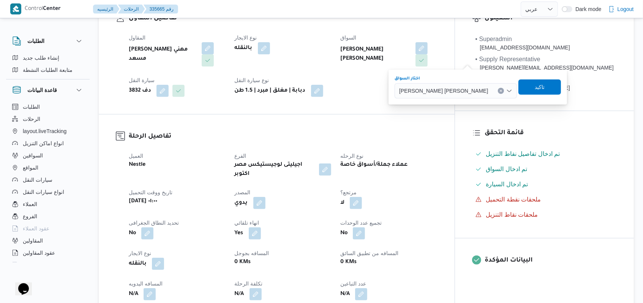
click at [449, 84] on div "وجدى كريمان محمد محمد حسن" at bounding box center [456, 90] width 122 height 15
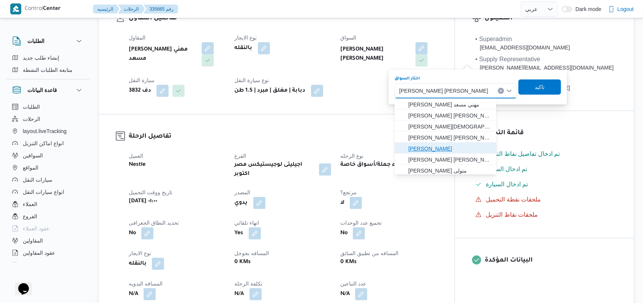
click at [450, 151] on span "عبدالرحيم محمد حامد عبداللطيف" at bounding box center [450, 148] width 84 height 9
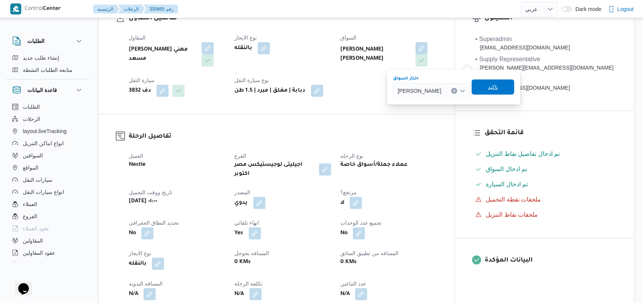
click at [514, 89] on span "تاكيد" at bounding box center [493, 86] width 43 height 15
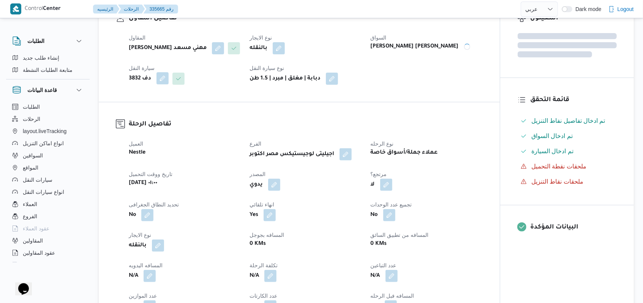
click at [162, 78] on button "button" at bounding box center [163, 78] width 12 height 12
click at [150, 116] on div "دف 3832" at bounding box center [147, 108] width 57 height 15
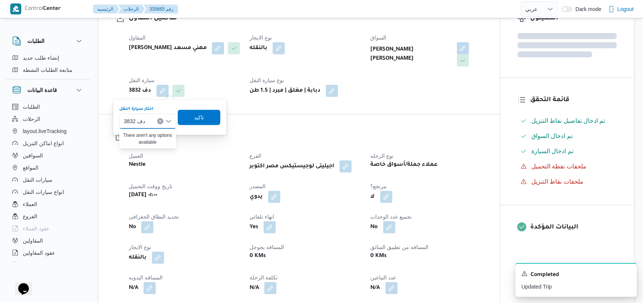
click at [150, 112] on div "اختار سيارة النقل دف 3832 Combo box. Selected. دف 3832. Press Backspace to dele…" at bounding box center [147, 117] width 57 height 23
click at [150, 126] on div at bounding box center [149, 121] width 4 height 12
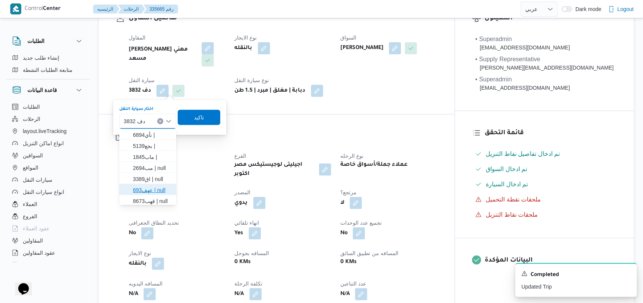
click at [150, 190] on span "عهف693 | null" at bounding box center [152, 189] width 39 height 9
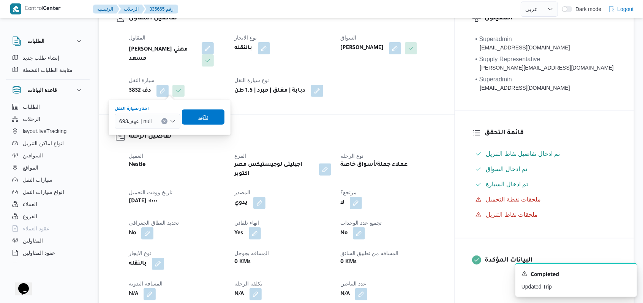
click at [198, 112] on span "تاكيد" at bounding box center [203, 116] width 43 height 15
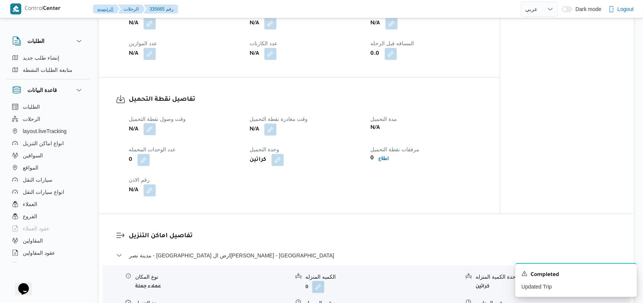
scroll to position [405, 0]
click at [155, 134] on button "button" at bounding box center [150, 128] width 12 height 12
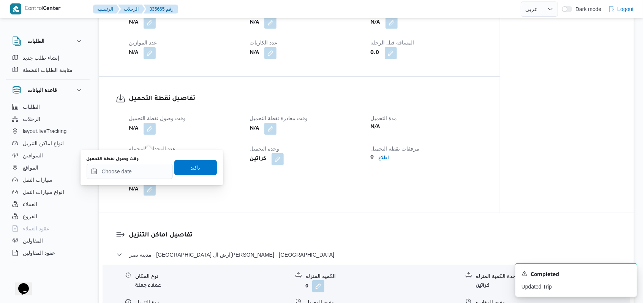
click at [135, 181] on div "You are in a dialog. To close this dialog, hit escape. وقت وصول نفطة التحميل تا…" at bounding box center [152, 167] width 142 height 35
click at [138, 169] on input "وقت وصول نفطة التحميل" at bounding box center [130, 171] width 86 height 15
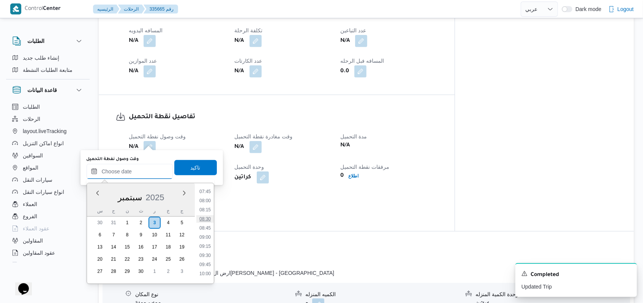
scroll to position [234, 0]
click at [206, 213] on li "07:00" at bounding box center [204, 215] width 17 height 8
type input "٠٣/٠٩/٢٠٢٥ ٠٧:٠٠"
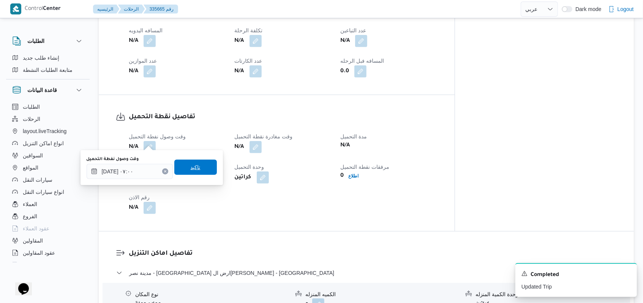
click at [200, 169] on span "تاكيد" at bounding box center [195, 167] width 43 height 15
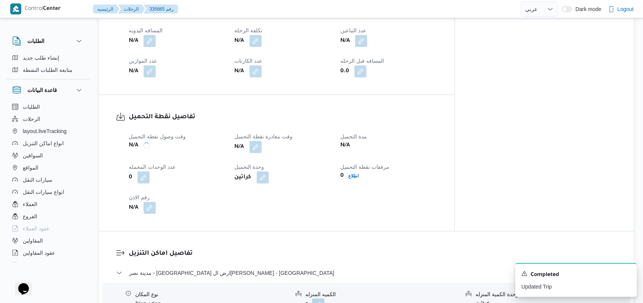
click at [278, 140] on div "N/A" at bounding box center [283, 147] width 98 height 14
click at [262, 141] on button "button" at bounding box center [256, 147] width 12 height 12
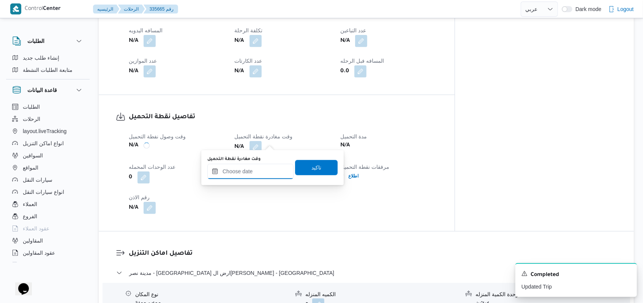
click at [261, 172] on input "وقت مغادرة نقطة التحميل" at bounding box center [250, 171] width 86 height 15
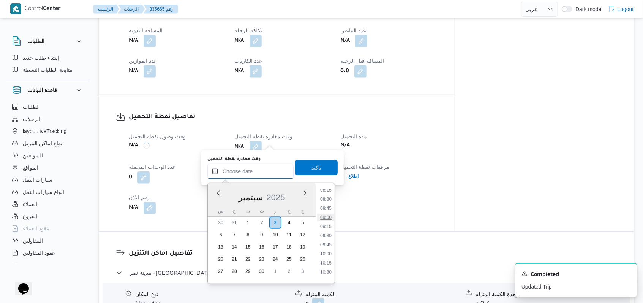
scroll to position [284, 0]
click at [327, 202] on li "08:00" at bounding box center [325, 201] width 17 height 8
click at [321, 164] on span "تاكيد" at bounding box center [316, 167] width 43 height 15
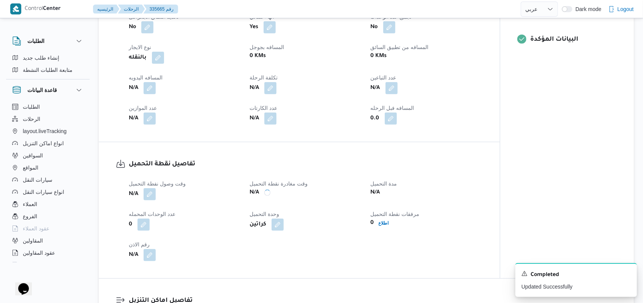
scroll to position [304, 0]
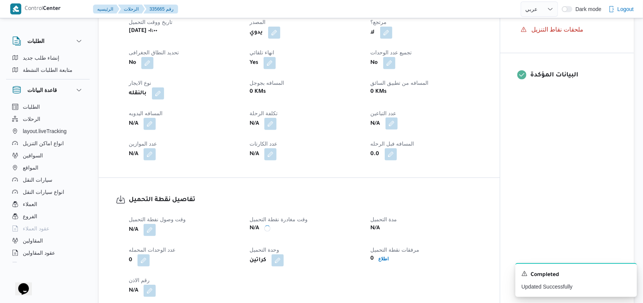
click at [392, 130] on button "button" at bounding box center [392, 123] width 12 height 12
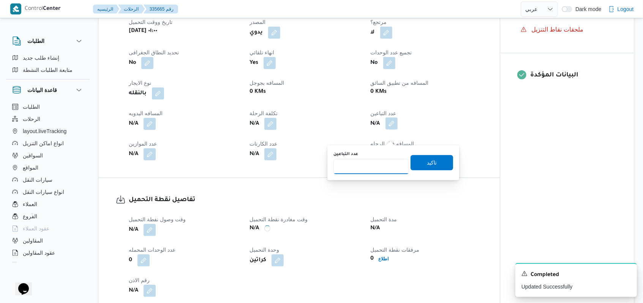
click at [379, 160] on input "عدد التباعين" at bounding box center [372, 166] width 76 height 15
type input "1"
click at [420, 159] on span "تاكيد" at bounding box center [432, 162] width 43 height 15
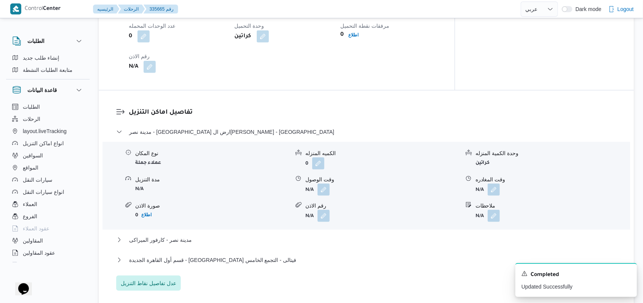
scroll to position [557, 0]
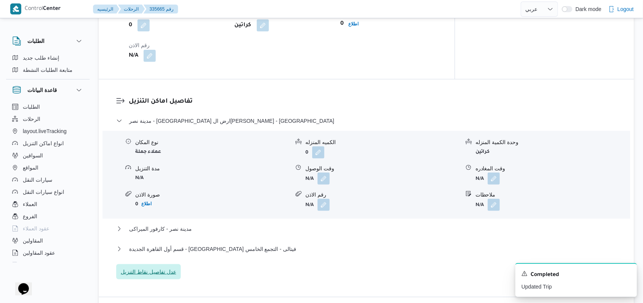
click at [167, 267] on span "عدل تفاصيل نقاط التنزيل" at bounding box center [148, 271] width 55 height 9
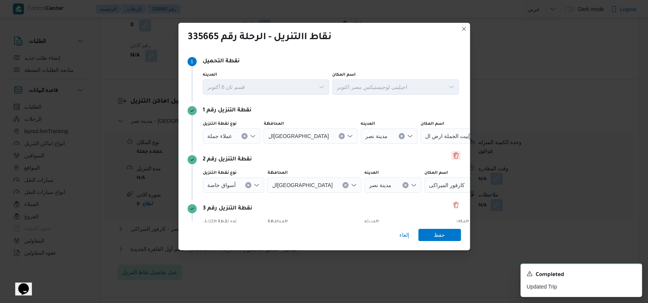
click at [452, 160] on button "Delete" at bounding box center [456, 155] width 9 height 9
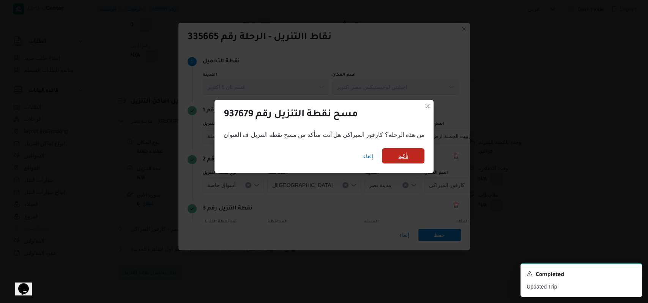
click at [410, 158] on span "تأكيد" at bounding box center [403, 155] width 43 height 15
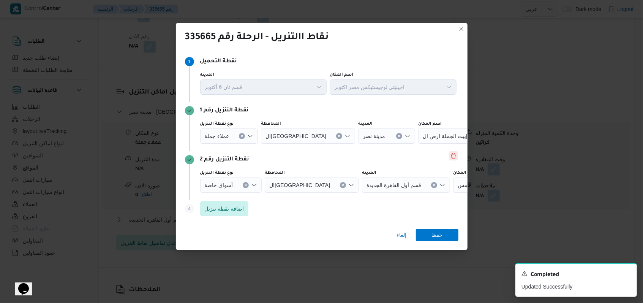
scroll to position [548, 0]
click at [231, 184] on span "أسواق خاصة" at bounding box center [219, 184] width 28 height 8
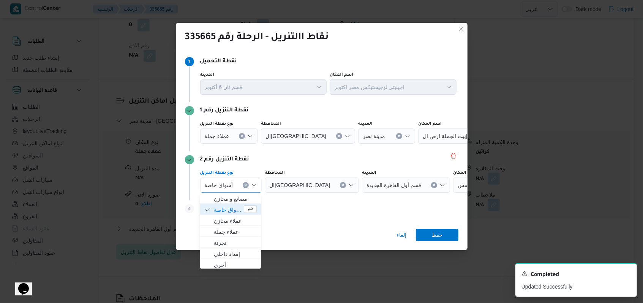
click at [243, 187] on button "Clear input" at bounding box center [246, 185] width 6 height 6
click at [240, 139] on button "Clear input" at bounding box center [242, 136] width 6 height 6
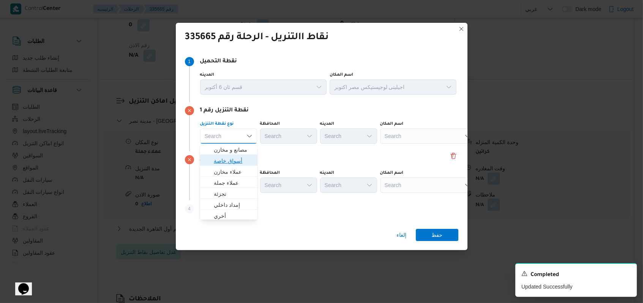
click at [234, 160] on span "أسواق خاصة" at bounding box center [233, 160] width 39 height 9
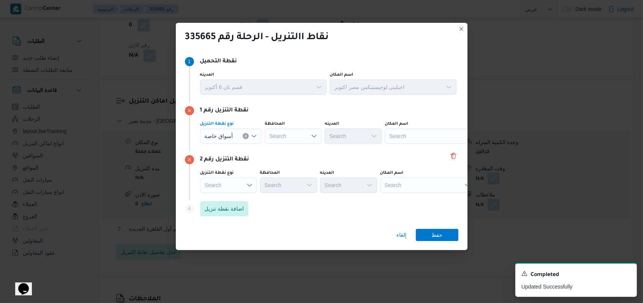
click at [277, 138] on div "Search" at bounding box center [293, 135] width 57 height 15
type input "القا"
click at [292, 153] on mark "القا" at bounding box center [289, 150] width 7 height 6
click at [422, 133] on div "Search" at bounding box center [469, 135] width 95 height 15
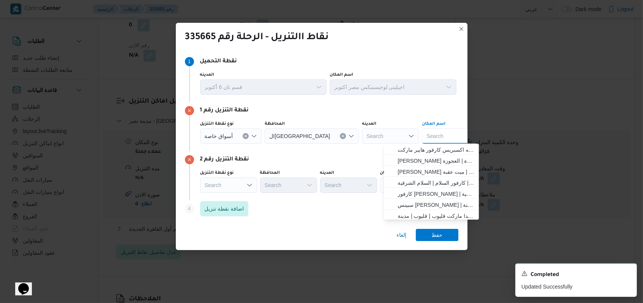
click at [370, 138] on div "Search" at bounding box center [390, 135] width 57 height 15
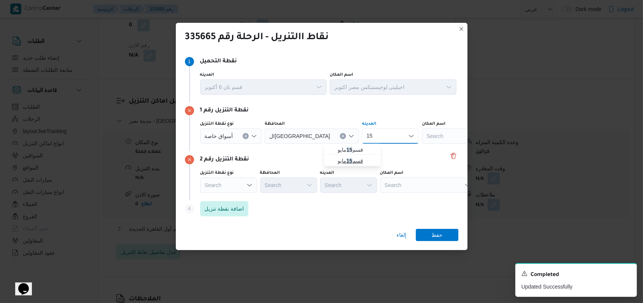
type input "15"
click at [367, 160] on span "قسم 15 مايو" at bounding box center [357, 160] width 39 height 9
click at [427, 135] on div "Search" at bounding box center [474, 135] width 95 height 15
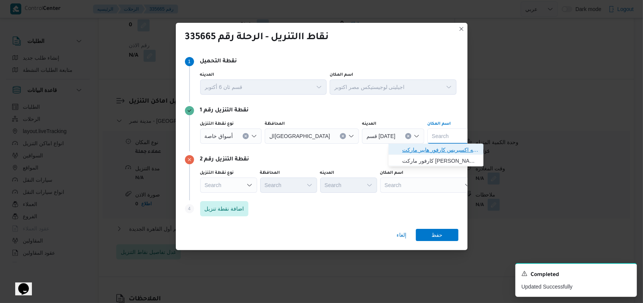
click at [423, 152] on span "سلسله اكسبريس كارفور هايبر ماركت 15 مايو | | الشياخة الأولى" at bounding box center [440, 149] width 77 height 9
click at [412, 188] on div "Search" at bounding box center [427, 184] width 95 height 15
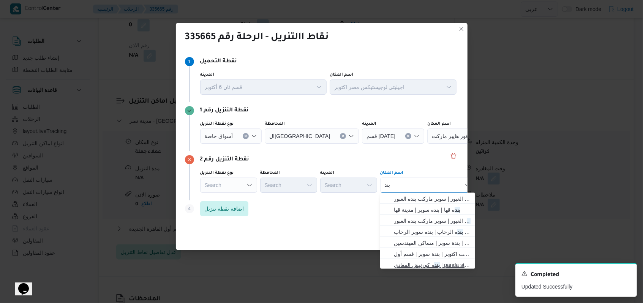
type input "بند"
click at [424, 262] on span "بند ه كورنيش المعادى | panda store | معادي الخبيري الغربية" at bounding box center [432, 264] width 77 height 9
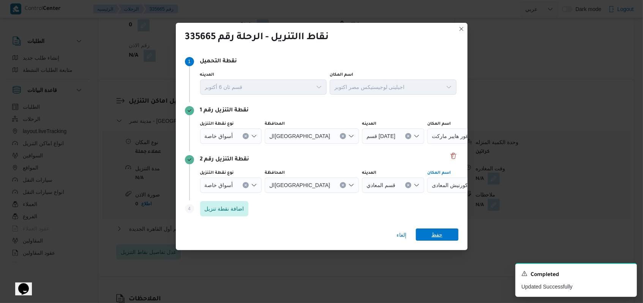
click at [432, 232] on span "حفظ" at bounding box center [437, 234] width 11 height 12
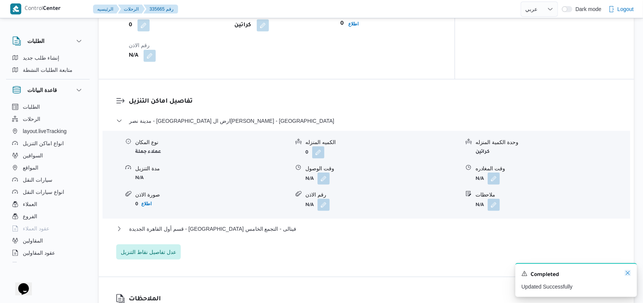
click at [627, 275] on icon "Dismiss toast" at bounding box center [628, 273] width 6 height 6
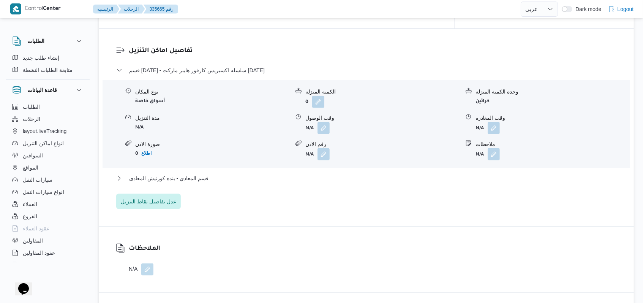
scroll to position [599, 0]
click at [324, 122] on button "button" at bounding box center [324, 127] width 12 height 12
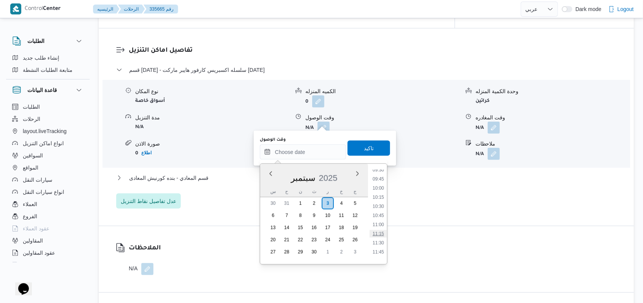
scroll to position [335, 0]
click at [381, 177] on li "09:15" at bounding box center [378, 176] width 17 height 8
type input "٠٣/٠٩/٢٠٢٥ ٠٩:١٥"
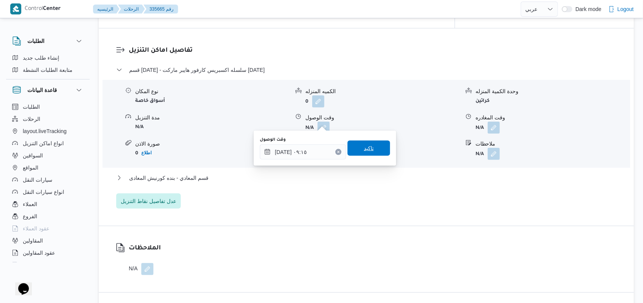
click at [373, 149] on span "تاكيد" at bounding box center [369, 148] width 43 height 15
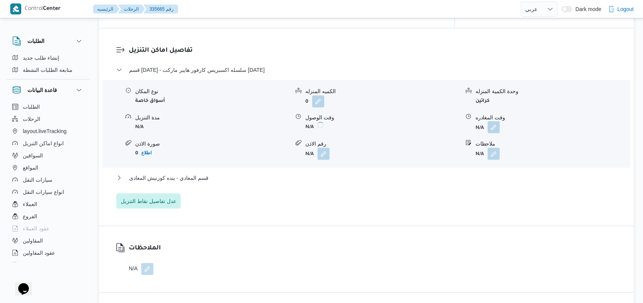
click at [495, 121] on button "button" at bounding box center [494, 127] width 12 height 12
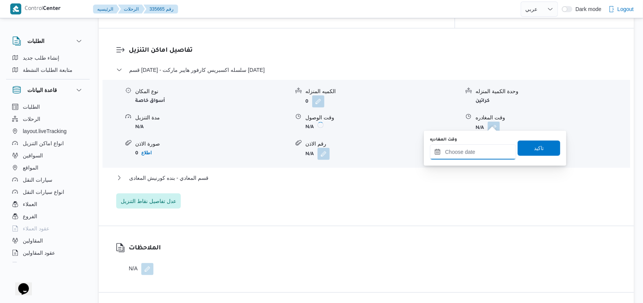
click at [472, 156] on input "وقت المغادره" at bounding box center [473, 151] width 86 height 15
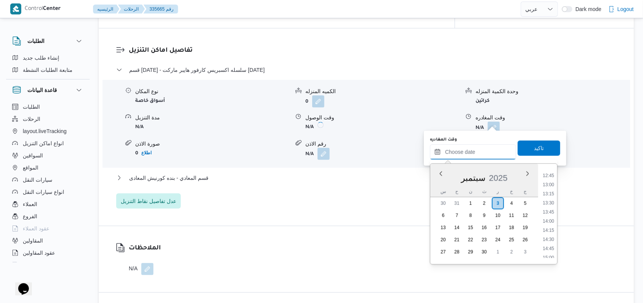
scroll to position [386, 0]
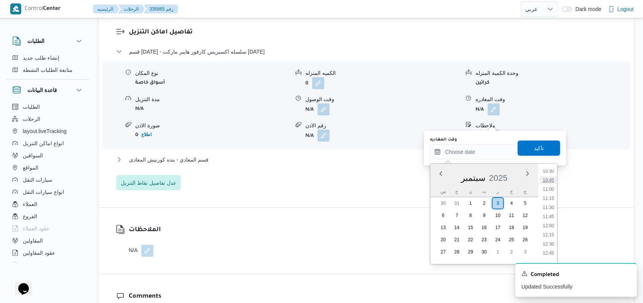
click at [552, 180] on li "10:45" at bounding box center [548, 180] width 17 height 8
type input "٠٣/٠٩/٢٠٢٥ ١٠:٤٥"
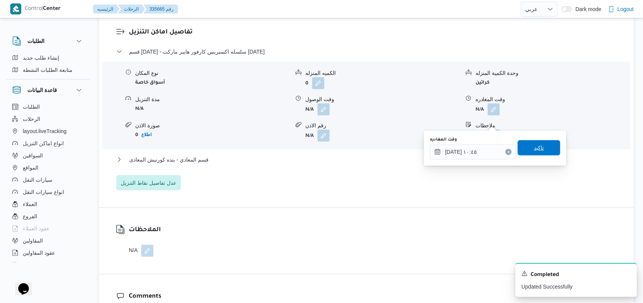
click at [548, 148] on span "تاكيد" at bounding box center [539, 147] width 43 height 15
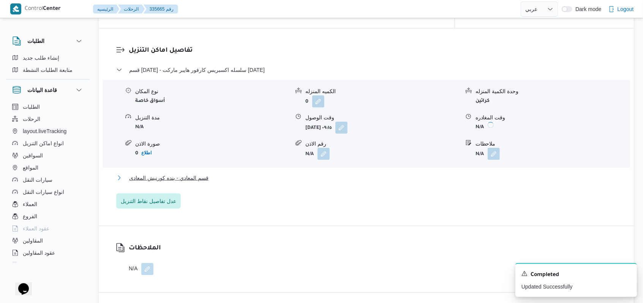
click at [199, 174] on span "قسم المعادي - بنده كورنيش المعادى" at bounding box center [168, 177] width 79 height 9
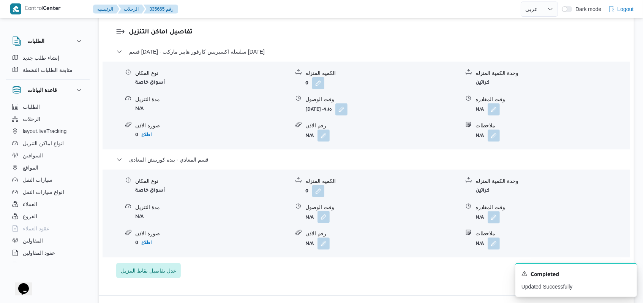
click at [321, 223] on button "button" at bounding box center [324, 217] width 12 height 12
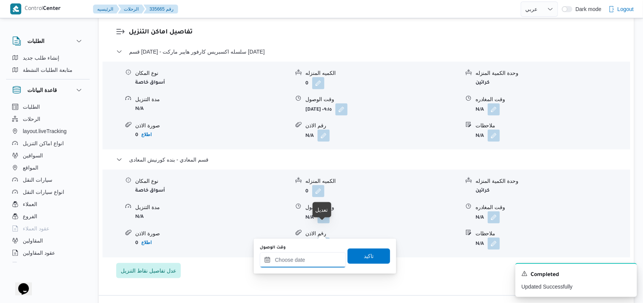
click at [310, 258] on input "وقت الوصول" at bounding box center [303, 259] width 86 height 15
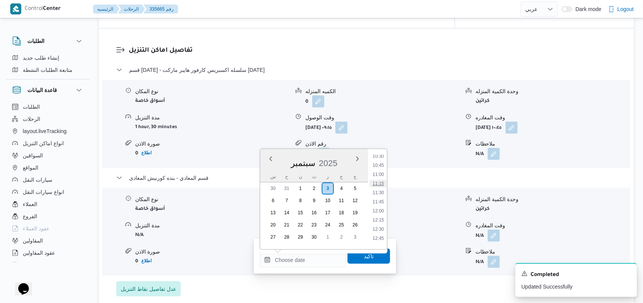
click at [382, 185] on li "11:15" at bounding box center [378, 184] width 17 height 8
type input "٠٣/٠٩/٢٠٢٥ ١١:١٥"
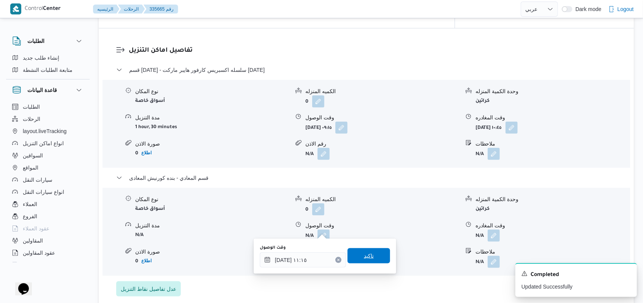
click at [369, 253] on span "تاكيد" at bounding box center [369, 255] width 43 height 15
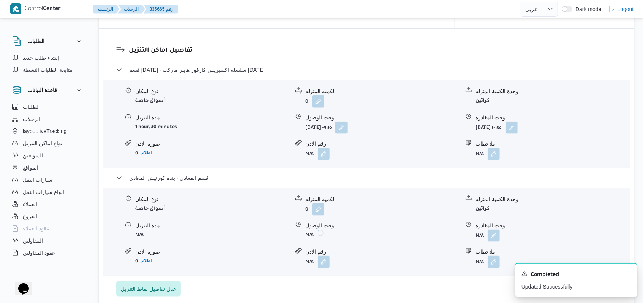
click at [504, 229] on form "N/A" at bounding box center [553, 235] width 154 height 12
click at [496, 229] on button "button" at bounding box center [494, 235] width 12 height 12
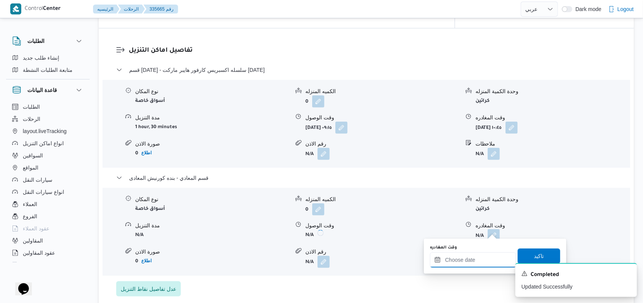
click at [478, 257] on input "وقت المغادره" at bounding box center [473, 259] width 86 height 15
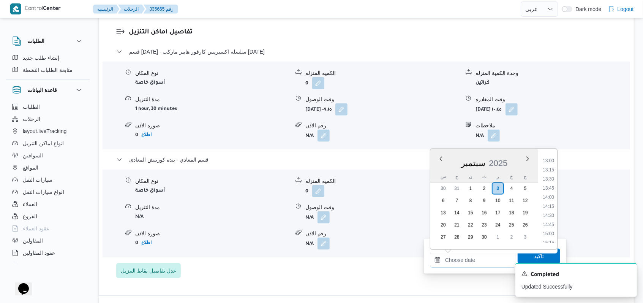
scroll to position [436, 0]
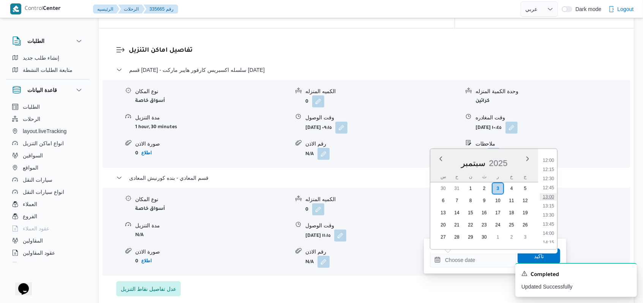
click at [554, 196] on li "13:00" at bounding box center [548, 197] width 17 height 8
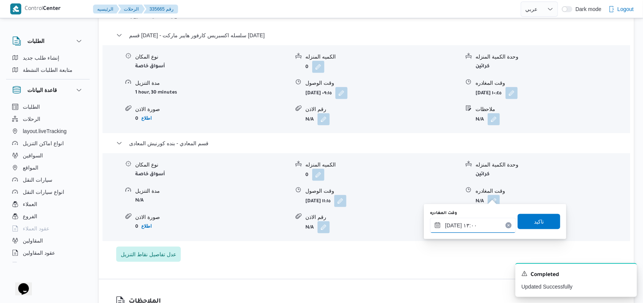
scroll to position [649, 0]
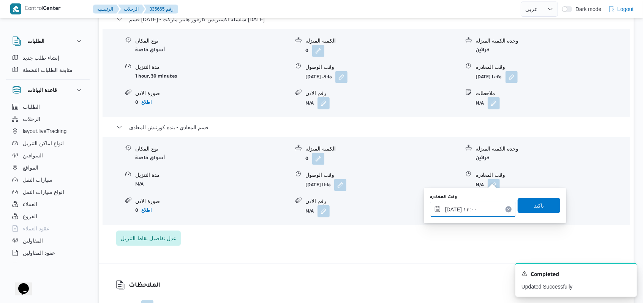
click at [490, 209] on input "٠٣/٠٩/٢٠٢٥ ١٣:٠٠" at bounding box center [473, 209] width 86 height 15
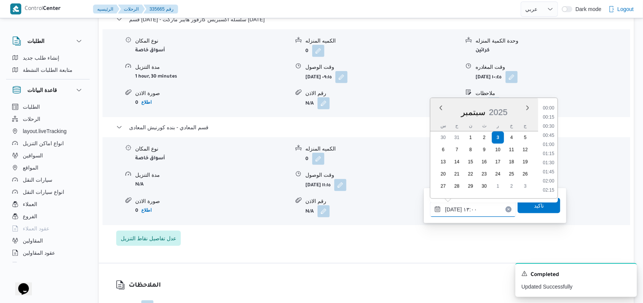
scroll to position [428, 0]
click at [546, 175] on li "13:30" at bounding box center [548, 172] width 17 height 8
type input "٠٣/٠٩/٢٠٢٥ ١٣:٣٠"
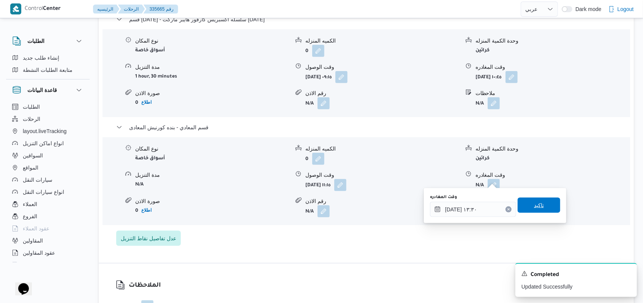
click at [535, 210] on span "تاكيد" at bounding box center [539, 205] width 43 height 15
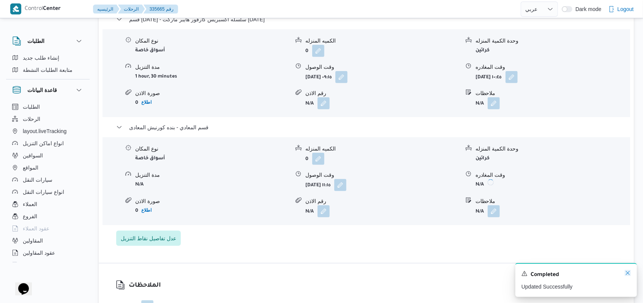
click at [627, 270] on icon "Dismiss toast" at bounding box center [628, 273] width 6 height 6
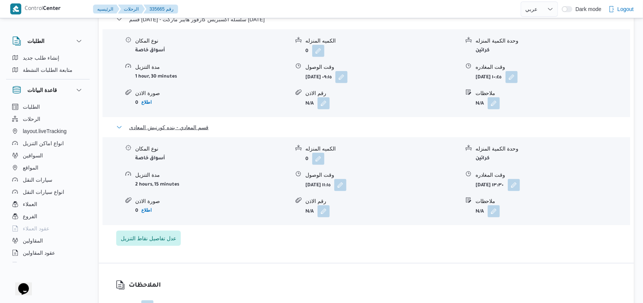
click at [206, 123] on span "قسم المعادي - بنده كورنيش المعادى" at bounding box center [168, 127] width 79 height 9
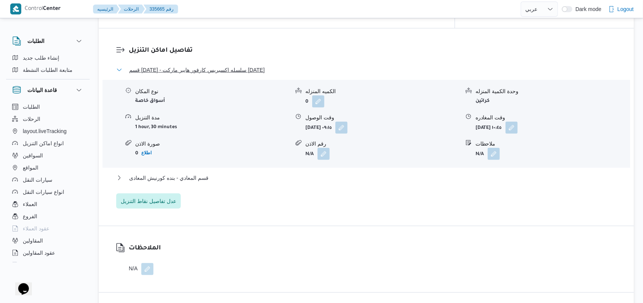
click at [209, 65] on span "قسم 15 مايو - سلسله اكسبريس كارفور هايبر ماركت 15 مايو" at bounding box center [197, 69] width 136 height 9
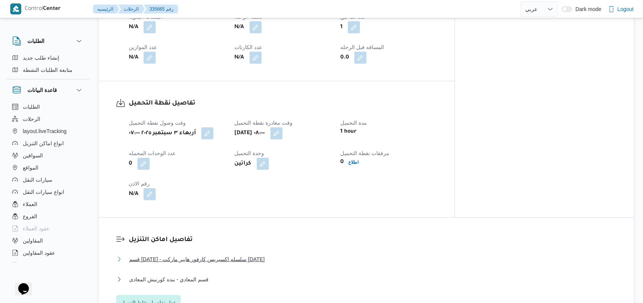
scroll to position [295, 0]
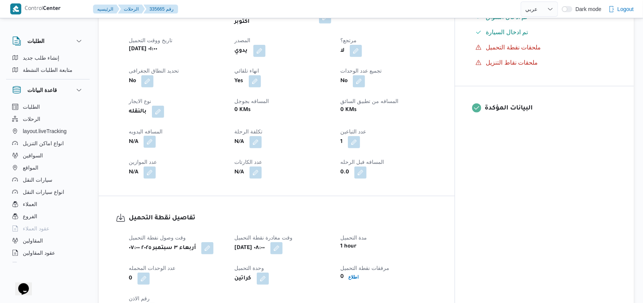
click at [150, 136] on button "button" at bounding box center [150, 142] width 12 height 12
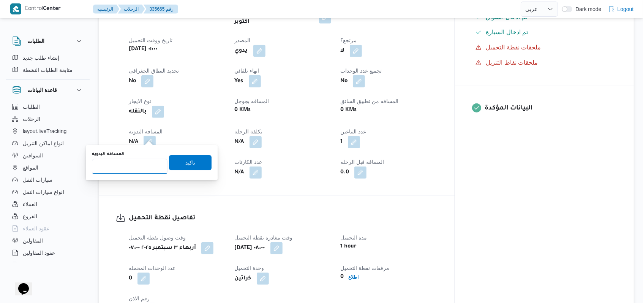
click at [131, 163] on input "المسافه اليدويه" at bounding box center [130, 166] width 76 height 15
type input "85"
click at [193, 161] on span "تاكيد" at bounding box center [190, 162] width 43 height 15
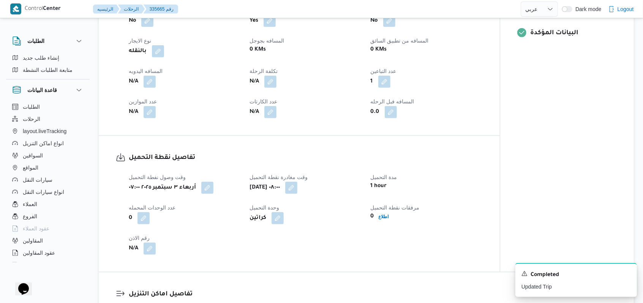
scroll to position [354, 0]
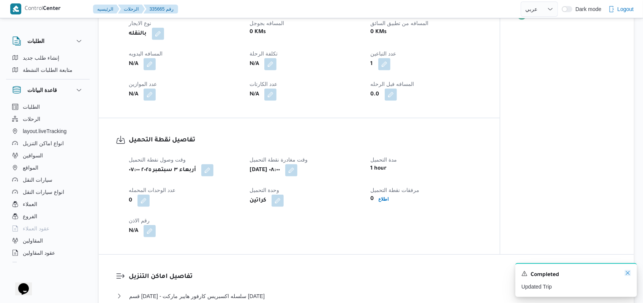
click at [627, 273] on icon "Dismiss toast" at bounding box center [628, 273] width 6 height 6
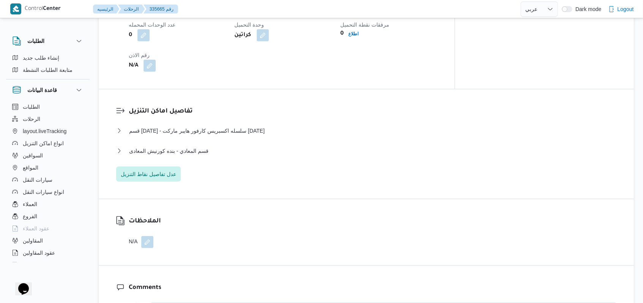
scroll to position [557, 0]
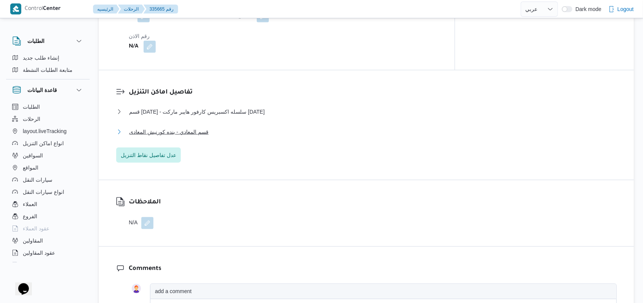
click at [196, 127] on span "قسم المعادي - بنده كورنيش المعادى" at bounding box center [168, 131] width 79 height 9
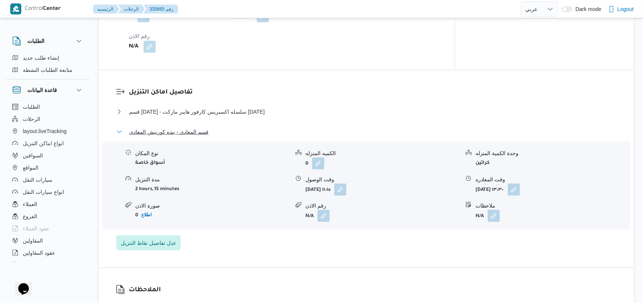
click at [196, 127] on span "قسم المعادي - بنده كورنيش المعادى" at bounding box center [168, 131] width 79 height 9
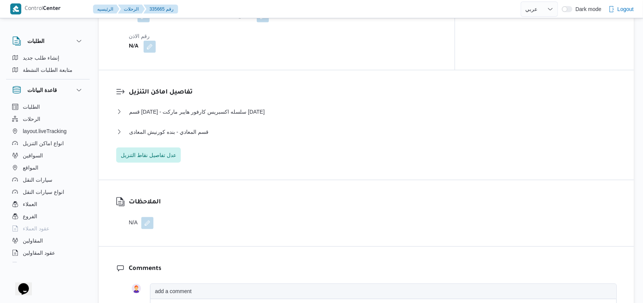
click at [224, 100] on dl "تفاصيل اماكن التنزيل قسم 15 مايو - سلسله اكسبريس كارفور هايبر ماركت 15 مايو نوع…" at bounding box center [373, 124] width 488 height 75
click at [224, 107] on span "قسم 15 مايو - سلسله اكسبريس كارفور هايبر ماركت 15 مايو" at bounding box center [197, 111] width 136 height 9
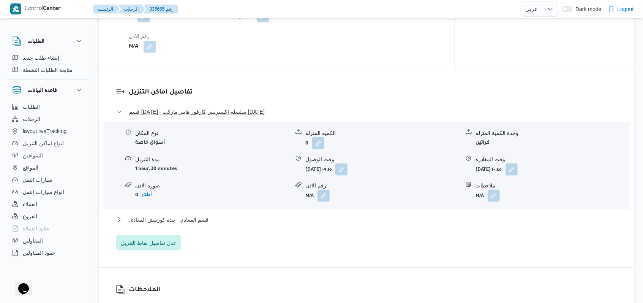
click at [224, 107] on span "قسم 15 مايو - سلسله اكسبريس كارفور هايبر ماركت 15 مايو" at bounding box center [197, 111] width 136 height 9
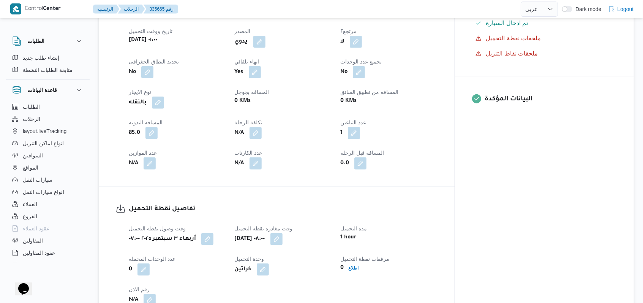
scroll to position [0, 0]
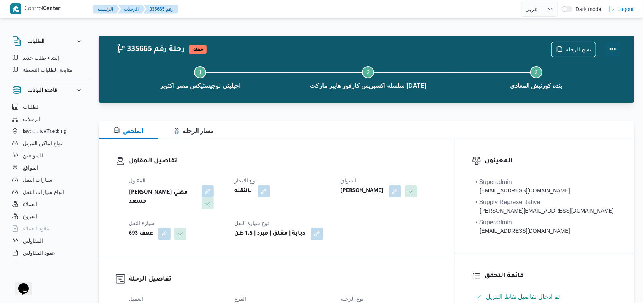
click at [613, 49] on button "Actions" at bounding box center [612, 48] width 15 height 15
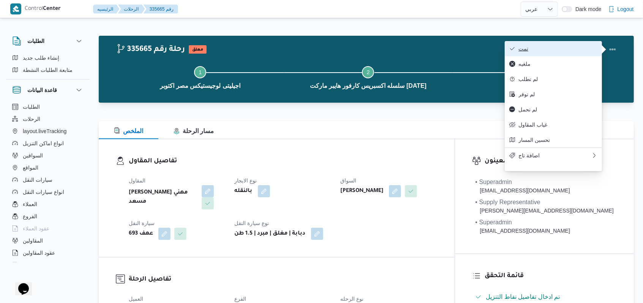
click at [541, 50] on span "تمت" at bounding box center [558, 49] width 79 height 6
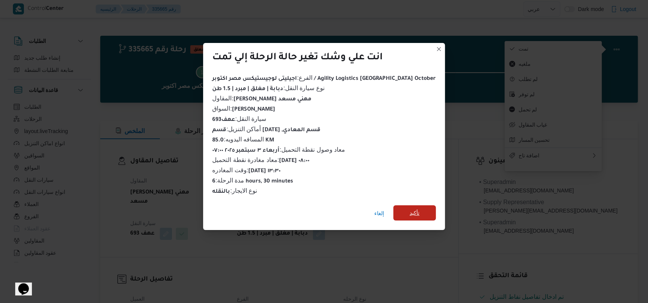
click at [410, 211] on span "تأكيد" at bounding box center [415, 212] width 10 height 9
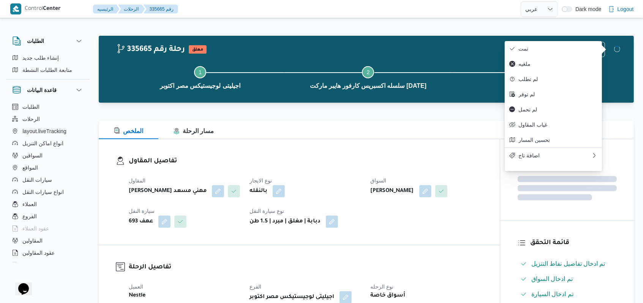
click at [365, 168] on dl "تفاصيل المقاول المقاول راجح ضبع مهني مسعد نوع الايجار بالنقله السواق عبدالرحيم …" at bounding box center [306, 191] width 354 height 71
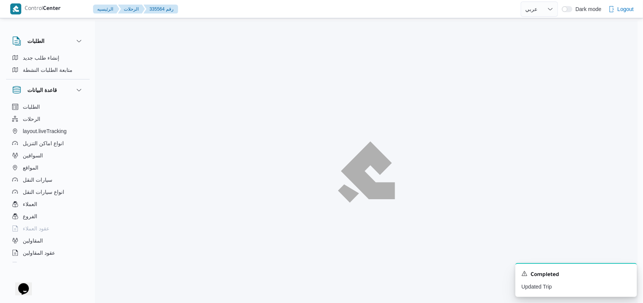
select select "ar"
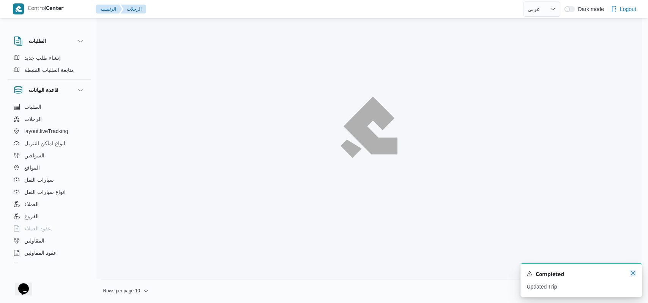
click at [636, 273] on icon "Dismiss toast" at bounding box center [633, 273] width 6 height 6
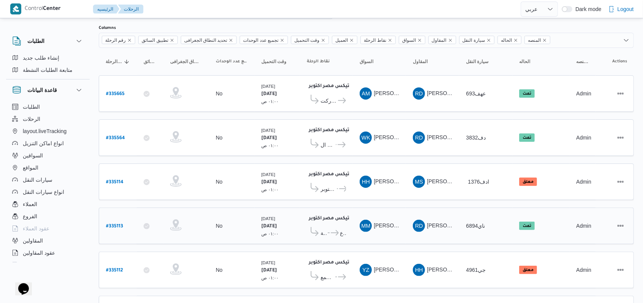
scroll to position [91, 0]
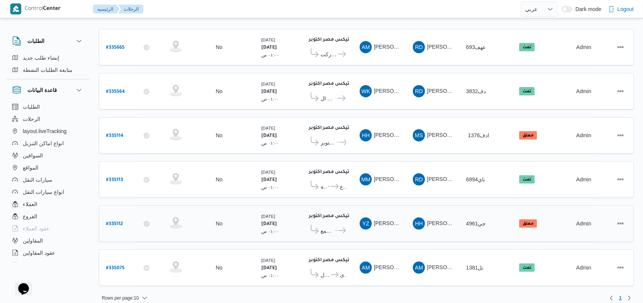
click at [340, 226] on span "رايا شوب التجمع" at bounding box center [341, 230] width 9 height 9
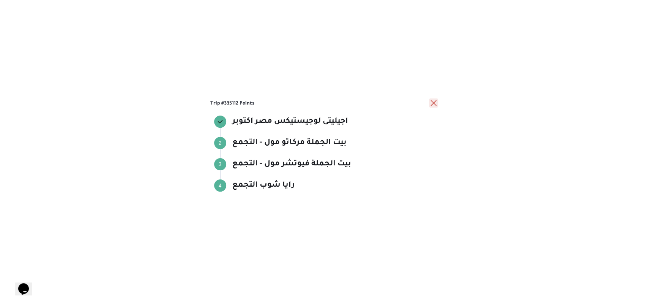
click at [432, 104] on button "close" at bounding box center [433, 102] width 9 height 9
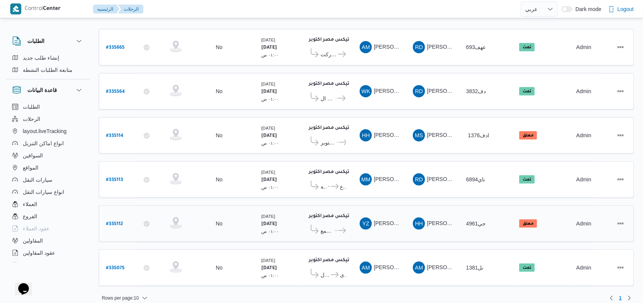
click at [121, 221] on b "# 335112" at bounding box center [114, 223] width 17 height 5
select select "ar"
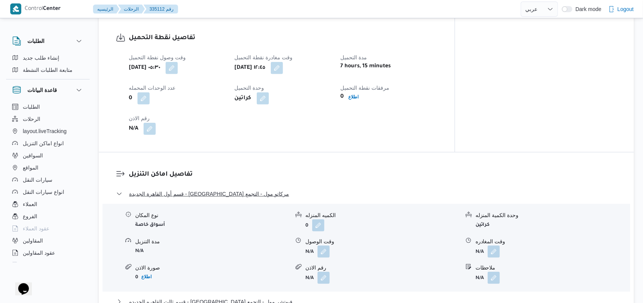
scroll to position [506, 0]
click at [329, 244] on button "button" at bounding box center [324, 250] width 12 height 12
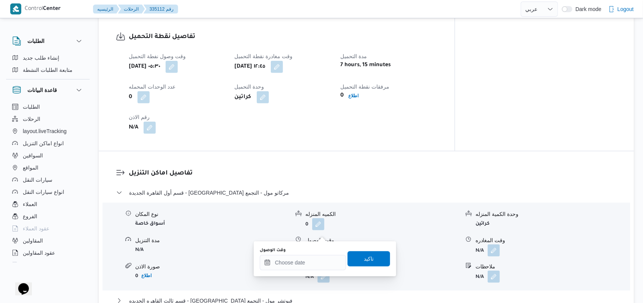
click at [312, 272] on div "You are in a dialog. To close this dialog, hit escape. وقت الوصول تاكيد" at bounding box center [325, 258] width 142 height 35
click at [310, 266] on input "وقت الوصول" at bounding box center [303, 262] width 86 height 15
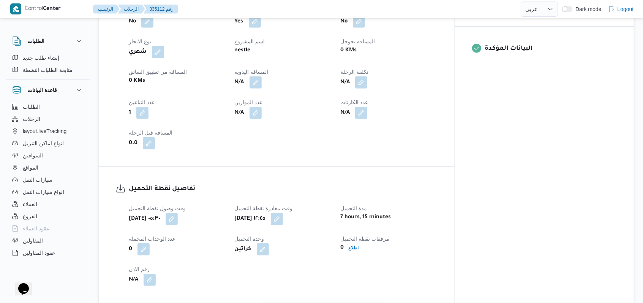
scroll to position [304, 0]
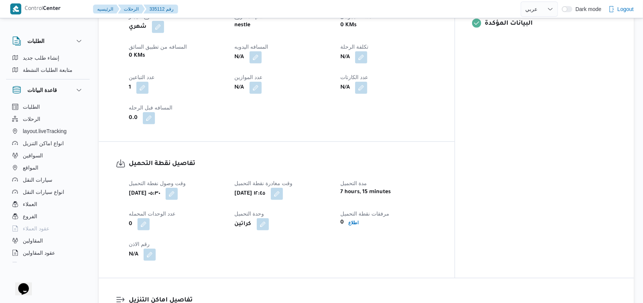
scroll to position [364, 0]
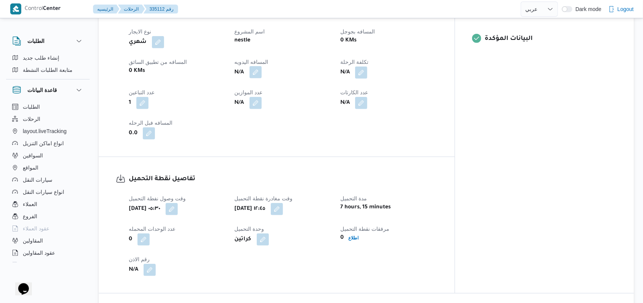
click at [262, 66] on button "button" at bounding box center [256, 72] width 12 height 12
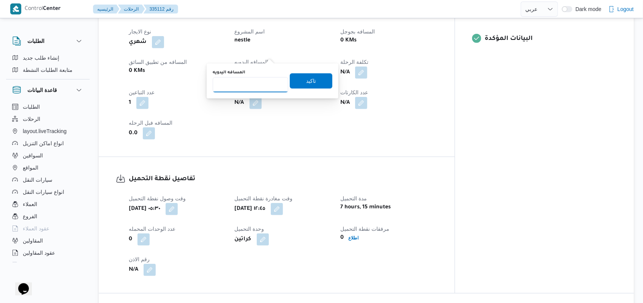
click at [257, 85] on input "المسافه اليدويه" at bounding box center [251, 84] width 76 height 15
type input "140"
click at [306, 82] on span "تاكيد" at bounding box center [311, 80] width 10 height 9
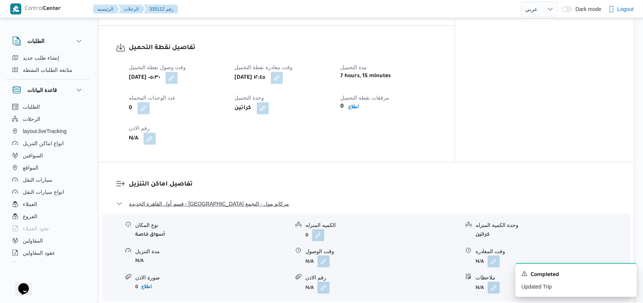
scroll to position [516, 0]
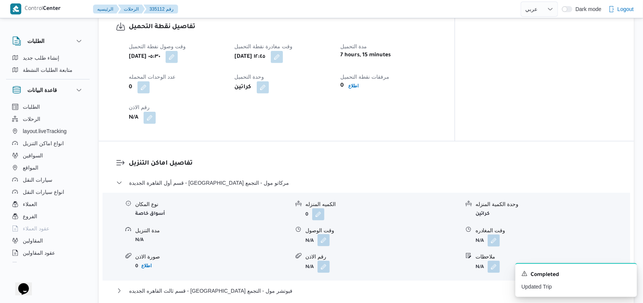
click at [325, 234] on button "button" at bounding box center [324, 240] width 12 height 12
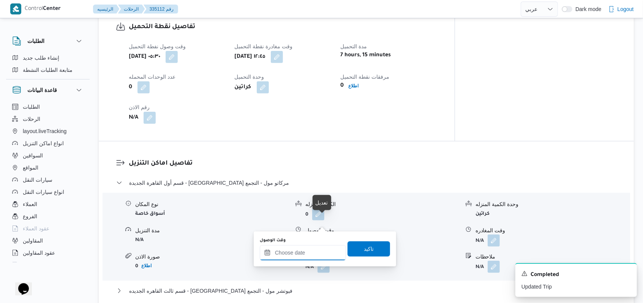
click at [308, 251] on input "وقت الوصول" at bounding box center [303, 252] width 86 height 15
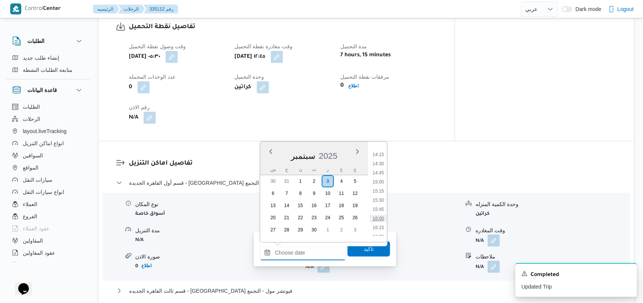
scroll to position [487, 0]
click at [380, 193] on li "14:30" at bounding box center [378, 194] width 17 height 8
type input "٠٣/٠٩/٢٠٢٥ ١٤:٣٠"
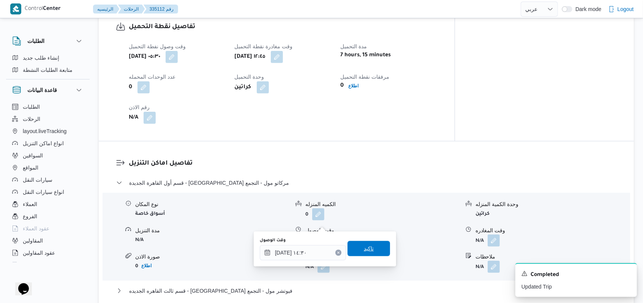
click at [359, 253] on span "تاكيد" at bounding box center [369, 248] width 43 height 15
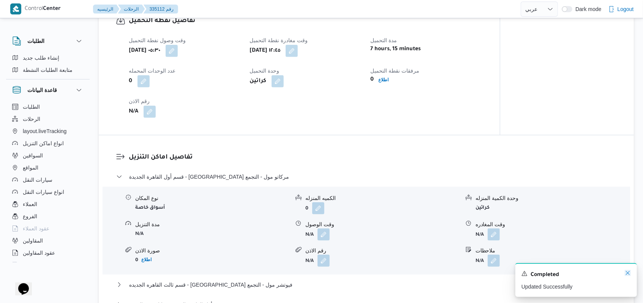
click at [629, 275] on icon "Dismiss toast" at bounding box center [628, 273] width 6 height 6
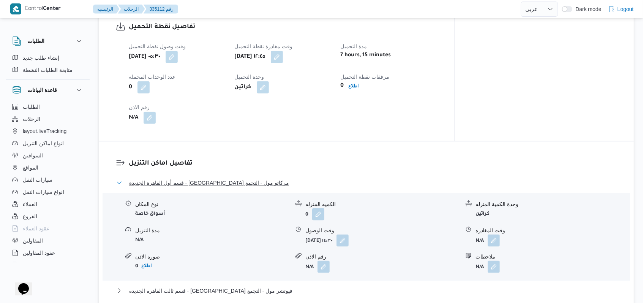
click at [247, 178] on span "قسم أول القاهرة الجديدة - بيت الجملة مركاتو مول - التجمع" at bounding box center [209, 182] width 160 height 9
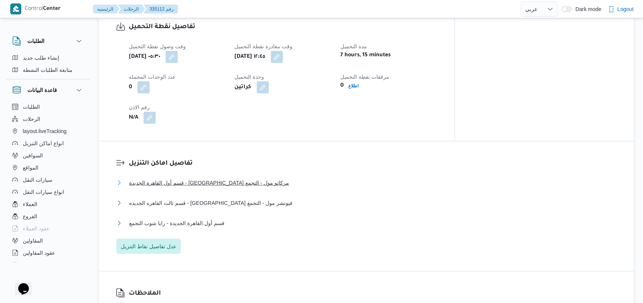
click at [247, 178] on span "قسم أول القاهرة الجديدة - بيت الجملة مركاتو مول - التجمع" at bounding box center [209, 182] width 160 height 9
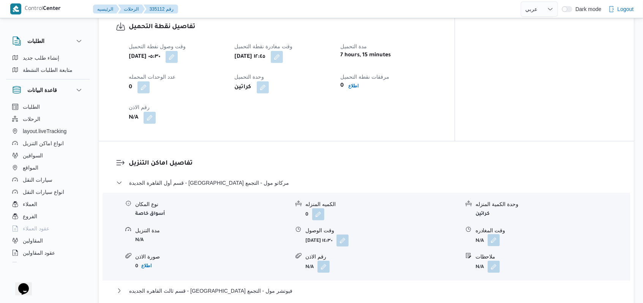
click at [498, 234] on button "button" at bounding box center [494, 240] width 12 height 12
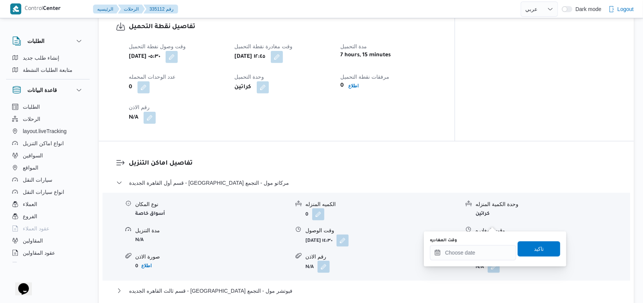
click at [395, 207] on div "نوع المكان أسواق خاصة الكميه المنزله 0 وحدة الكمية المنزله كراتين مدة التنزيل N…" at bounding box center [367, 236] width 534 height 86
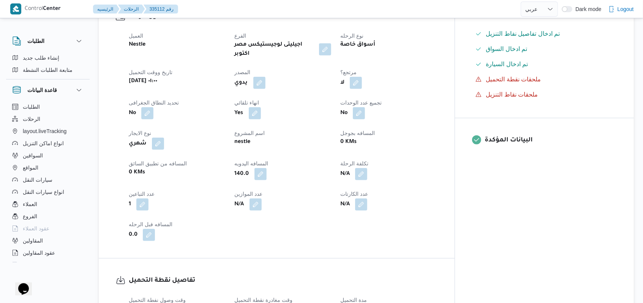
scroll to position [0, 0]
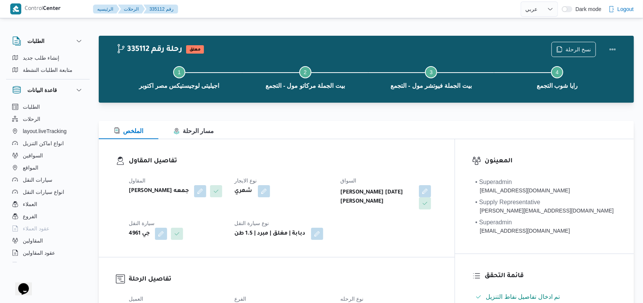
select select "ar"
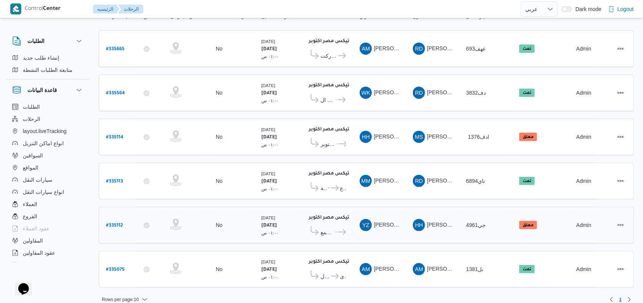
scroll to position [91, 0]
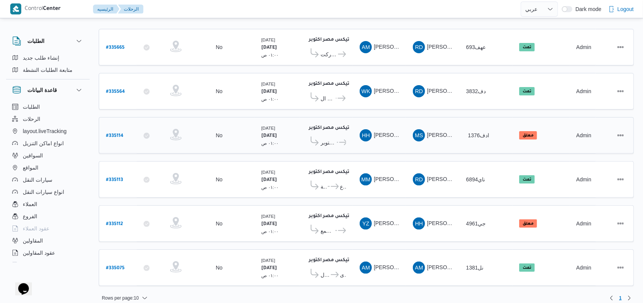
click at [120, 134] on b "# 335114" at bounding box center [114, 135] width 17 height 5
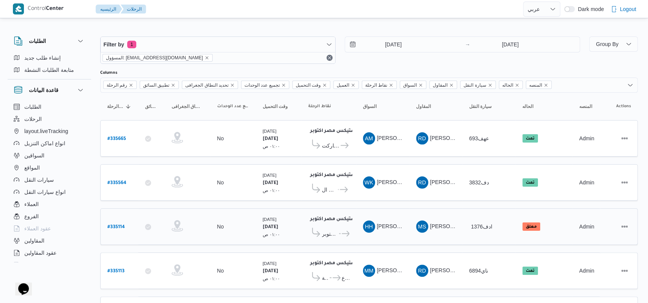
select select "ar"
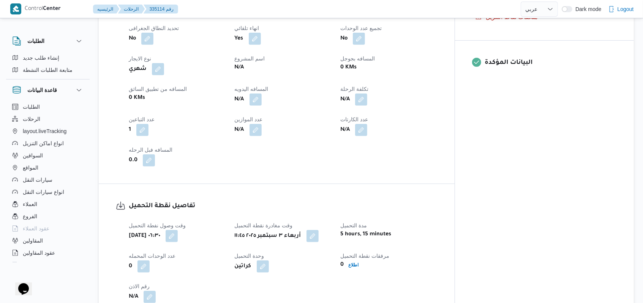
scroll to position [253, 0]
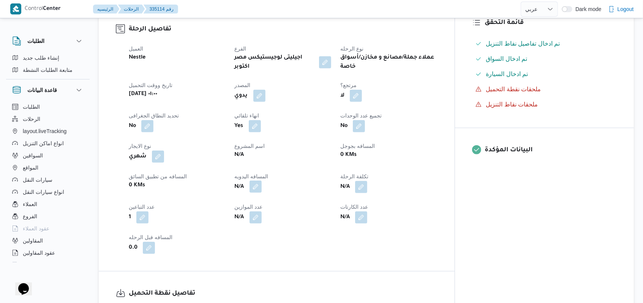
click at [262, 183] on button "button" at bounding box center [256, 186] width 12 height 12
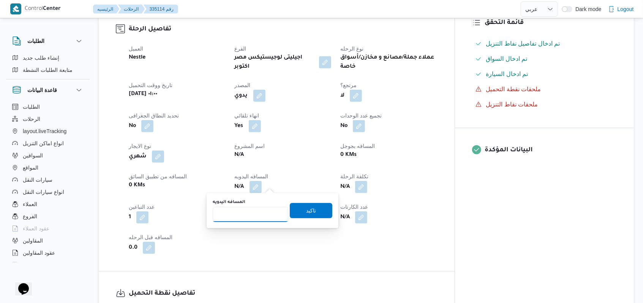
click at [248, 212] on input "المسافه اليدويه" at bounding box center [251, 214] width 76 height 15
type input "55"
click at [306, 208] on span "تاكيد" at bounding box center [311, 210] width 10 height 9
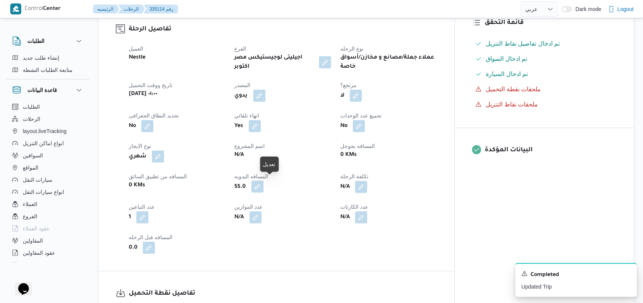
click at [264, 184] on button "button" at bounding box center [257, 186] width 12 height 12
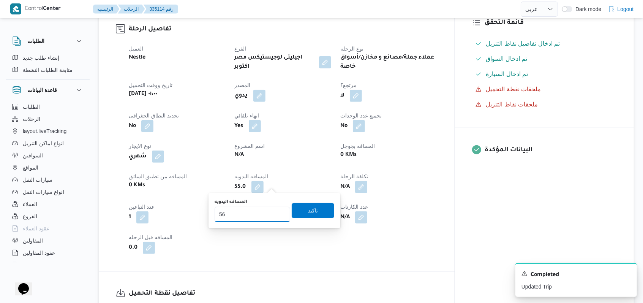
click at [278, 212] on input "56" at bounding box center [253, 214] width 76 height 15
click at [278, 212] on input "57" at bounding box center [253, 214] width 76 height 15
click at [278, 212] on input "58" at bounding box center [253, 214] width 76 height 15
click at [278, 212] on input "59" at bounding box center [253, 214] width 76 height 15
type input "60"
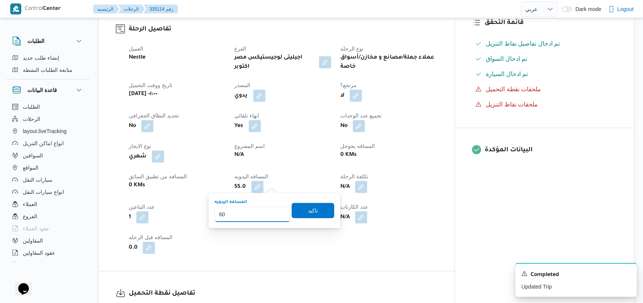
click at [278, 212] on input "60" at bounding box center [253, 214] width 76 height 15
click at [318, 212] on span "تاكيد" at bounding box center [313, 209] width 43 height 15
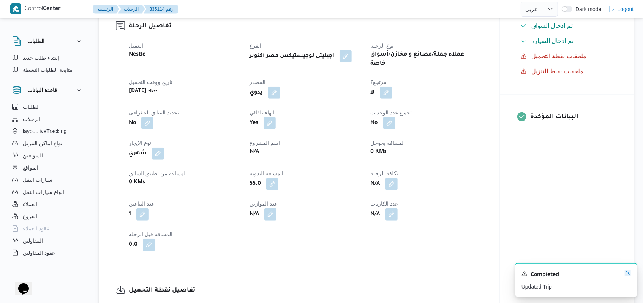
click at [631, 274] on icon "Dismiss toast" at bounding box center [628, 273] width 6 height 6
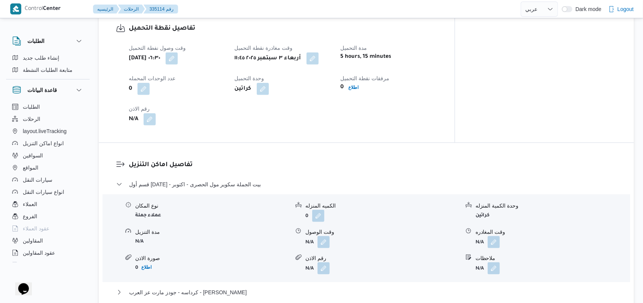
scroll to position [557, 0]
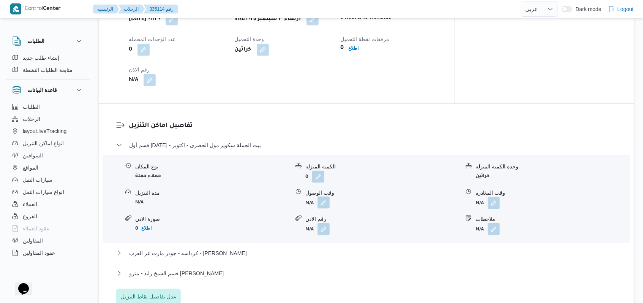
click at [326, 199] on button "button" at bounding box center [324, 202] width 12 height 12
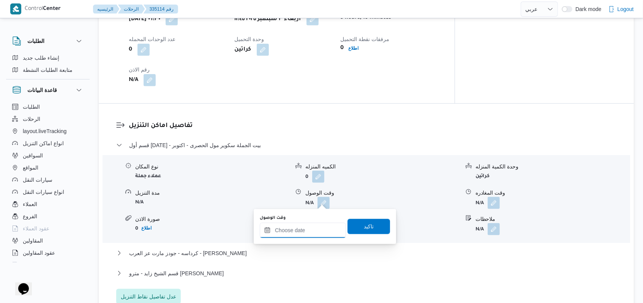
click at [292, 231] on input "وقت الوصول" at bounding box center [303, 230] width 86 height 15
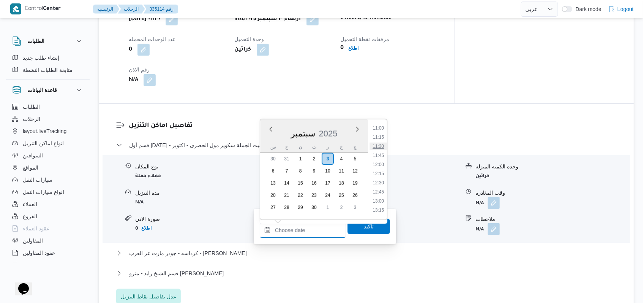
scroll to position [386, 0]
click at [383, 198] on li "12:30" at bounding box center [378, 200] width 17 height 8
type input "٠٣/٠٩/٢٠٢٥ ١٢:٣٠"
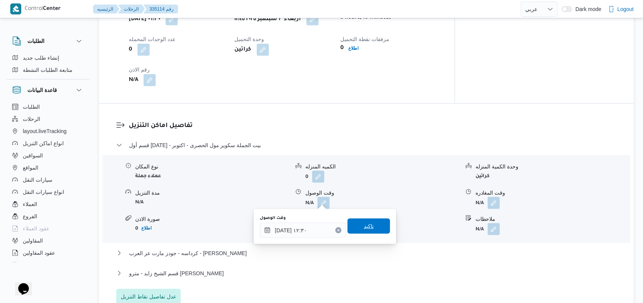
click at [375, 228] on span "تاكيد" at bounding box center [369, 225] width 43 height 15
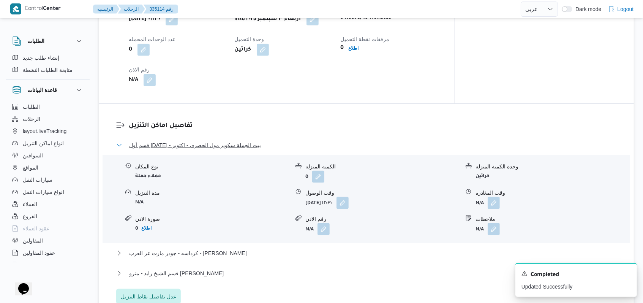
click at [245, 141] on span "قسم أول 6 أكتوبر - بيت الجملة سكوير مول الحصرى - اكتوبر" at bounding box center [195, 145] width 132 height 9
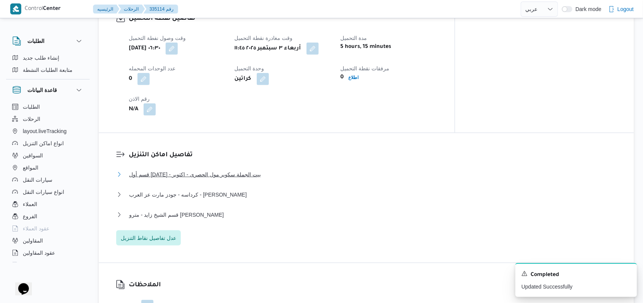
scroll to position [456, 0]
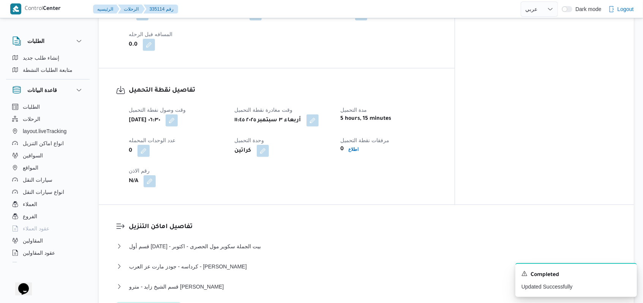
click at [270, 238] on dl "تفاصيل اماكن التنزيل قسم أول 6 أكتوبر - بيت الجملة سكوير مول الحصرى - اكتوبر نو…" at bounding box center [373, 269] width 488 height 95
click at [250, 243] on span "قسم أول 6 أكتوبر - بيت الجملة سكوير مول الحصرى - اكتوبر" at bounding box center [195, 246] width 132 height 9
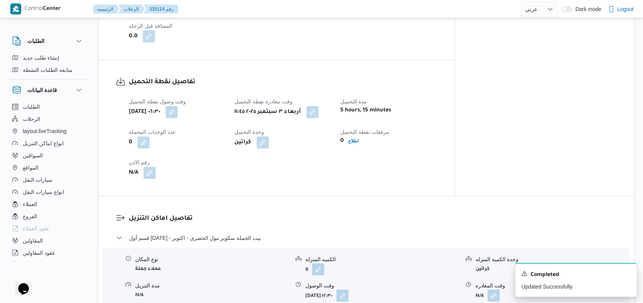
scroll to position [557, 0]
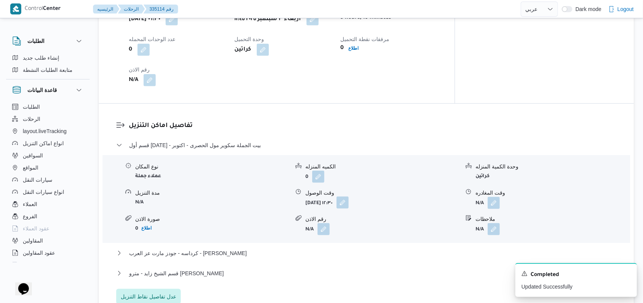
click at [349, 197] on button "button" at bounding box center [343, 202] width 12 height 12
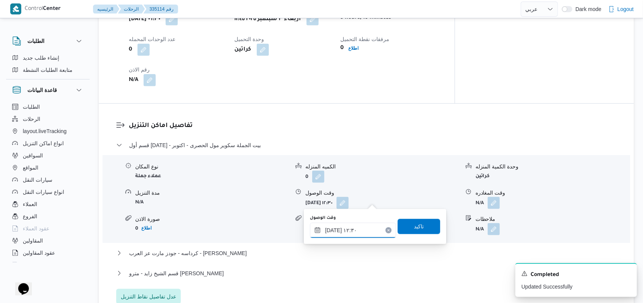
click at [366, 229] on input "٠٣/٠٩/٢٠٢٥ ١٢:٣٠" at bounding box center [353, 230] width 86 height 15
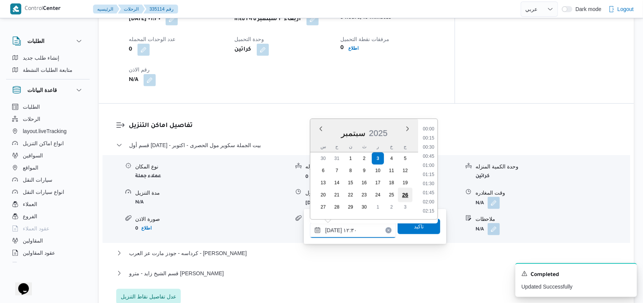
scroll to position [410, 0]
click at [432, 209] on li "13:30" at bounding box center [428, 211] width 17 height 8
type input "٠٣/٠٩/٢٠٢٥ ١٣:٣٠"
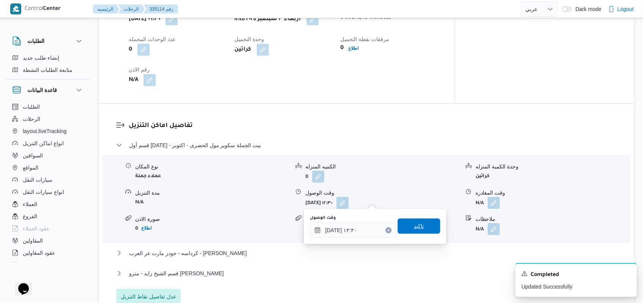
click at [419, 230] on span "تاكيد" at bounding box center [419, 225] width 43 height 15
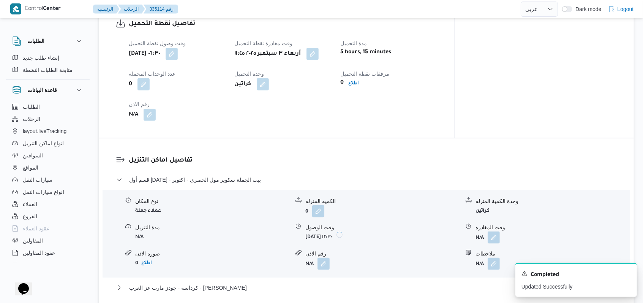
scroll to position [506, 0]
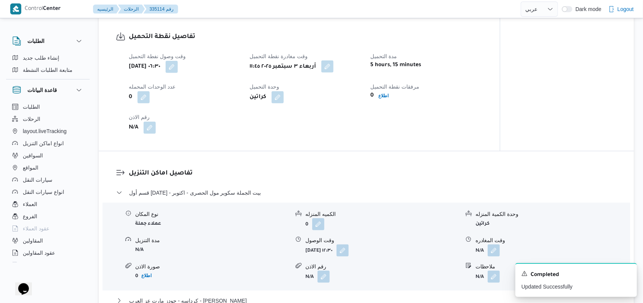
click at [333, 69] on button "button" at bounding box center [327, 66] width 12 height 12
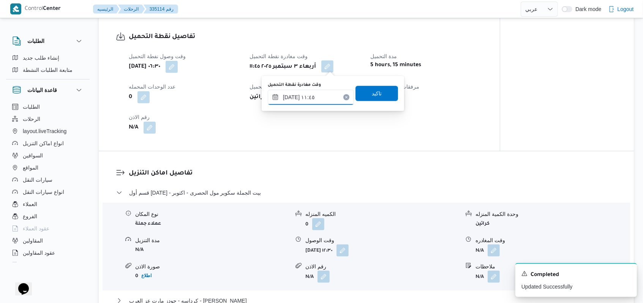
click at [332, 96] on input "٠٣/٠٩/٢٠٢٥ ١١:٤٥" at bounding box center [311, 97] width 86 height 15
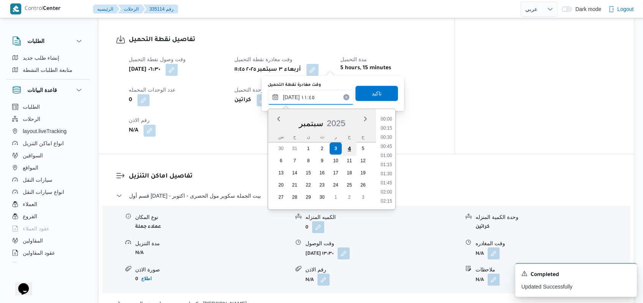
scroll to position [383, 0]
click at [385, 201] on li "12:45" at bounding box center [386, 202] width 17 height 8
type input "٠٣/٠٩/٢٠٢٥ ١٢:٤٥"
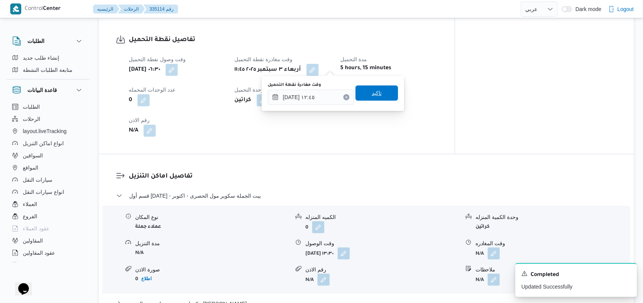
click at [368, 98] on span "تاكيد" at bounding box center [377, 92] width 43 height 15
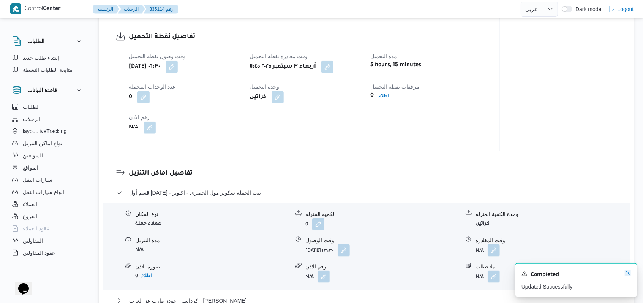
click at [626, 275] on icon "Dismiss toast" at bounding box center [628, 273] width 6 height 6
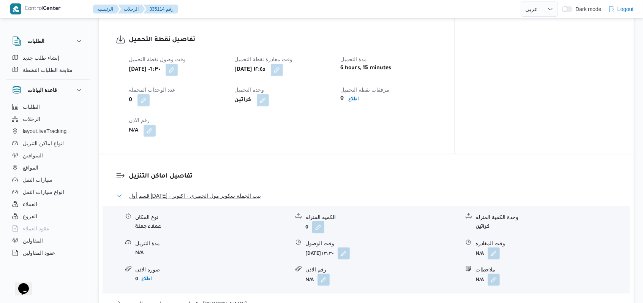
click at [236, 191] on span "قسم أول 6 أكتوبر - بيت الجملة سكوير مول الحصرى - اكتوبر" at bounding box center [195, 195] width 132 height 9
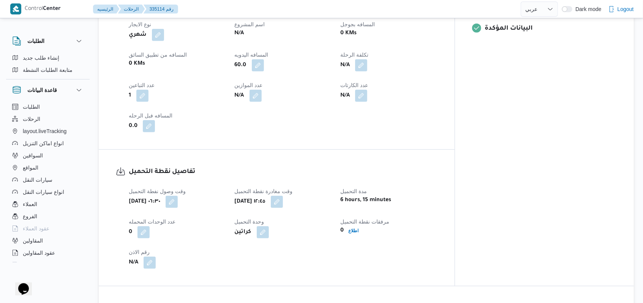
scroll to position [405, 0]
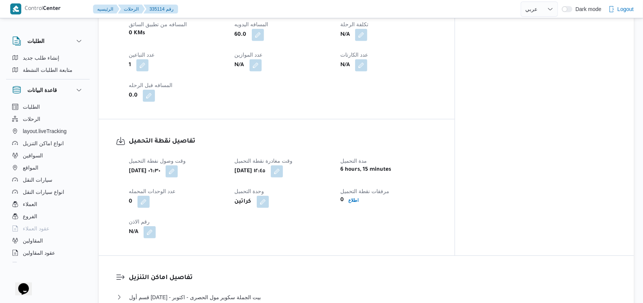
select select "ar"
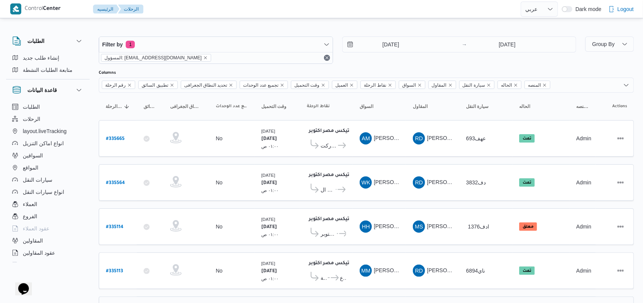
scroll to position [91, 0]
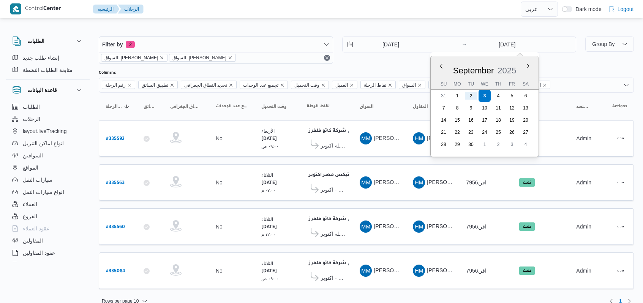
select select "ar"
click at [392, 51] on input "2/9/2025" at bounding box center [386, 44] width 86 height 15
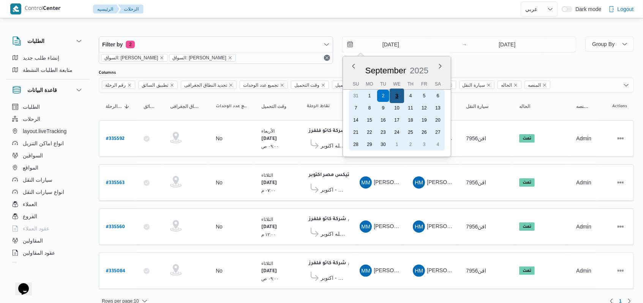
click at [395, 97] on div "3" at bounding box center [396, 96] width 14 height 14
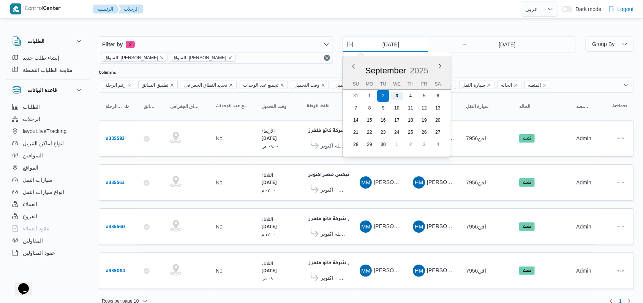
type input "[DATE]"
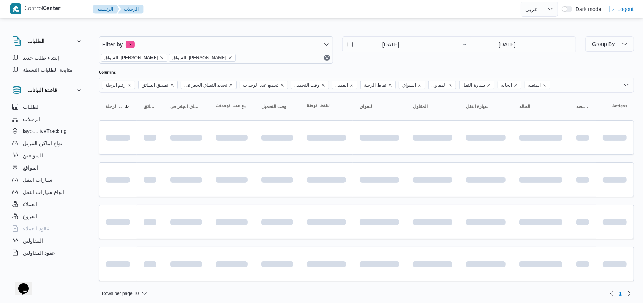
click at [466, 65] on div "Filter by 2 السواق: محمد مروان دياب السواق: محمد مروان دياب 3/9/2025 → 3/9/2025" at bounding box center [337, 50] width 487 height 36
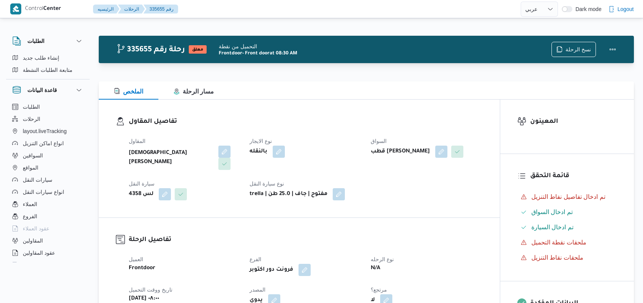
select select "ar"
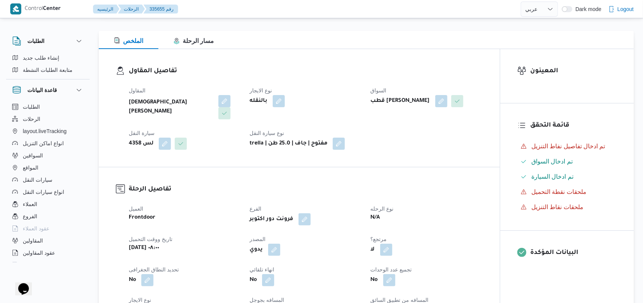
select select "ar"
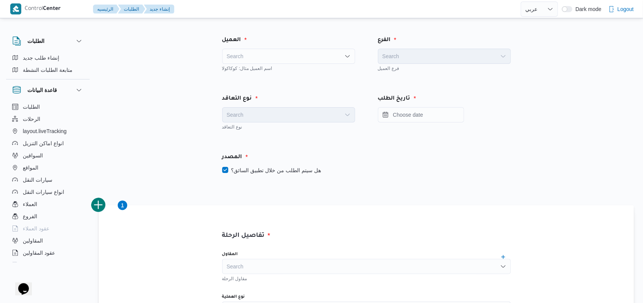
click at [289, 57] on div "Search" at bounding box center [288, 56] width 133 height 15
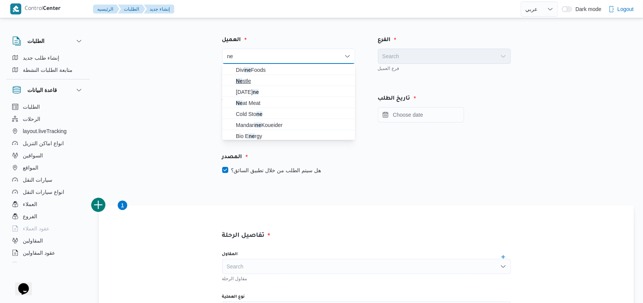
type input "ne"
click at [252, 82] on span "Ne stle" at bounding box center [293, 80] width 115 height 9
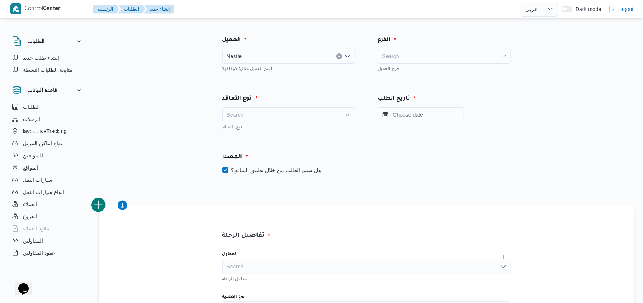
click at [265, 111] on div "Search" at bounding box center [288, 114] width 133 height 15
click at [257, 140] on span "On Demand" at bounding box center [293, 139] width 115 height 9
click at [270, 168] on label "هل سيتم الطلب من خلال تطبيق السائق؟" at bounding box center [271, 170] width 99 height 9
checkbox input "false"
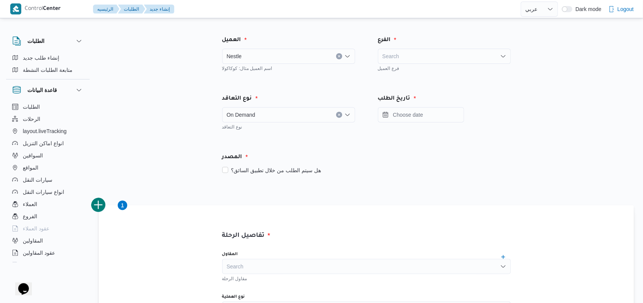
click at [419, 63] on div "Search" at bounding box center [444, 56] width 133 height 15
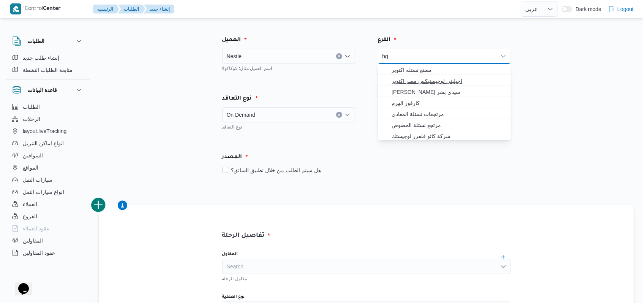
type input "h"
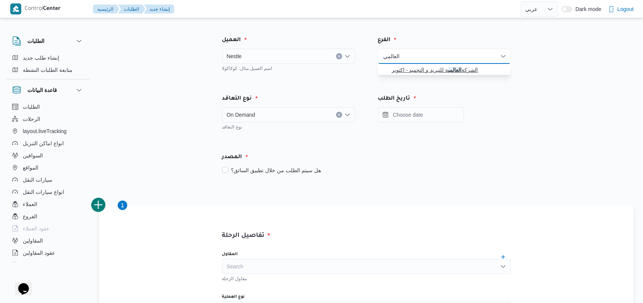
type input "العالمي"
click at [444, 71] on span "الشركة العالمي ة للتبريد و التجميد - اكتوبر" at bounding box center [449, 69] width 115 height 9
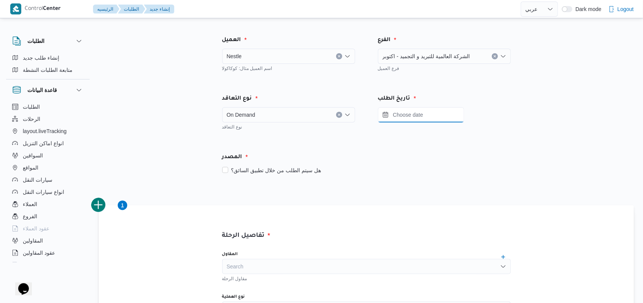
click at [408, 108] on input "Press the down key to open a popover containing a calendar." at bounding box center [421, 114] width 86 height 15
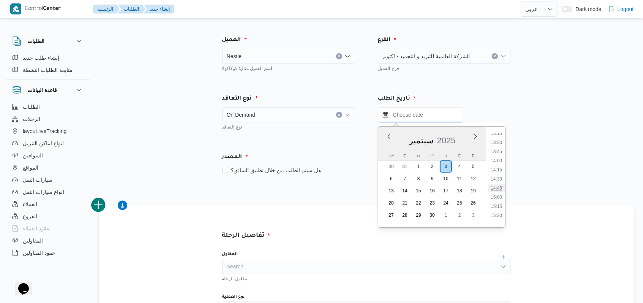
scroll to position [436, 0]
click at [496, 138] on li "12:00" at bounding box center [496, 138] width 17 height 8
type input "[DATE] ١٢:٠٠"
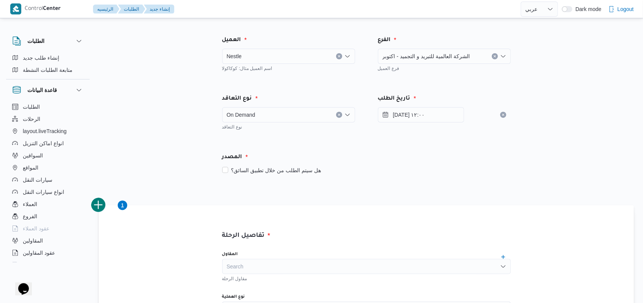
click at [476, 149] on div "المصدر" at bounding box center [367, 157] width 298 height 18
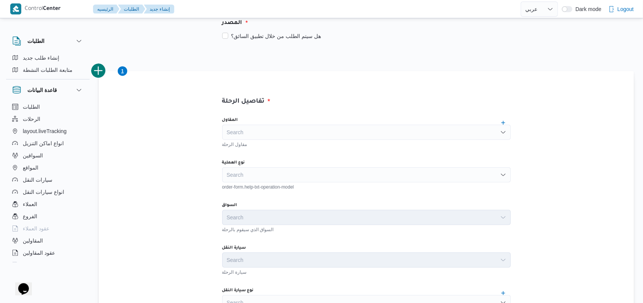
scroll to position [152, 0]
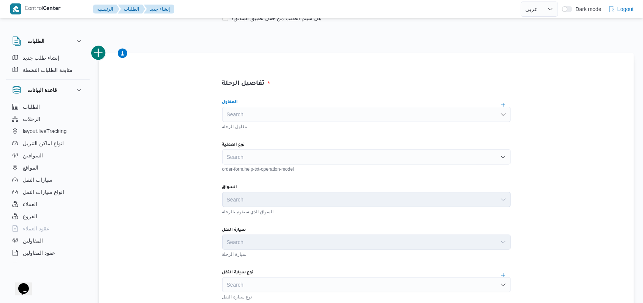
click at [301, 107] on div "Search" at bounding box center [366, 114] width 289 height 15
type input "[PERSON_NAME]"
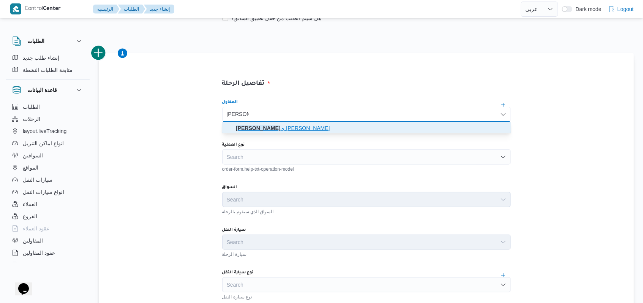
click at [296, 126] on span "[PERSON_NAME] ى [PERSON_NAME]" at bounding box center [371, 127] width 270 height 9
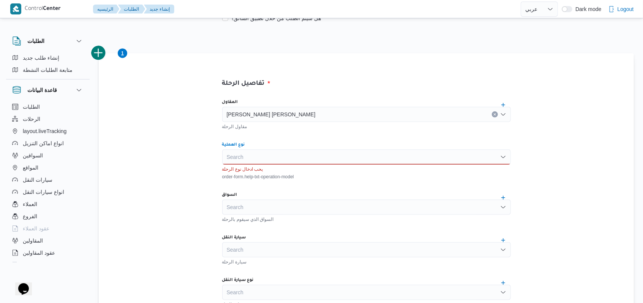
click at [285, 153] on div "Search" at bounding box center [366, 156] width 289 height 15
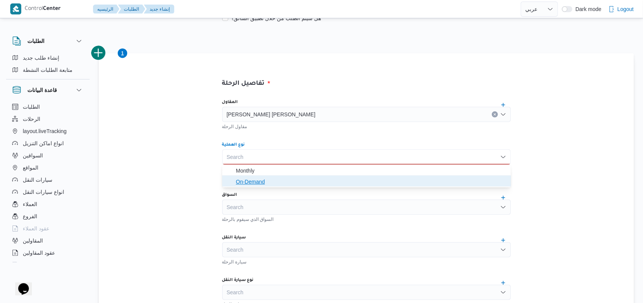
click at [267, 179] on span "On-Demand" at bounding box center [371, 181] width 270 height 9
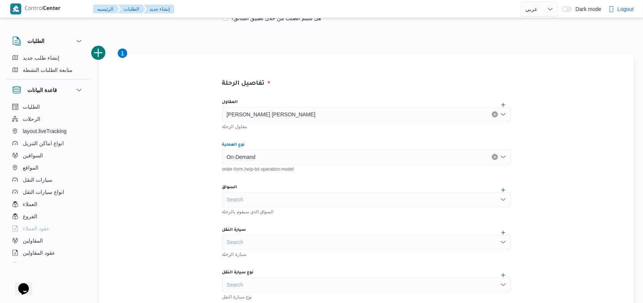
click at [269, 195] on div "Search" at bounding box center [366, 199] width 289 height 15
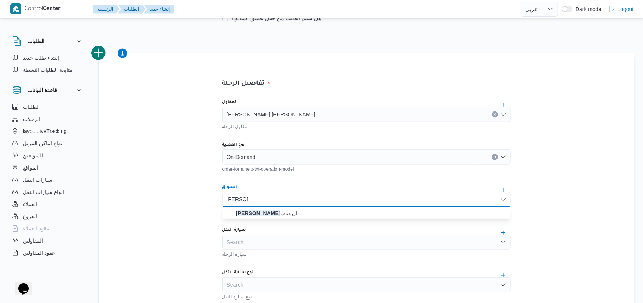
type input "محمد مرو"
click at [261, 206] on div "محمد مرو محمد مرو Combo box. Selected. محمد مرو. Selected. Combo box input. Sea…" at bounding box center [366, 199] width 289 height 15
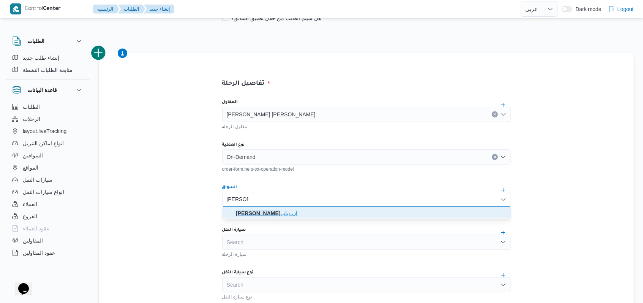
click at [262, 213] on mark "محمد مرو" at bounding box center [258, 213] width 44 height 6
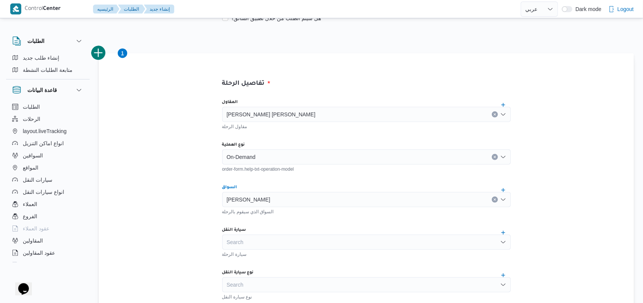
click at [262, 243] on div "Search" at bounding box center [366, 241] width 289 height 15
type input "اقن"
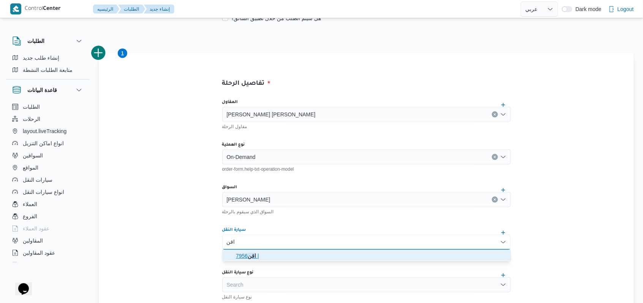
click at [261, 255] on span "اقن 7956 |" at bounding box center [371, 255] width 270 height 9
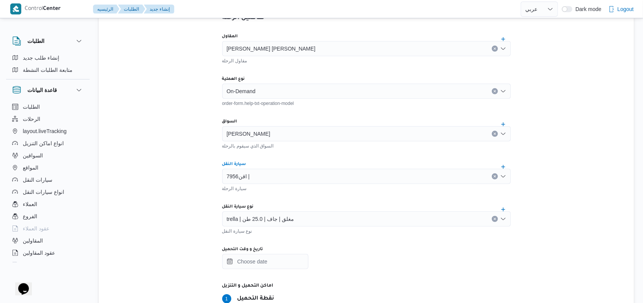
scroll to position [253, 0]
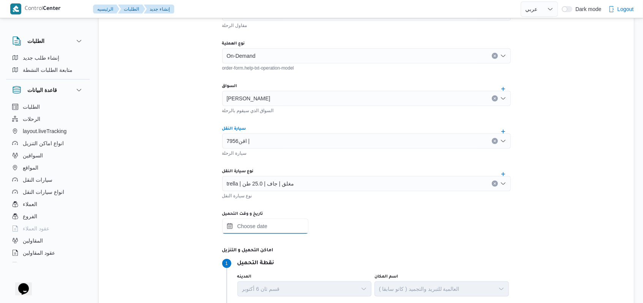
click at [279, 229] on input "تاريخ و وقت التحميل" at bounding box center [265, 225] width 86 height 15
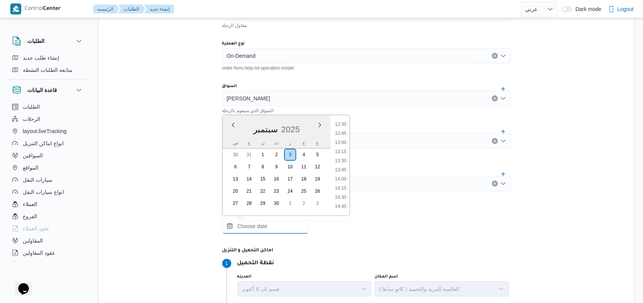
scroll to position [436, 0]
click at [341, 126] on li "12:00" at bounding box center [340, 127] width 17 height 8
type input "٠٣/٠٩/٢٠٢٥ ١٢:٠٠"
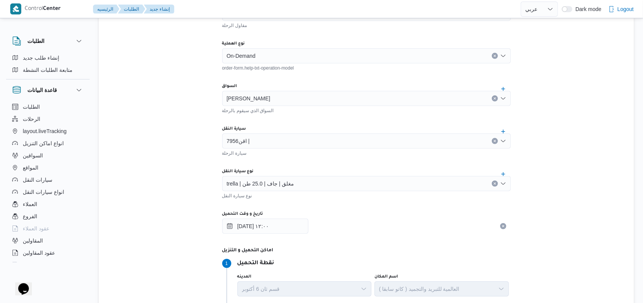
click at [346, 116] on div "المقاول هانى مجدى رئيس احمد مقاول الرحلة نوع العملية On-Demand order-form.help-…" at bounding box center [366, 161] width 301 height 338
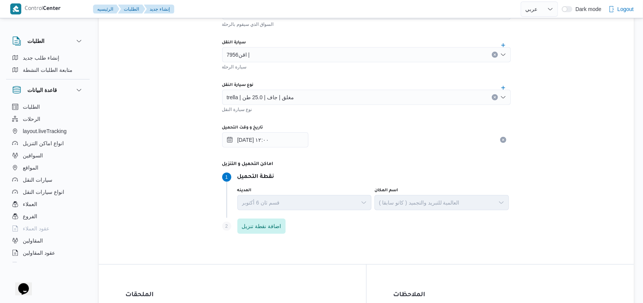
scroll to position [405, 0]
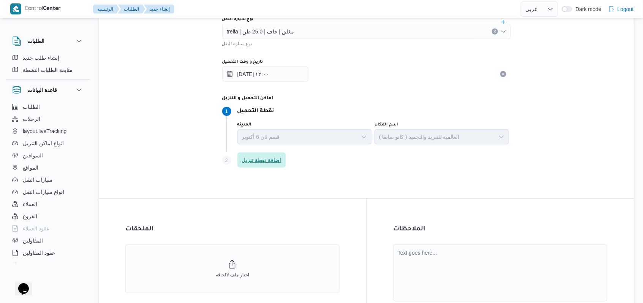
click at [270, 161] on span "اضافة نقطة تنزيل" at bounding box center [262, 159] width 40 height 9
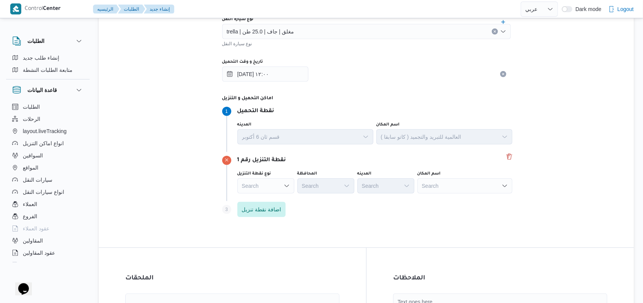
click at [277, 190] on div "Search" at bounding box center [265, 185] width 57 height 15
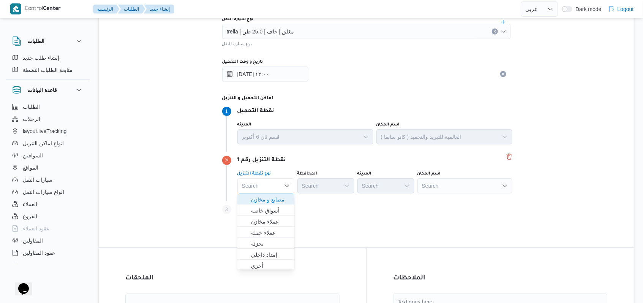
click at [273, 199] on span "مصانع و مخازن" at bounding box center [270, 199] width 39 height 9
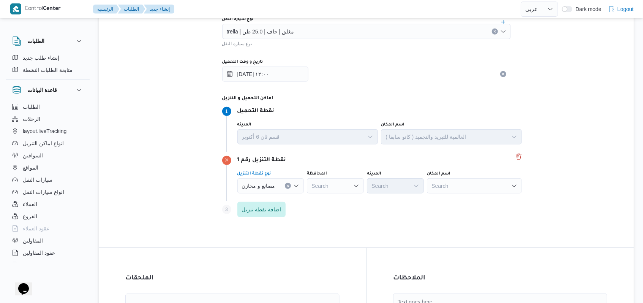
click at [479, 187] on div "Search" at bounding box center [474, 185] width 95 height 15
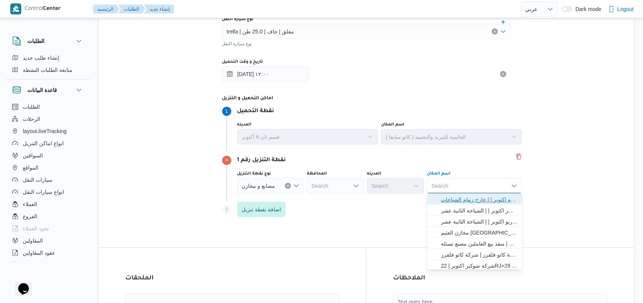
click at [479, 196] on span "مصنع نستله اكتوبر | | خارج زمام الشياخات" at bounding box center [479, 199] width 77 height 9
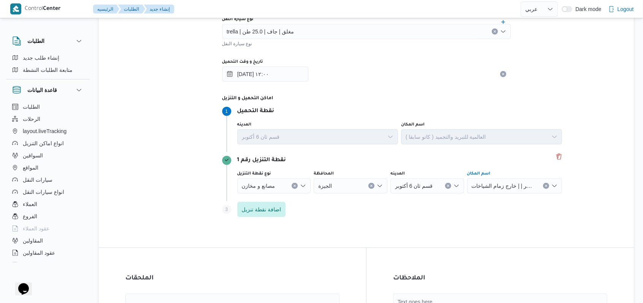
click at [409, 210] on div "Step 3 is disabled 3 اضافة نقطة تنزيل" at bounding box center [393, 211] width 342 height 20
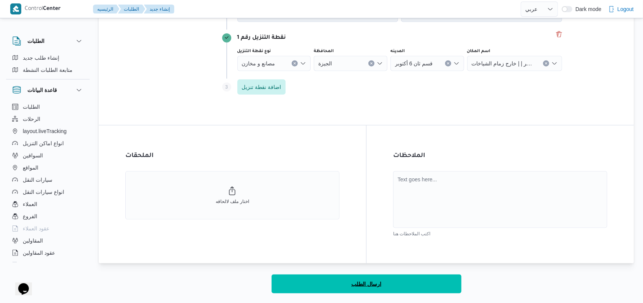
drag, startPoint x: 356, startPoint y: 286, endPoint x: 396, endPoint y: 290, distance: 40.5
click at [356, 286] on span "ارسال الطلب" at bounding box center [366, 283] width 30 height 9
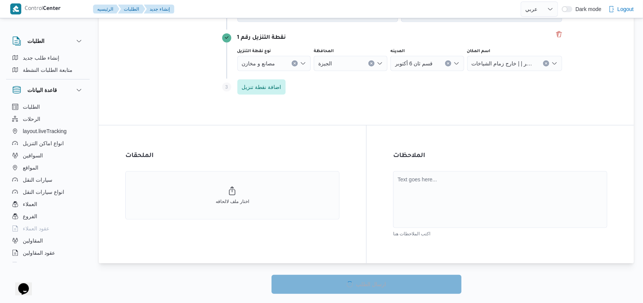
select select "ar"
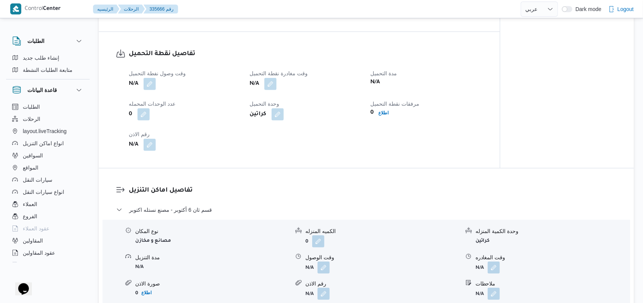
scroll to position [375, 0]
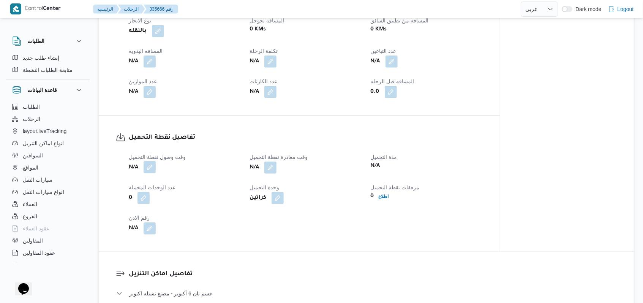
click at [144, 161] on button "button" at bounding box center [150, 167] width 12 height 12
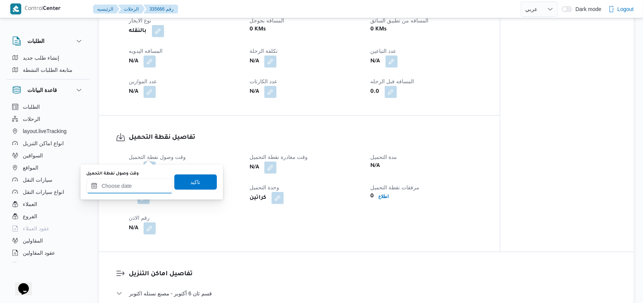
click at [140, 179] on input "وقت وصول نفطة التحميل" at bounding box center [130, 185] width 86 height 15
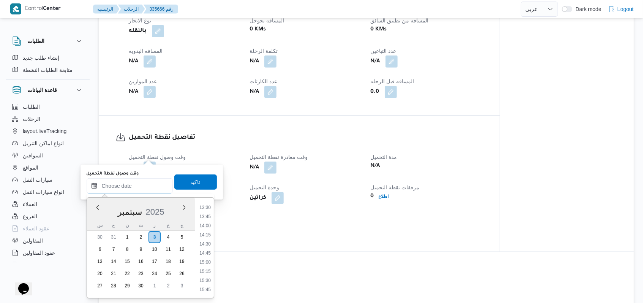
scroll to position [436, 0]
click at [205, 210] on li "12:00" at bounding box center [204, 209] width 17 height 8
type input "٠٣/٠٩/٢٠٢٥ ١٢:٠٠"
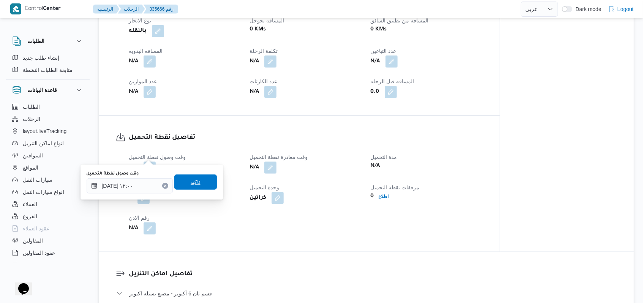
click at [199, 183] on span "تاكيد" at bounding box center [195, 181] width 43 height 15
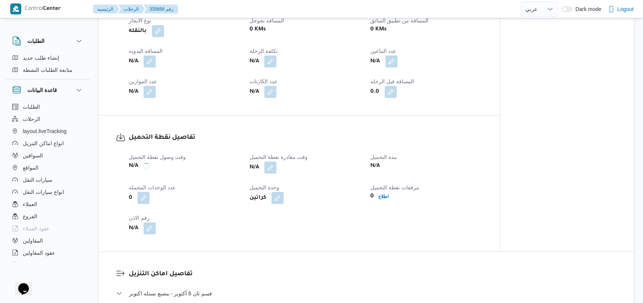
click at [275, 163] on div "وقت وصول نفطة التحميل N/A وقت مغادرة نقطة التحميل N/A مدة التحميل N/A عدد الوحد…" at bounding box center [305, 193] width 363 height 91
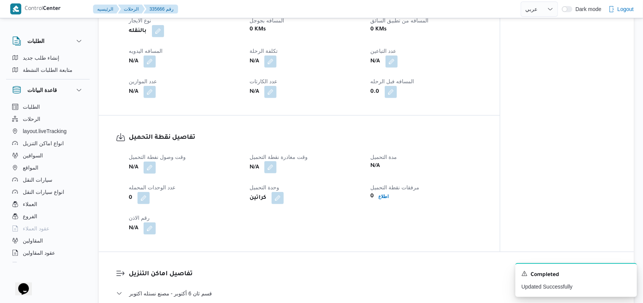
click at [275, 161] on button "button" at bounding box center [270, 167] width 12 height 12
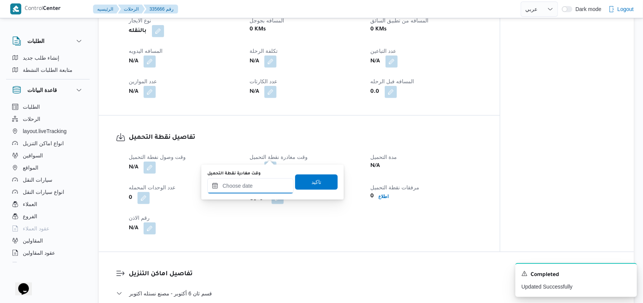
click at [262, 182] on input "وقت مغادرة نقطة التحميل" at bounding box center [250, 185] width 86 height 15
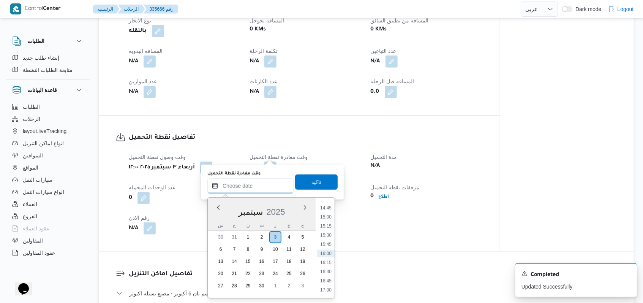
scroll to position [487, 0]
click at [331, 213] on li "13:30" at bounding box center [325, 213] width 17 height 8
type input "٠٣/٠٩/٢٠٢٥ ١٣:٣٠"
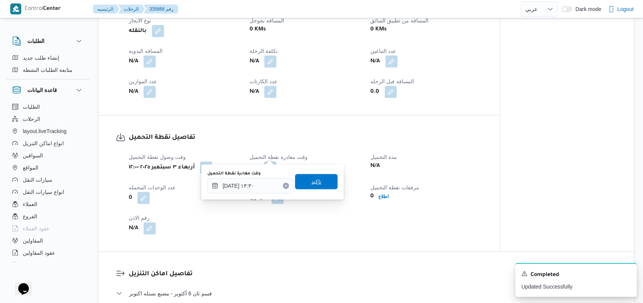
click at [324, 187] on span "تاكيد" at bounding box center [316, 181] width 43 height 15
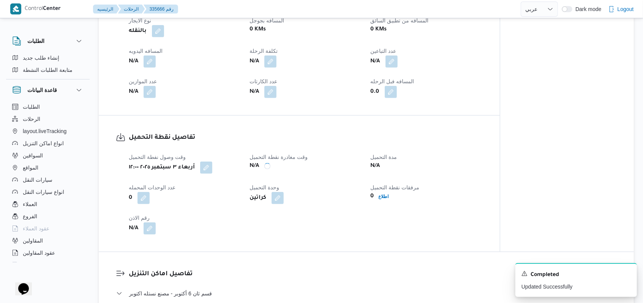
scroll to position [578, 0]
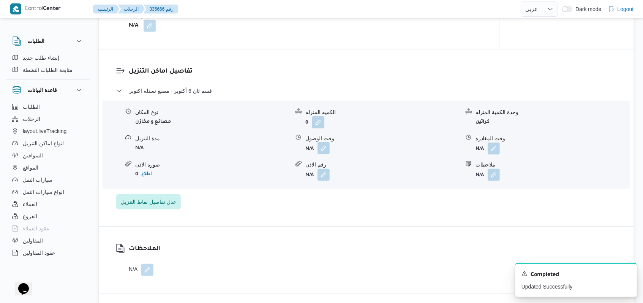
click at [319, 142] on button "button" at bounding box center [324, 148] width 12 height 12
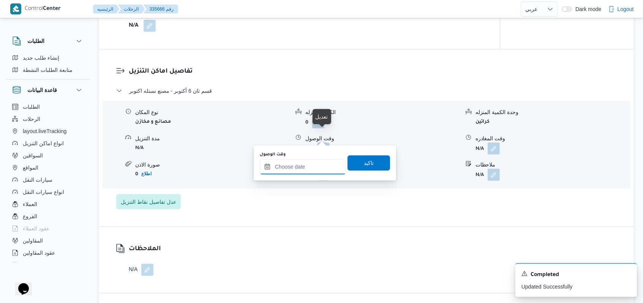
click at [313, 163] on input "وقت الوصول" at bounding box center [303, 166] width 86 height 15
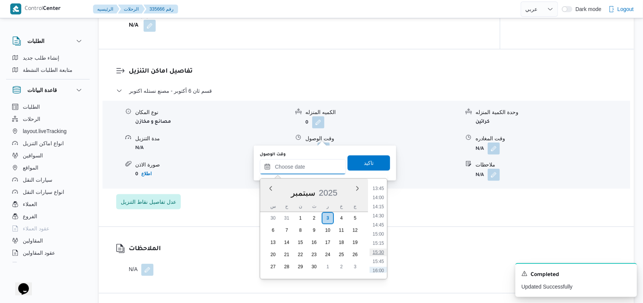
scroll to position [487, 0]
click at [383, 213] on li "14:00" at bounding box center [378, 213] width 17 height 8
type input "٠٣/٠٩/٢٠٢٥ ١٤:٠٠"
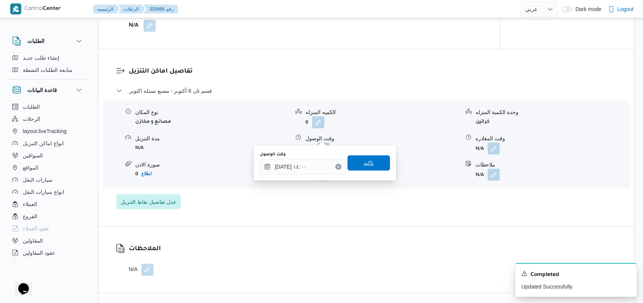
click at [372, 160] on span "تاكيد" at bounding box center [369, 162] width 43 height 15
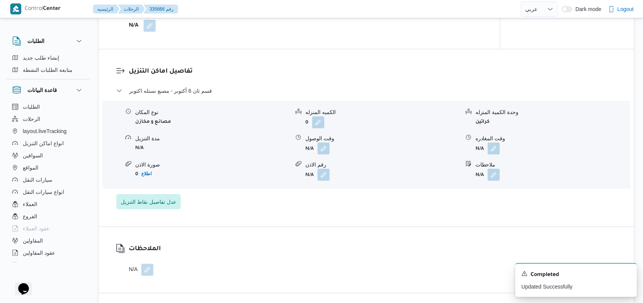
scroll to position [325, 0]
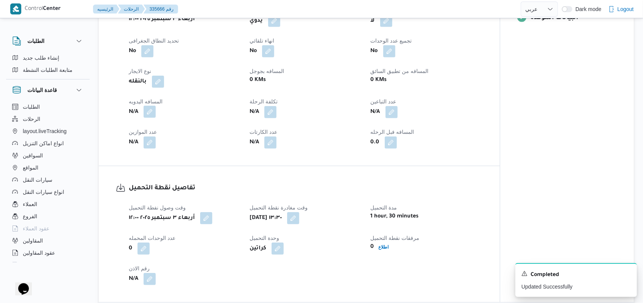
click at [152, 106] on button "button" at bounding box center [150, 112] width 12 height 12
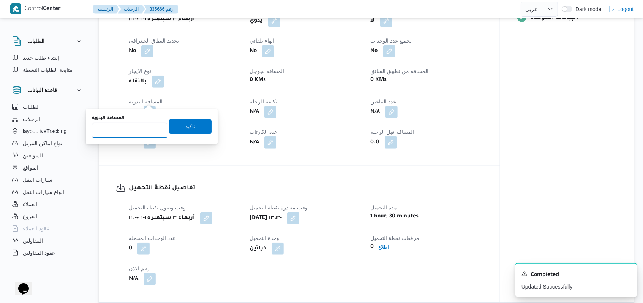
click at [134, 126] on input "المسافه اليدويه" at bounding box center [130, 130] width 76 height 15
type input "8"
click at [185, 128] on span "تاكيد" at bounding box center [190, 126] width 10 height 9
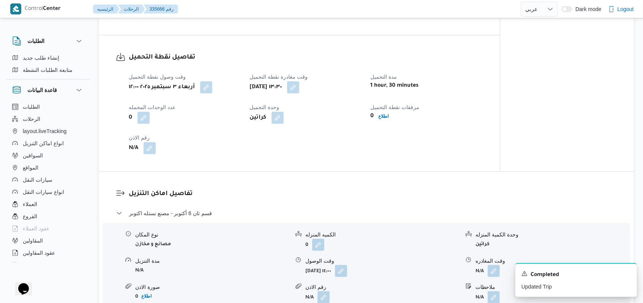
scroll to position [456, 0]
click at [149, 141] on button "button" at bounding box center [150, 147] width 12 height 12
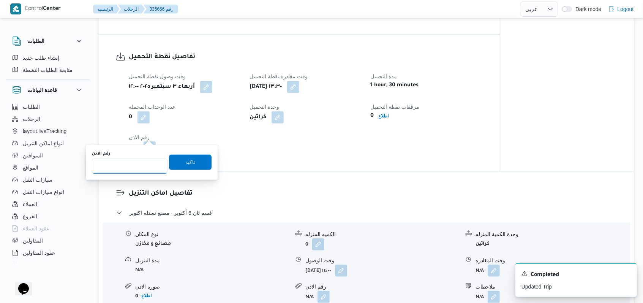
click at [140, 167] on input "رقم الاذن" at bounding box center [130, 165] width 76 height 15
type input "26277"
click at [182, 167] on span "تاكيد" at bounding box center [190, 161] width 43 height 15
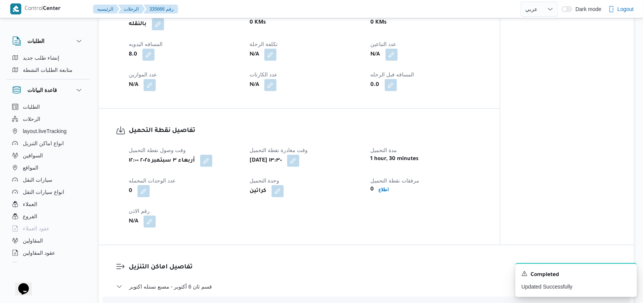
scroll to position [354, 0]
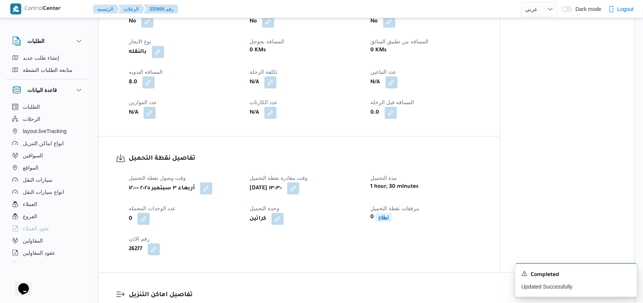
click at [381, 215] on b "اطلاع" at bounding box center [384, 217] width 10 height 5
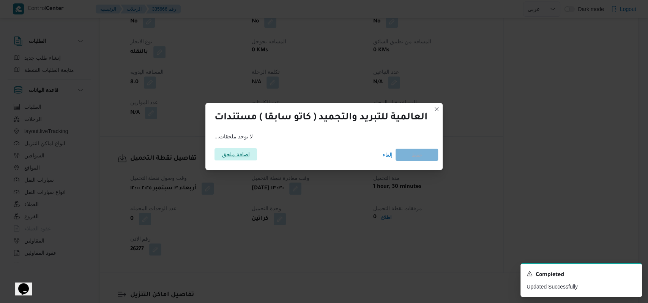
click at [238, 160] on span "اضافة ملحق" at bounding box center [236, 154] width 28 height 12
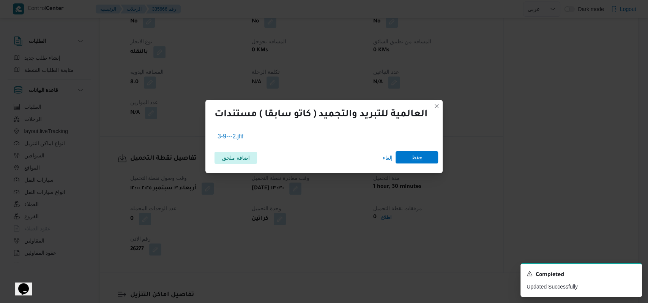
click at [430, 159] on span "حفظ" at bounding box center [417, 157] width 43 height 12
click at [630, 277] on div "Completed" at bounding box center [581, 275] width 109 height 10
click at [636, 272] on icon "Dismiss toast" at bounding box center [633, 273] width 6 height 6
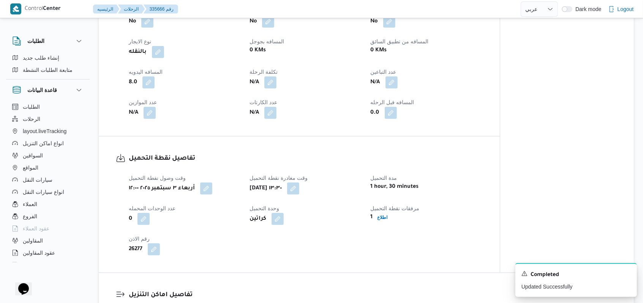
click at [344, 222] on div "وقت وصول نفطة التحميل أربعاء ٣ سبتمبر ٢٠٢٥ ١٢:٠٠ وقت مغادرة نقطة التحميل أربعاء…" at bounding box center [305, 214] width 363 height 91
select select "ar"
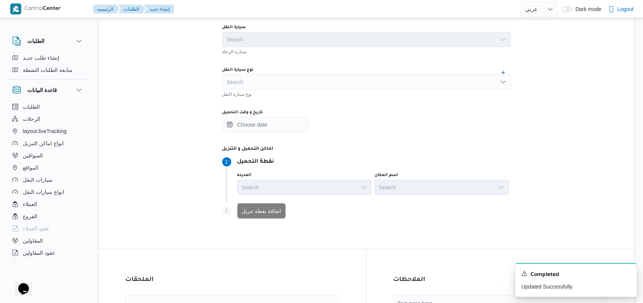
scroll to position [478, 0]
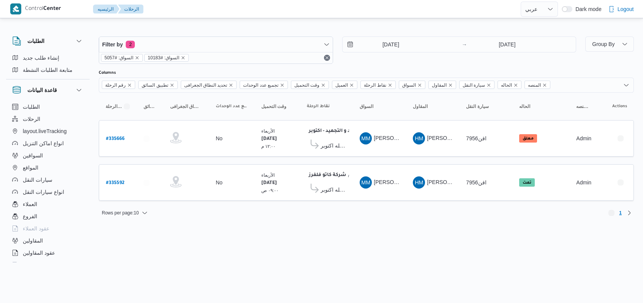
select select "ar"
click at [447, 239] on html "Control Center الرئيسيه الرحلات English عربي Dark mode Logout الطلبات إنشاء طلب…" at bounding box center [324, 151] width 648 height 303
